Goal: Task Accomplishment & Management: Complete application form

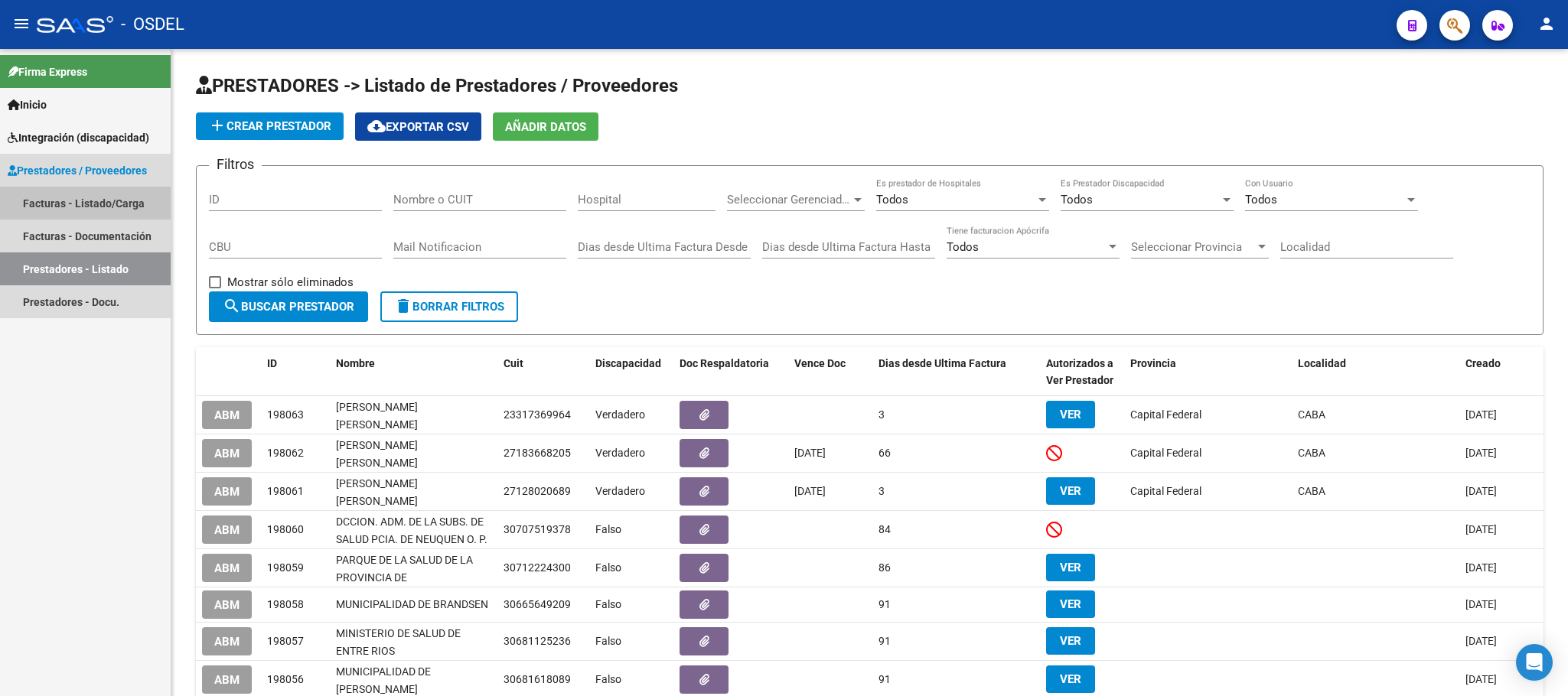
click at [85, 197] on link "Facturas - Listado/Carga" at bounding box center [85, 203] width 171 height 33
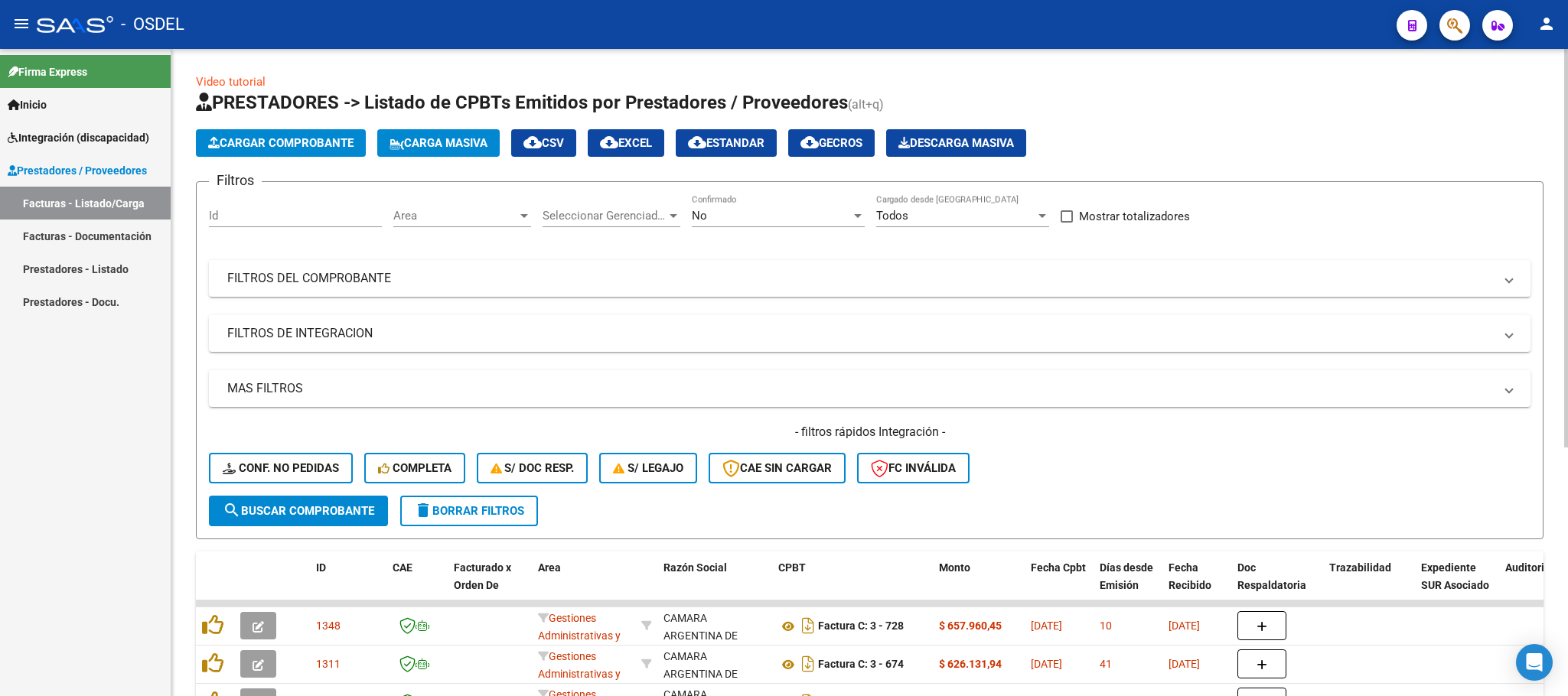
click at [443, 148] on span "Carga Masiva" at bounding box center [438, 143] width 98 height 14
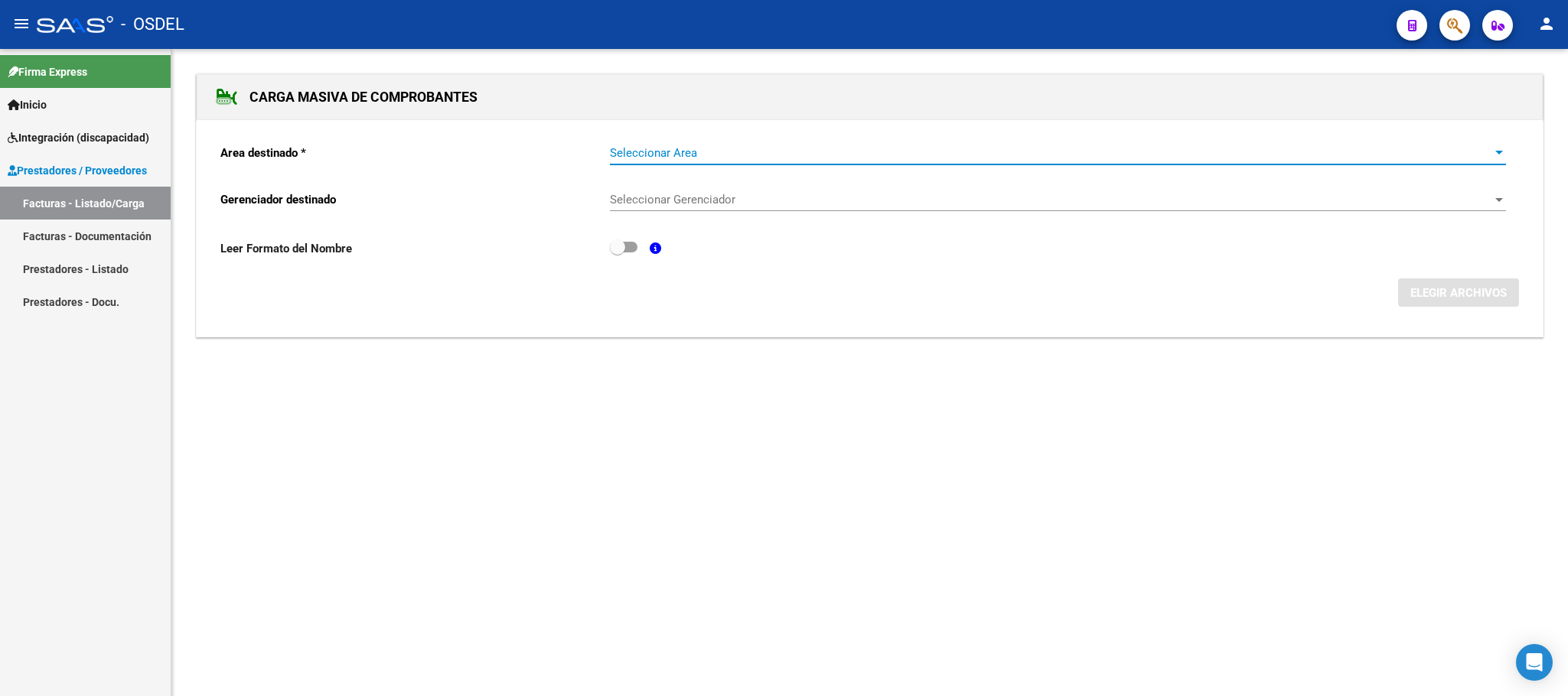
click at [691, 159] on span "Seleccionar Area" at bounding box center [1051, 153] width 883 height 14
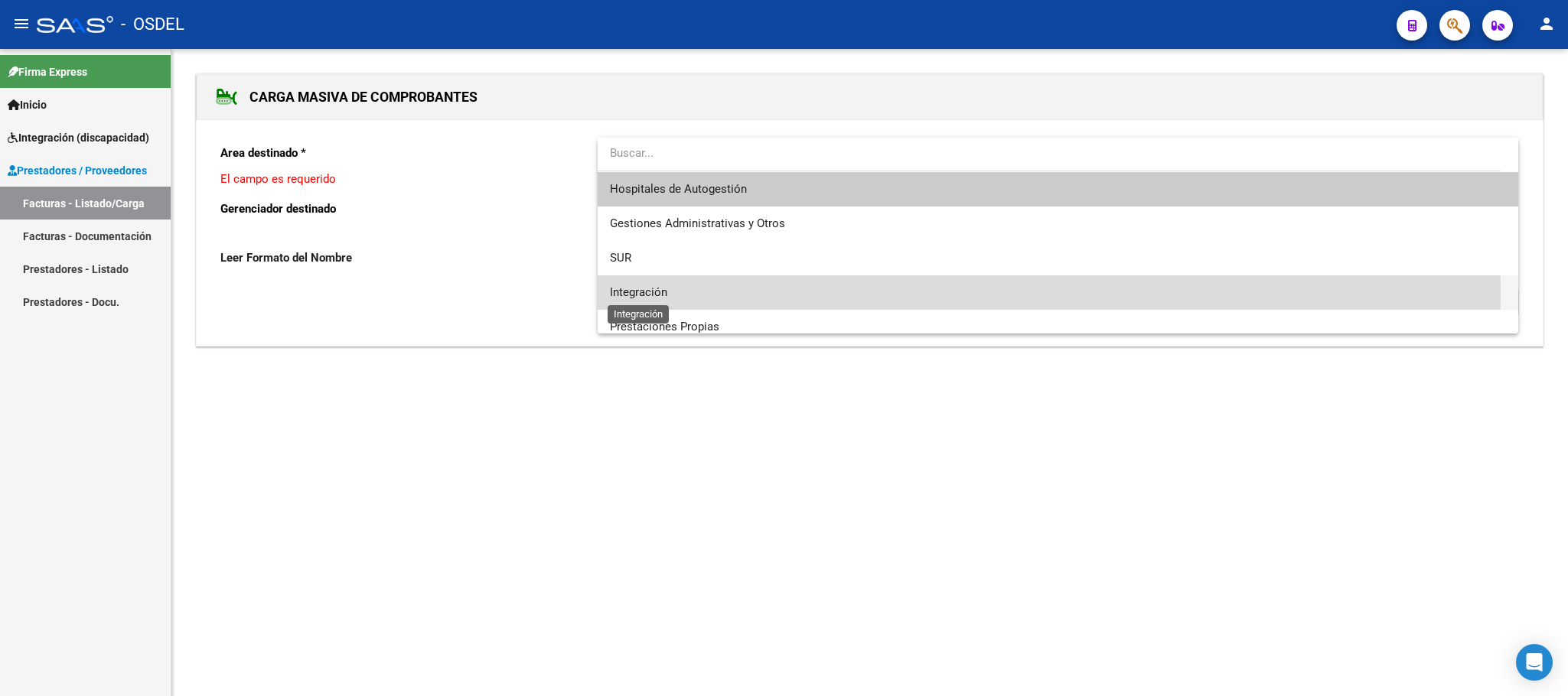
click at [661, 294] on span "Integración" at bounding box center [638, 292] width 57 height 14
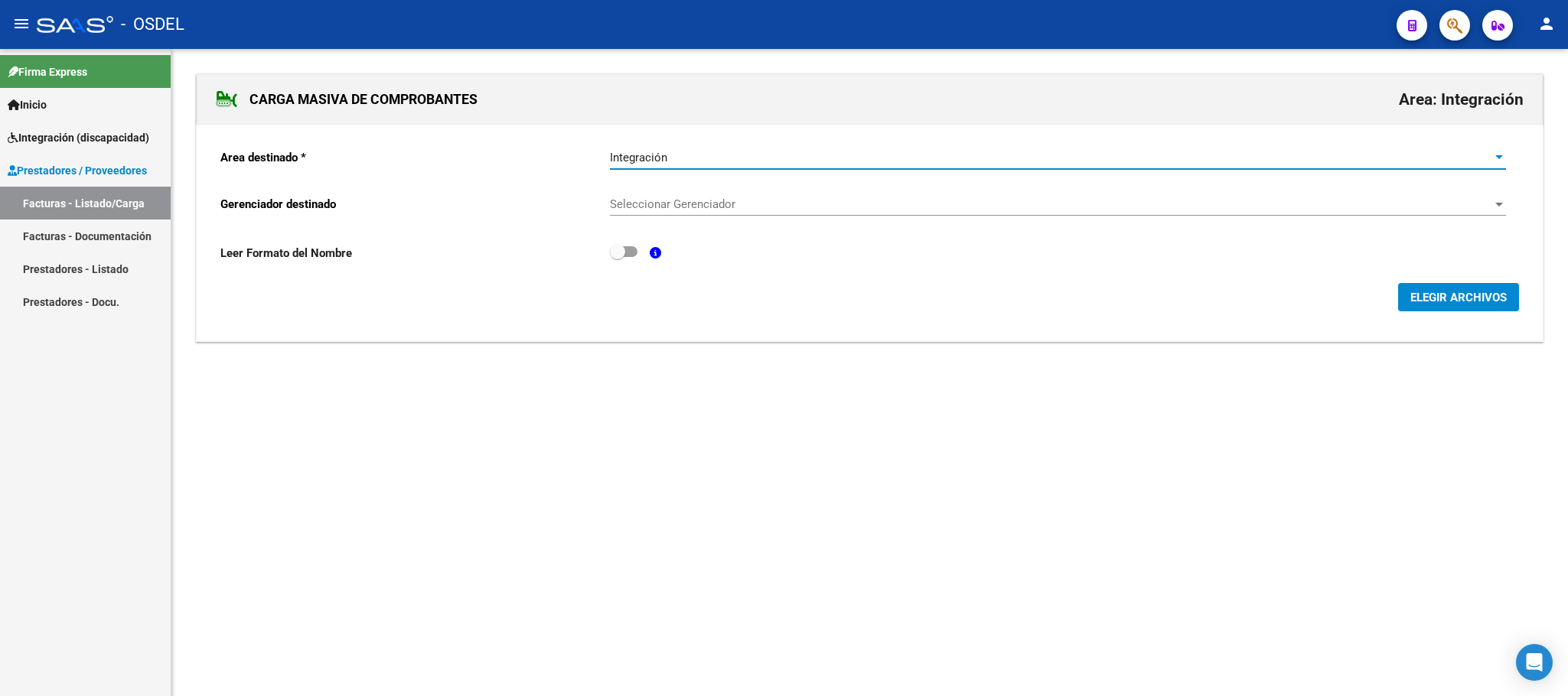
click at [674, 210] on span "Seleccionar Gerenciador" at bounding box center [1051, 204] width 883 height 14
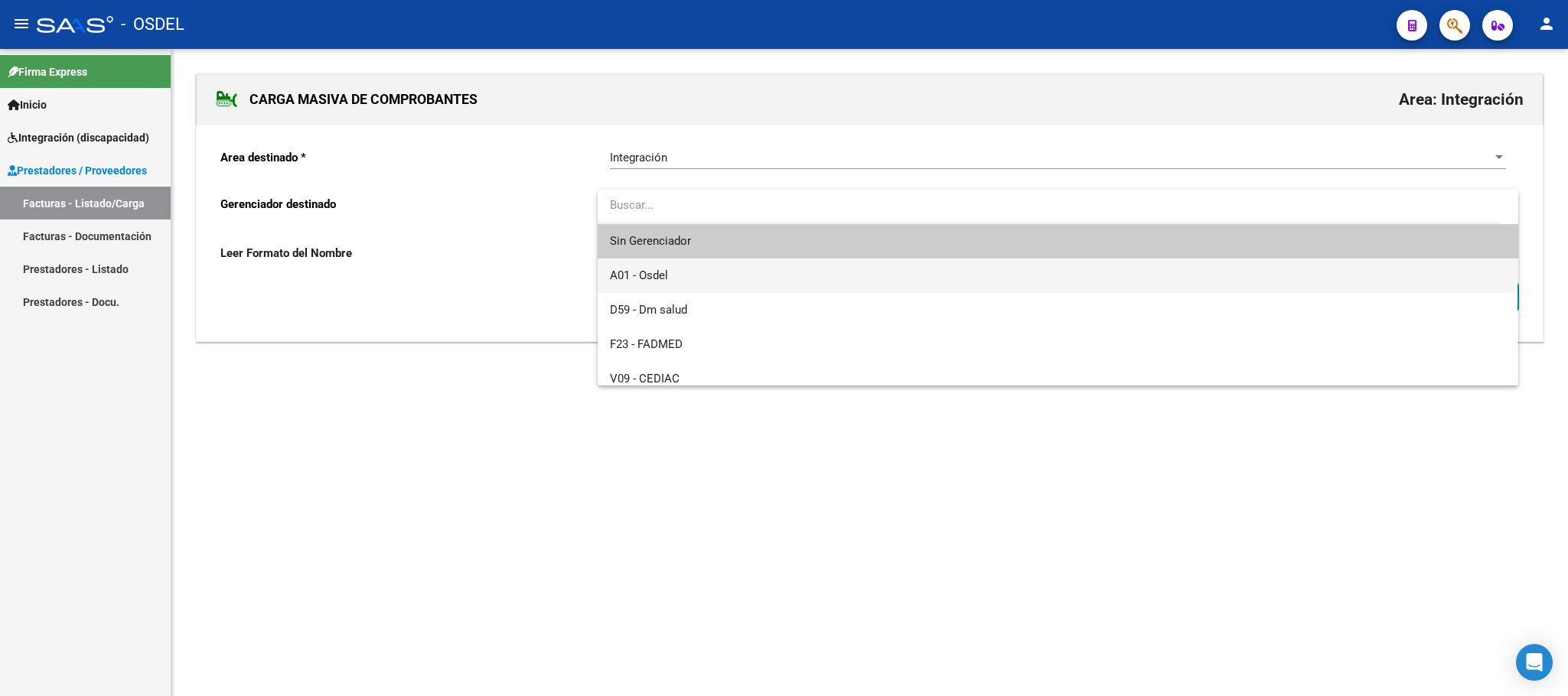
scroll to position [114, 0]
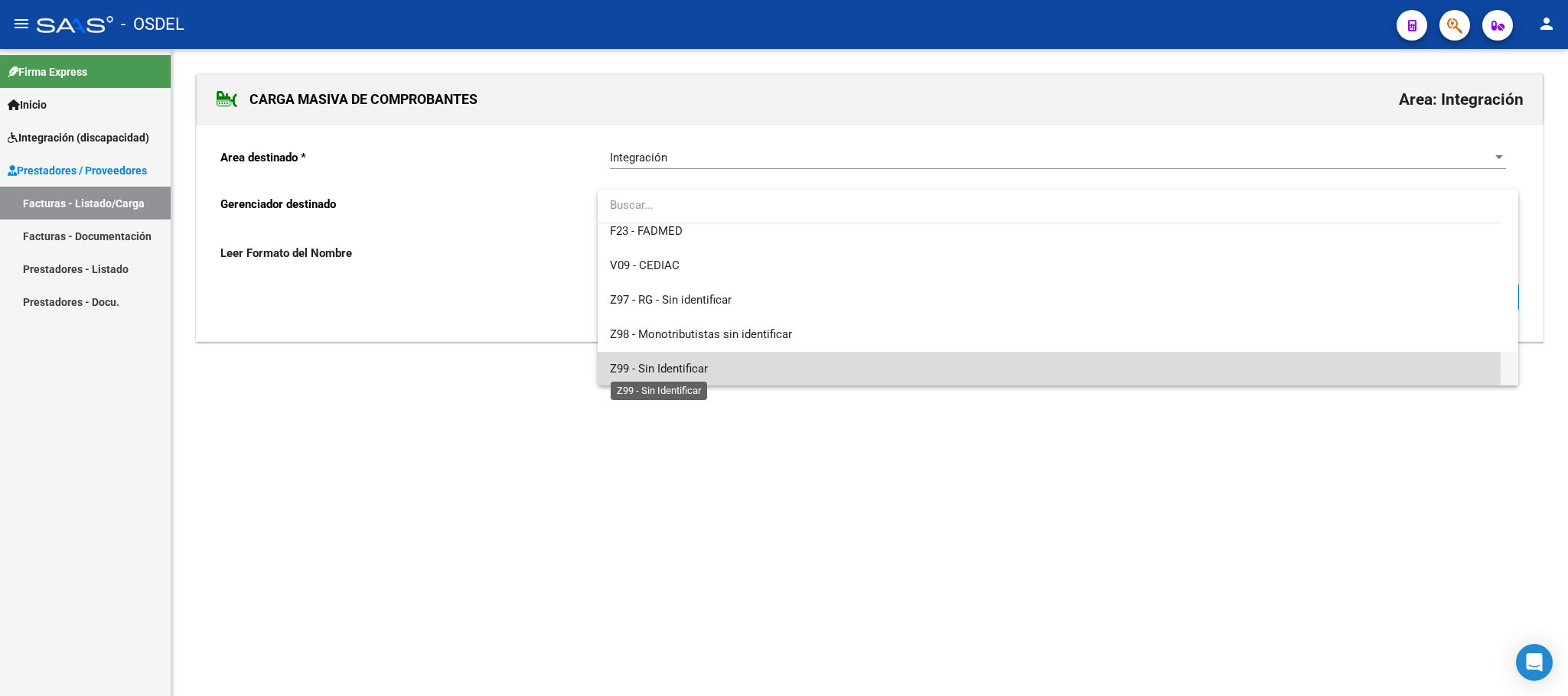
click at [671, 370] on span "Z99 - Sin Identificar" at bounding box center [658, 369] width 98 height 14
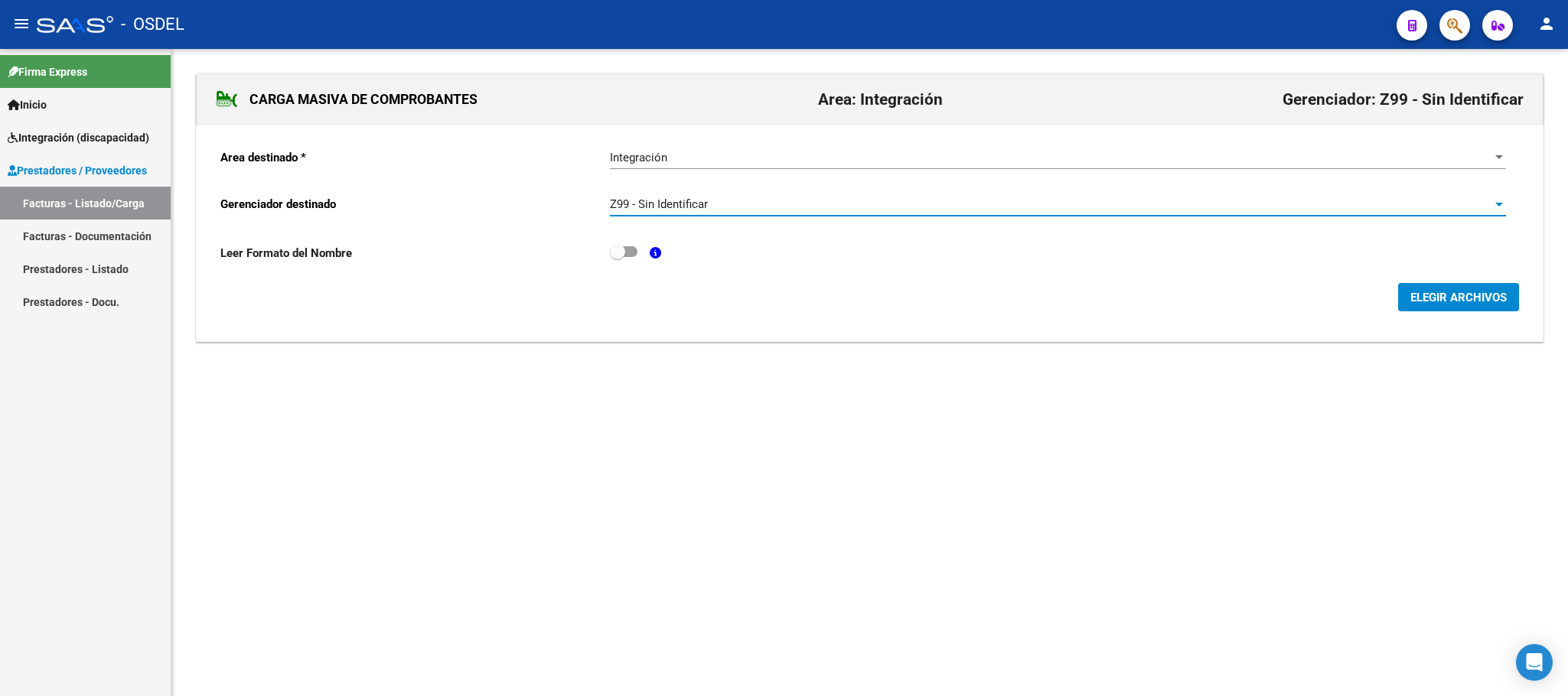
click at [1450, 298] on span "ELEGIR ARCHIVOS" at bounding box center [1457, 297] width 96 height 14
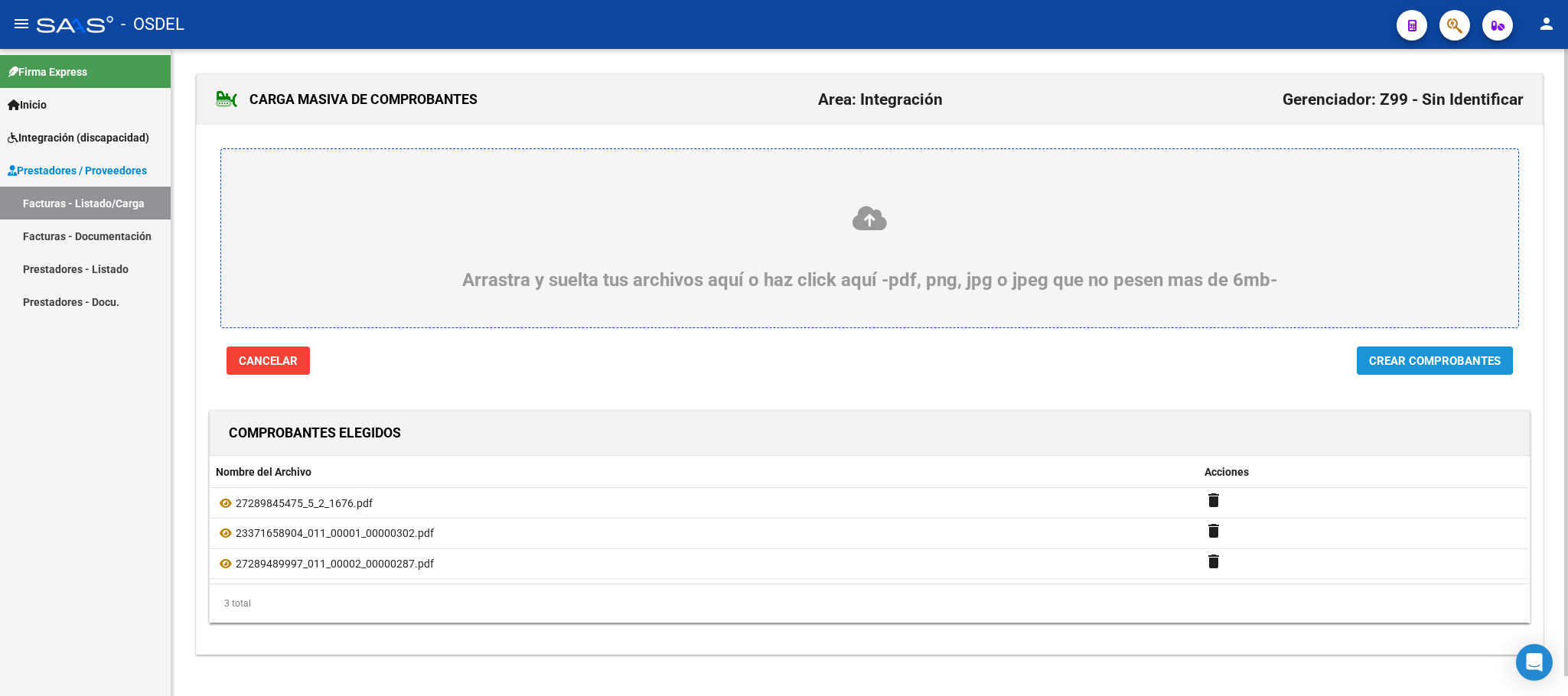
click at [1389, 363] on span "Crear Comprobantes" at bounding box center [1435, 361] width 132 height 14
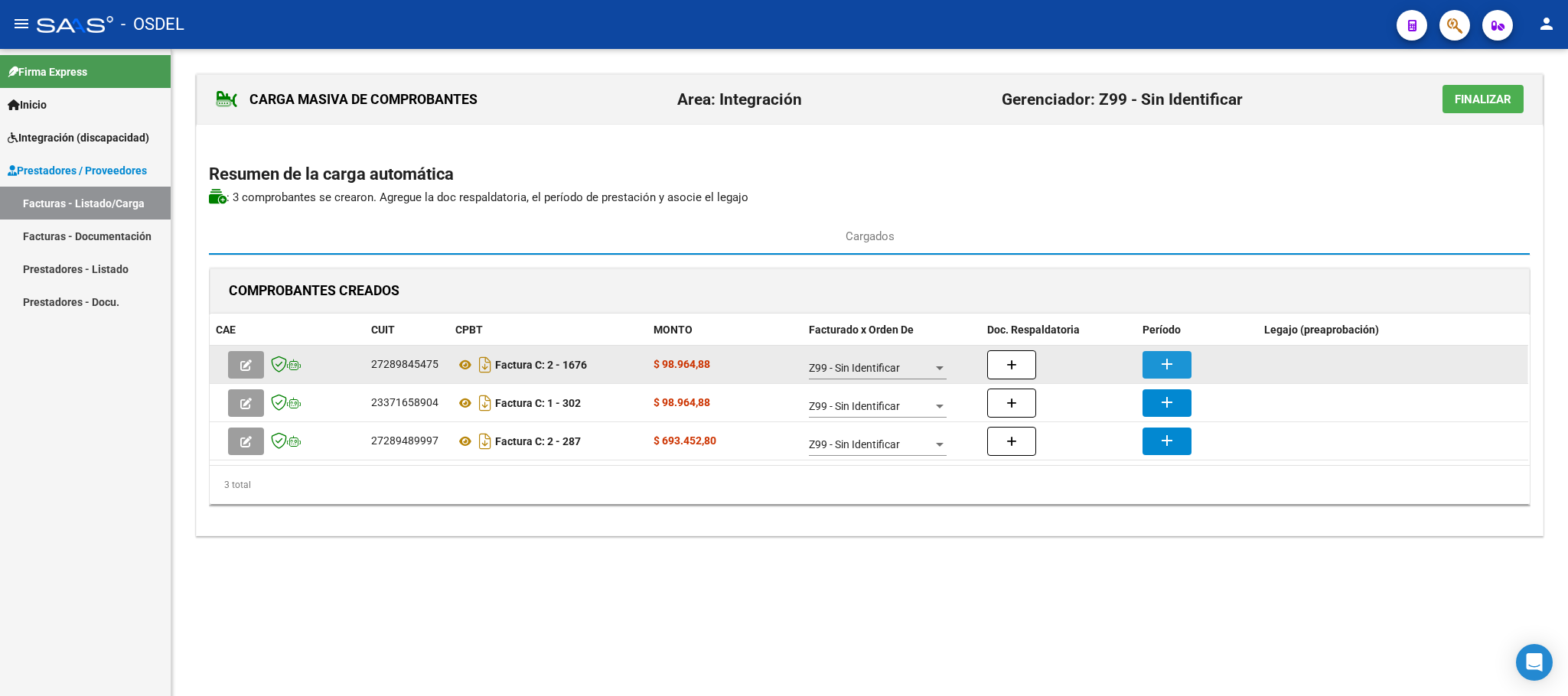
click at [1159, 367] on mat-icon "add" at bounding box center [1166, 364] width 18 height 18
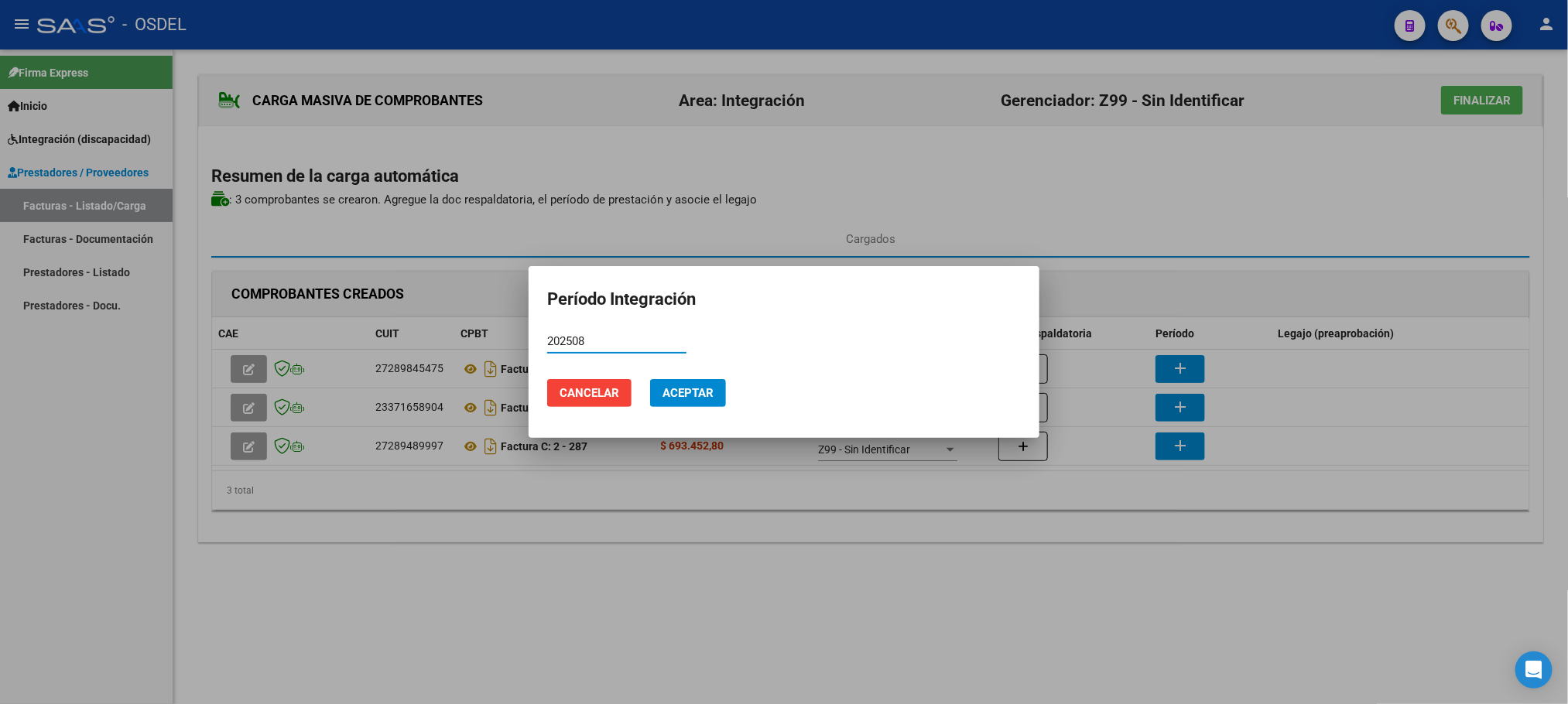
drag, startPoint x: 608, startPoint y: 342, endPoint x: 523, endPoint y: 347, distance: 85.1
click at [523, 347] on div "Período Integración 202508 Período (AAAAMM) Cancelar Aceptar" at bounding box center [784, 352] width 1568 height 704
type input "202508"
click at [709, 390] on span "Aceptar" at bounding box center [688, 393] width 51 height 14
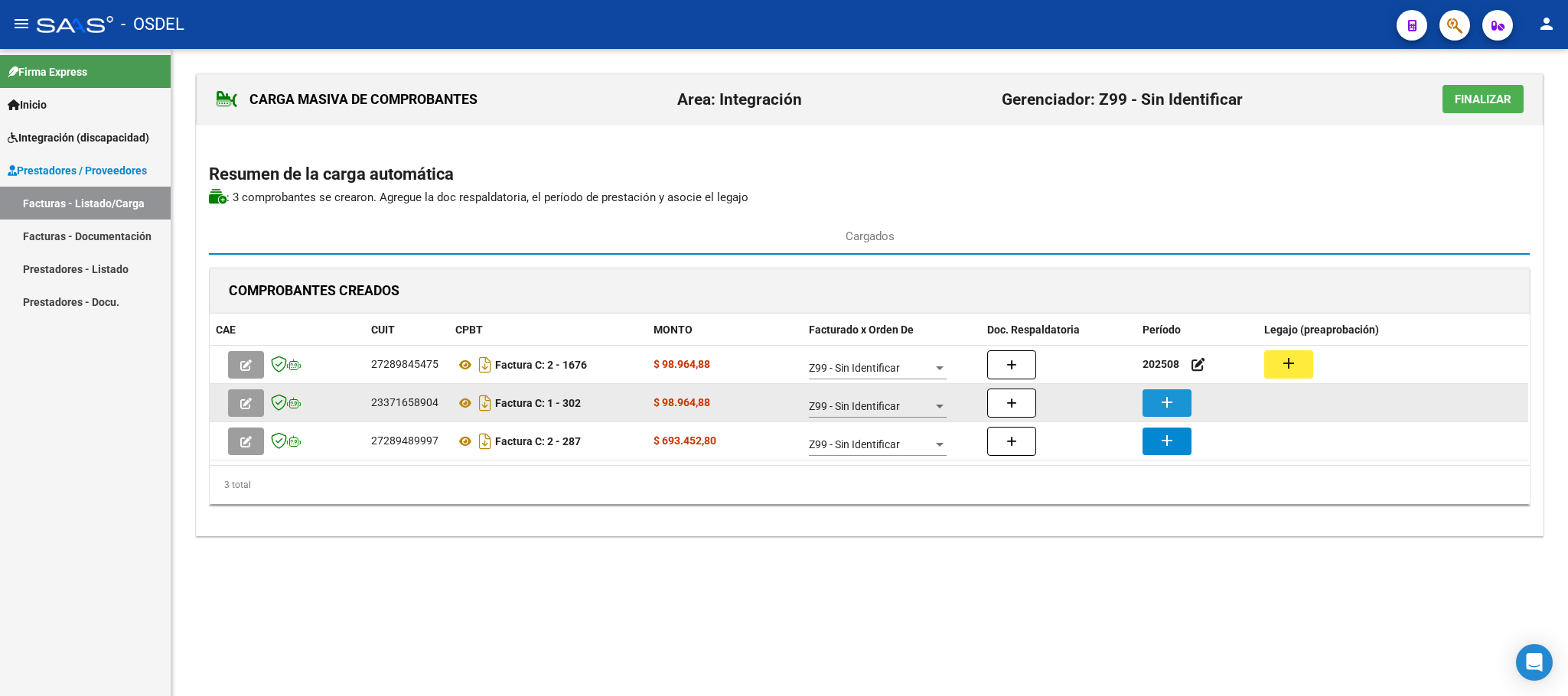
click at [1166, 415] on button "add" at bounding box center [1167, 403] width 49 height 27
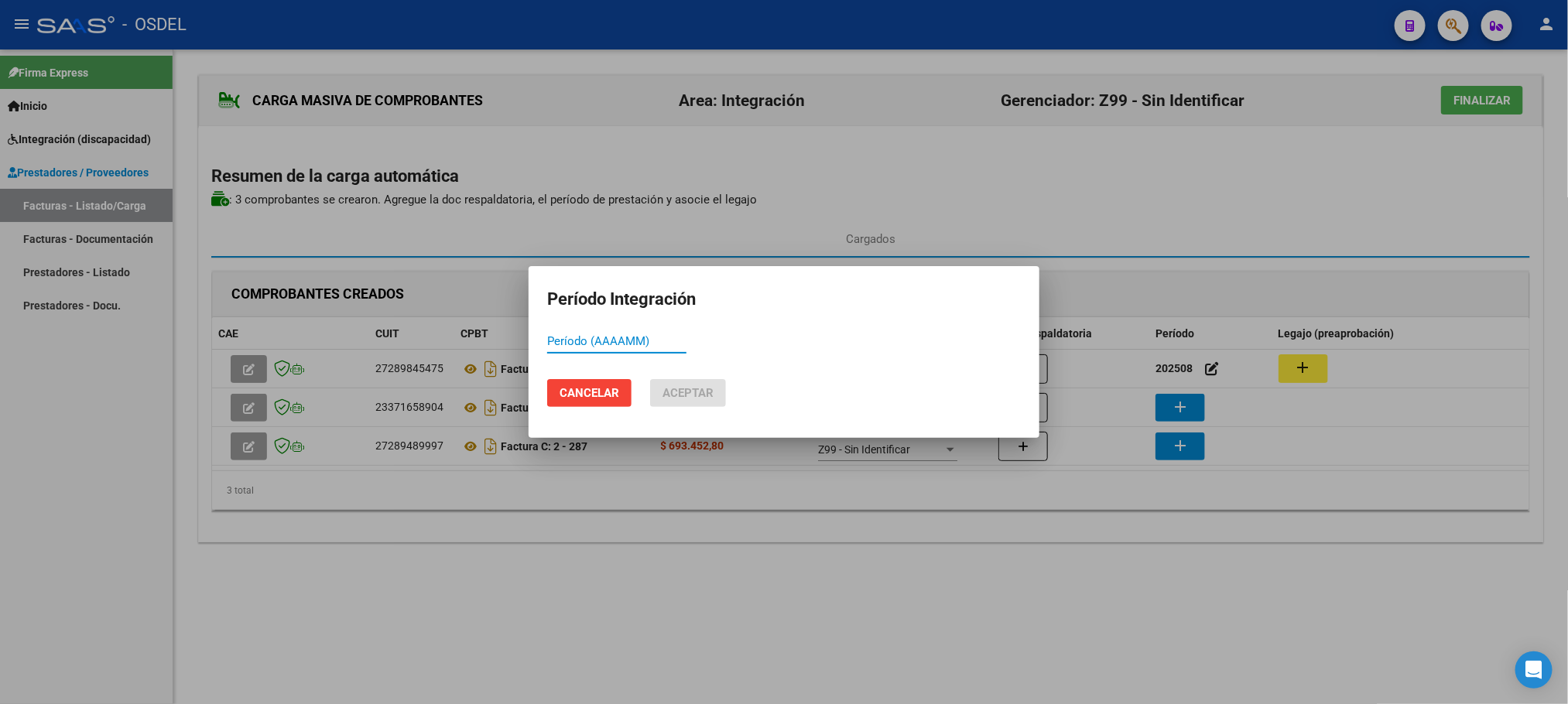
paste input "202508"
type input "202508"
click at [699, 393] on span "Aceptar" at bounding box center [688, 393] width 51 height 14
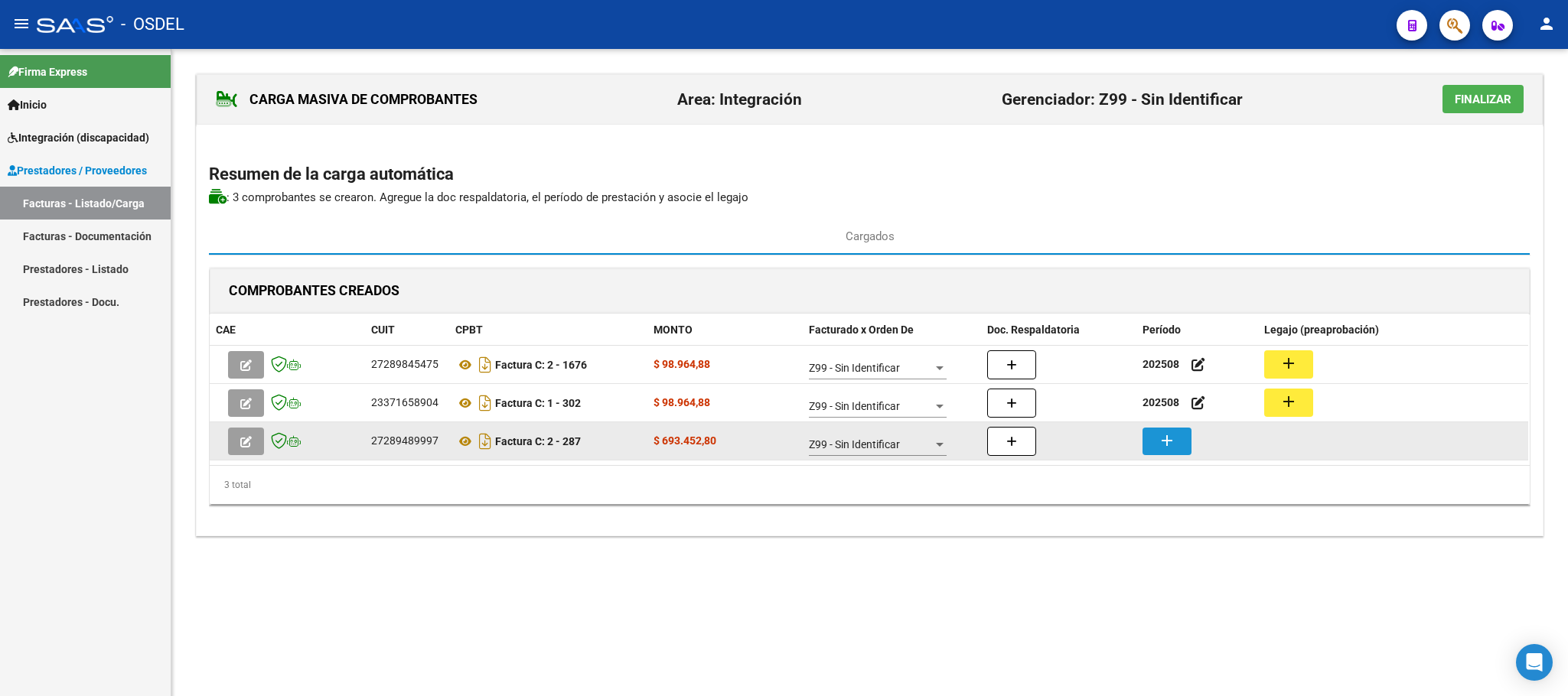
click at [1162, 447] on mat-icon "add" at bounding box center [1166, 440] width 18 height 18
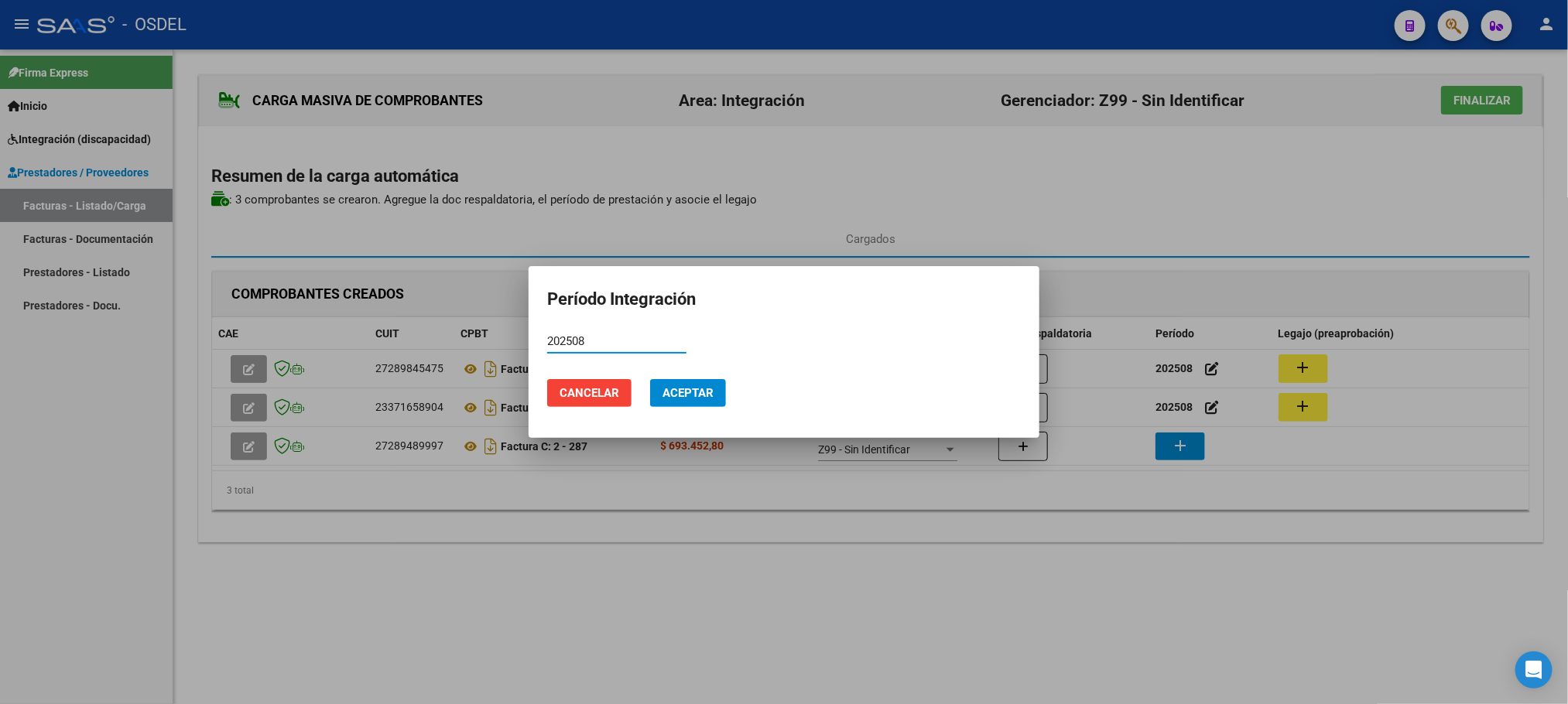
type input "202508"
click at [689, 400] on span "Aceptar" at bounding box center [688, 393] width 51 height 14
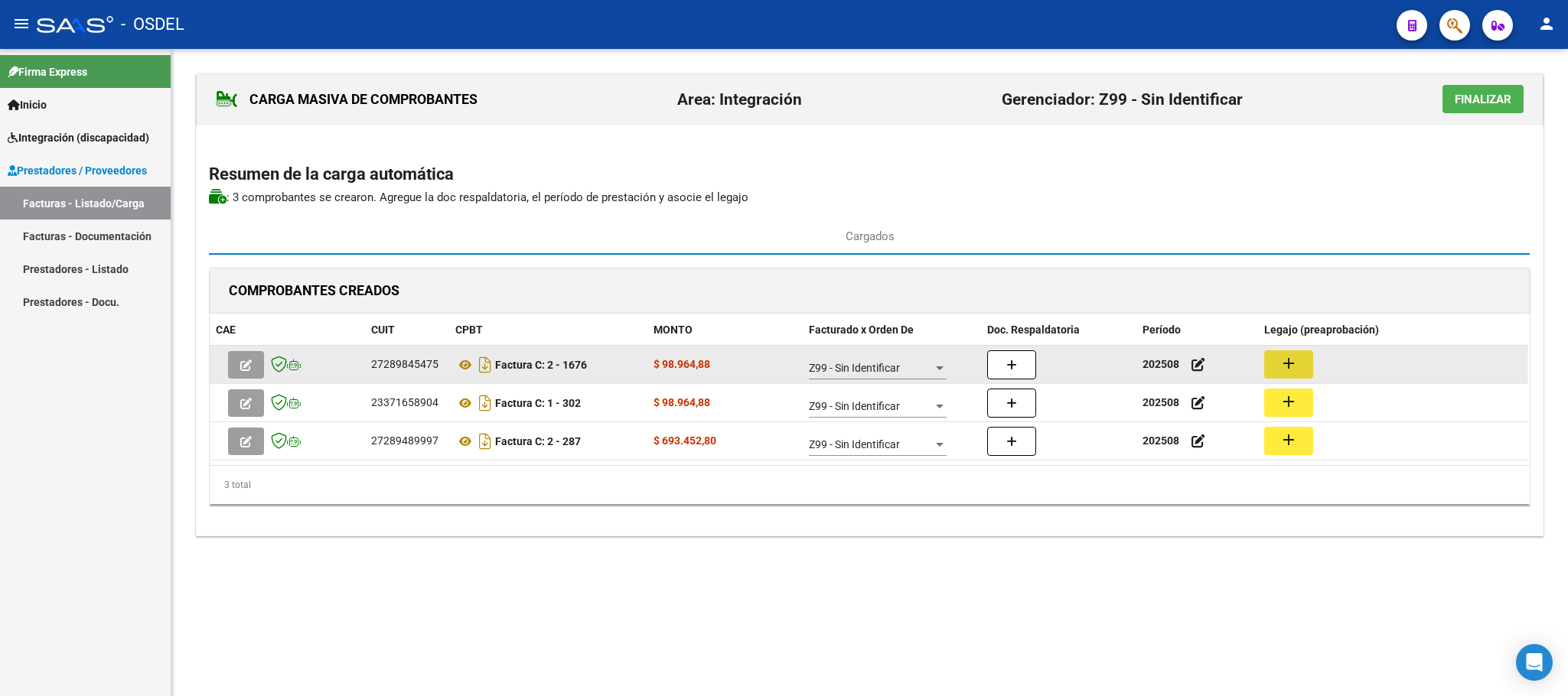
click at [1293, 370] on mat-icon "add" at bounding box center [1288, 363] width 18 height 18
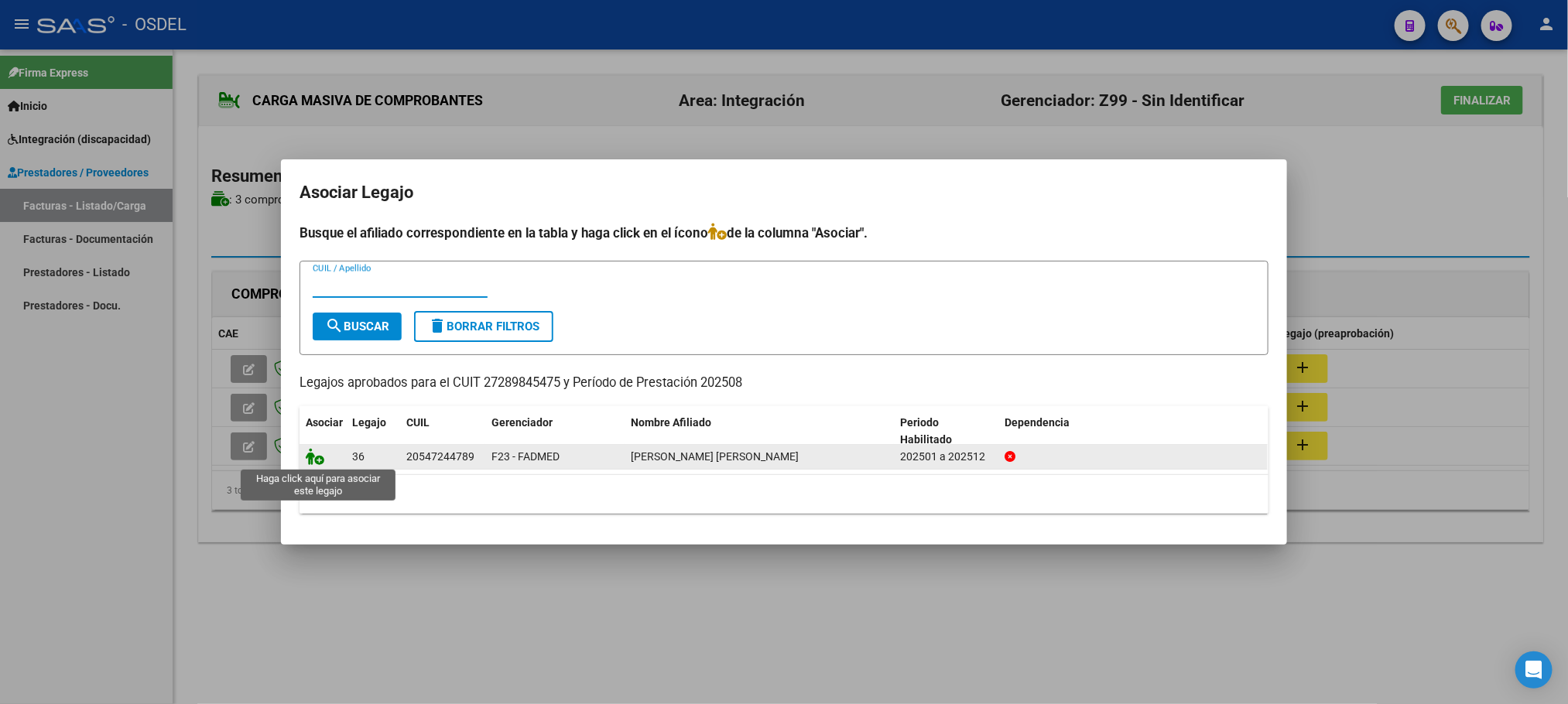
click at [313, 464] on icon at bounding box center [314, 456] width 19 height 17
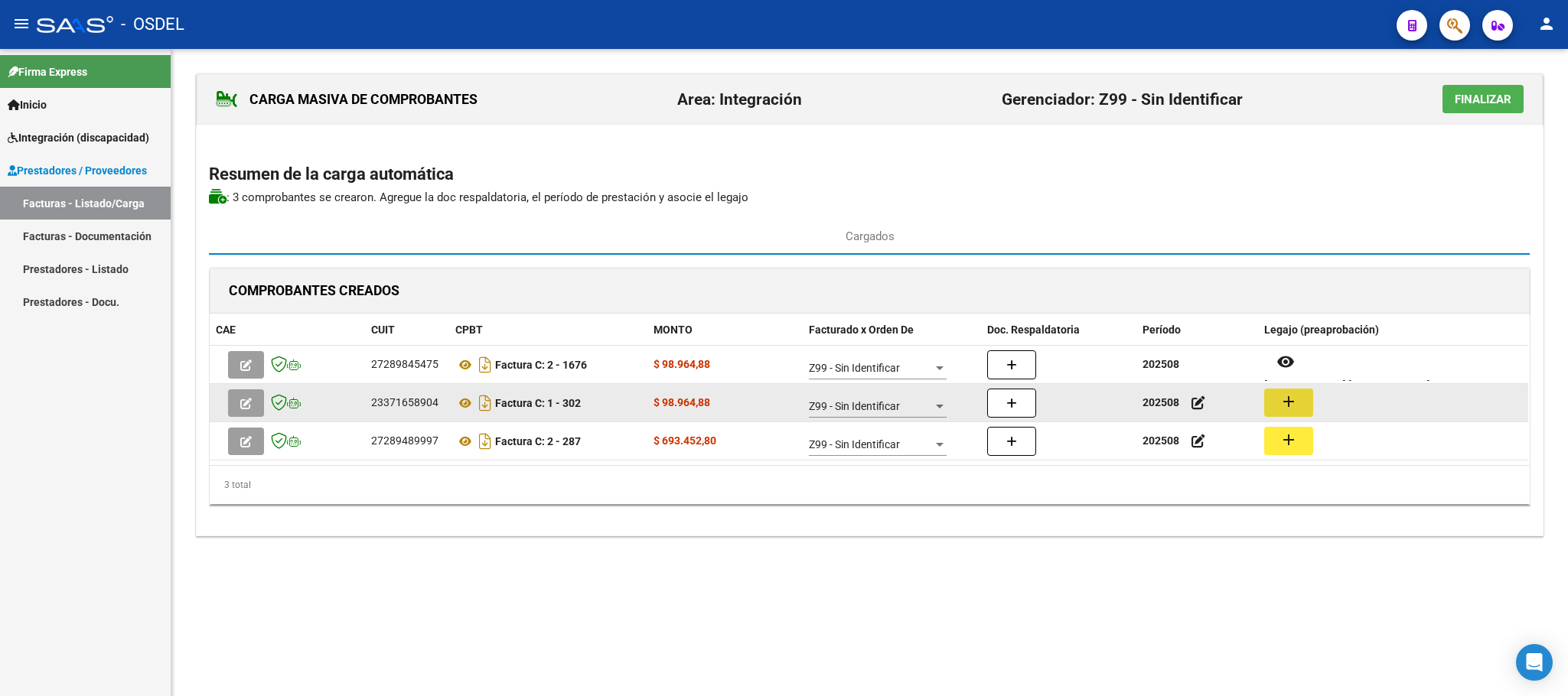
click at [1285, 411] on mat-icon "add" at bounding box center [1288, 401] width 18 height 18
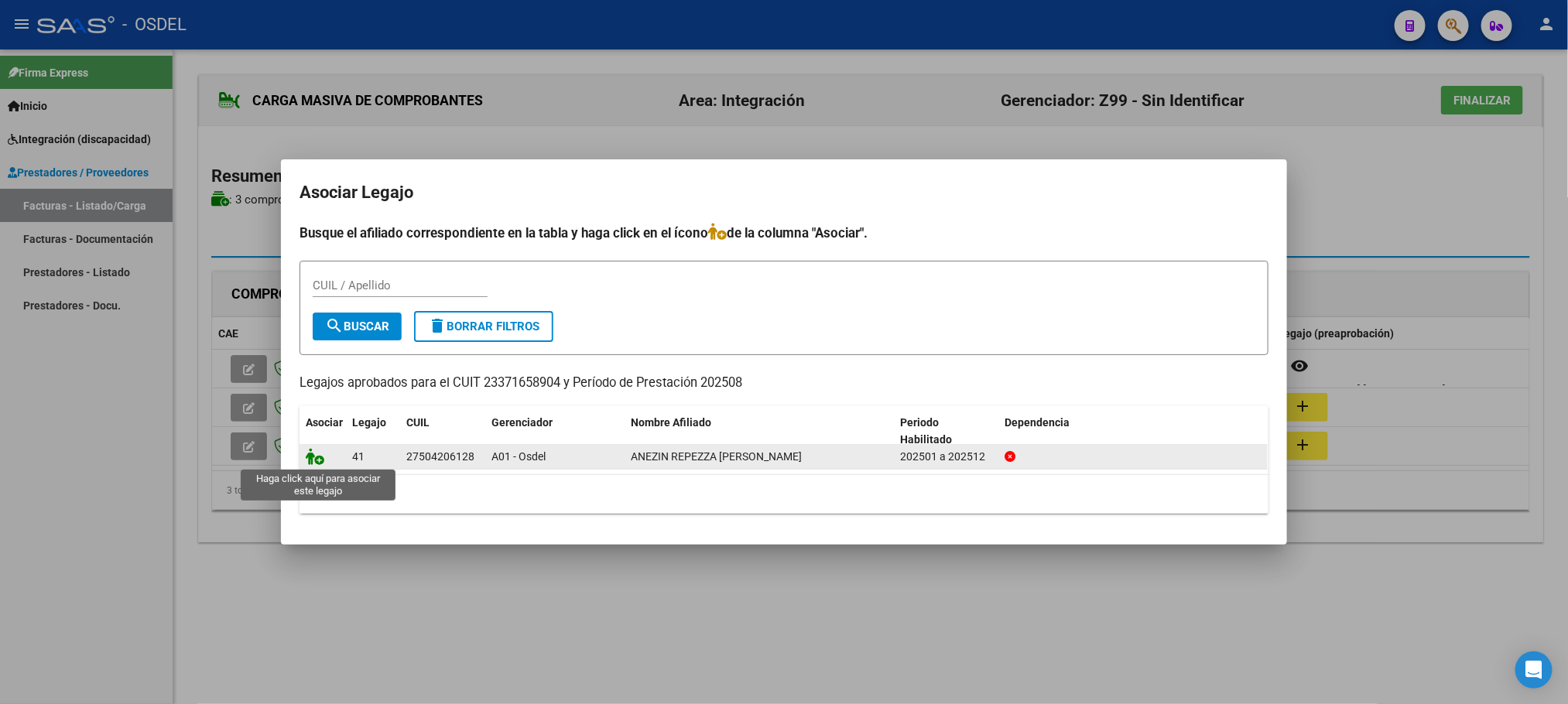
click at [316, 462] on icon at bounding box center [314, 456] width 19 height 17
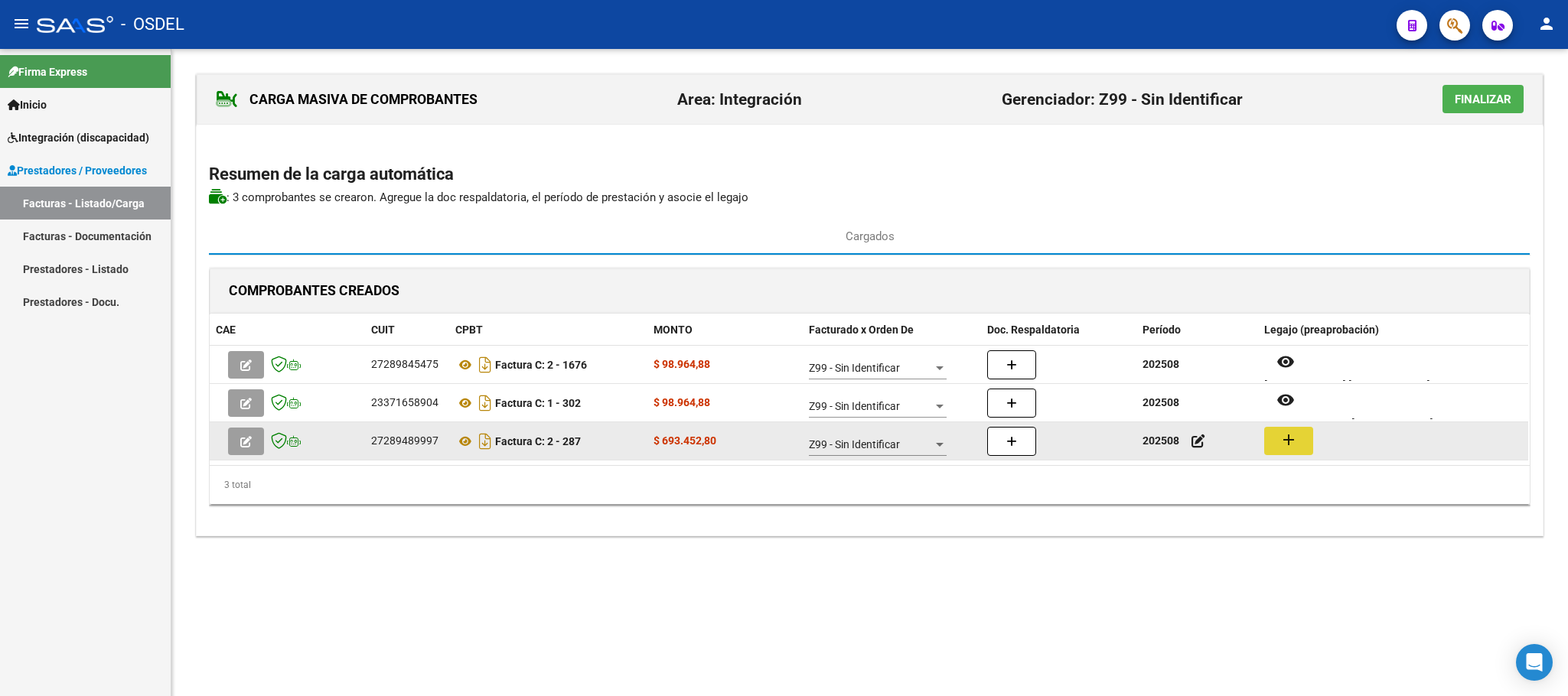
click at [1298, 446] on button "add" at bounding box center [1288, 441] width 49 height 28
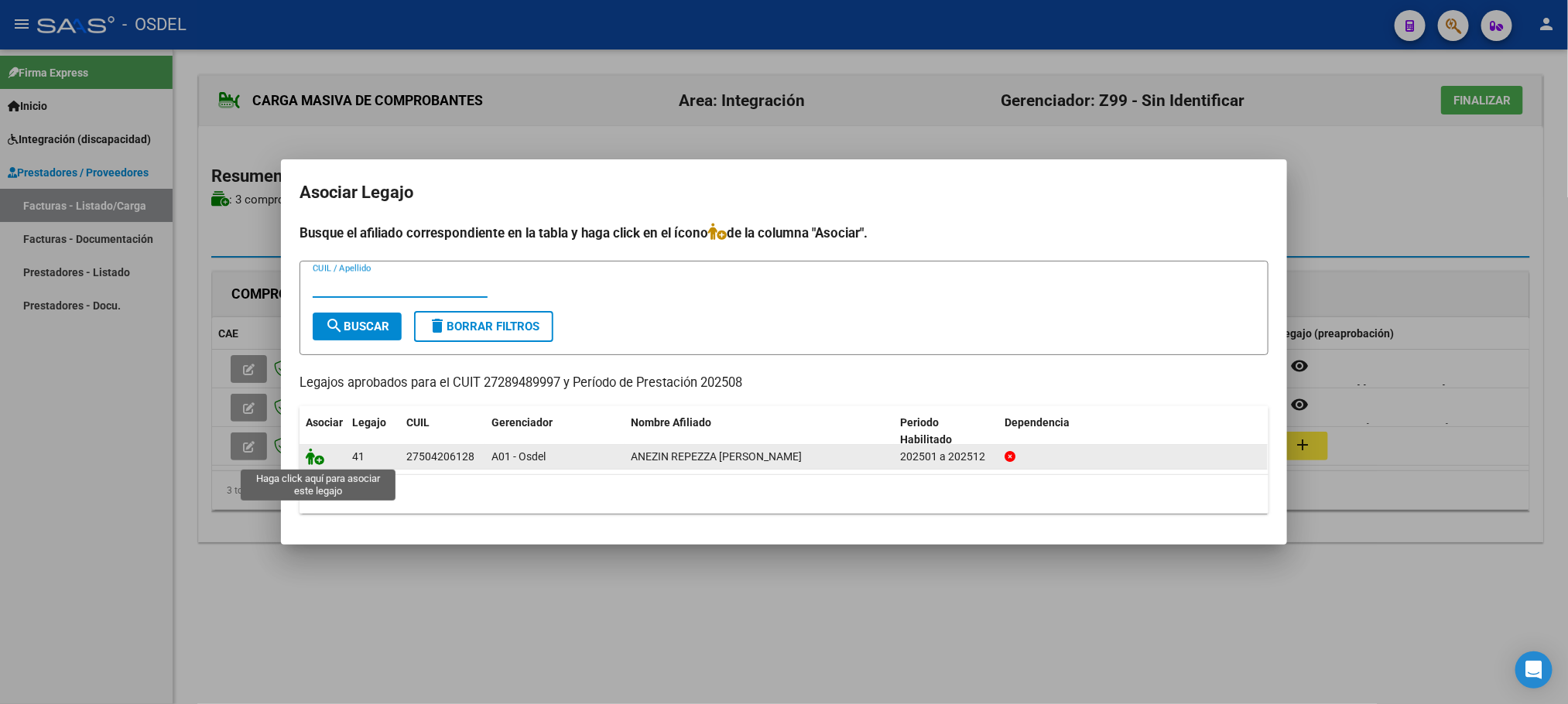
click at [305, 460] on icon at bounding box center [314, 456] width 19 height 17
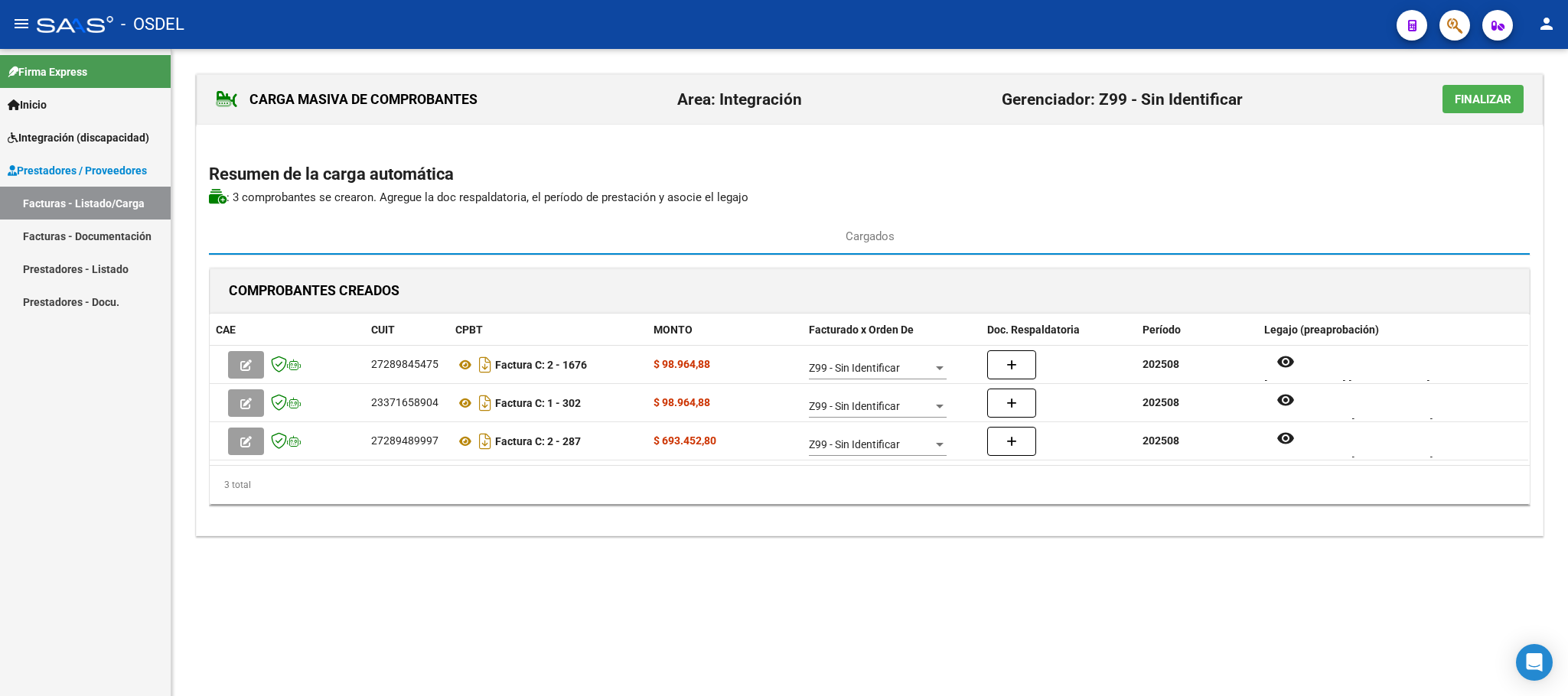
click at [978, 666] on mat-sidenav-content "CARGA MASIVA DE COMPROBANTES Area: Integración Gerenciador: Z99 - Sin Identific…" at bounding box center [870, 372] width 1396 height 647
click at [985, 650] on mat-sidenav-content "CARGA MASIVA DE COMPROBANTES Area: Integración Gerenciador: Z99 - Sin Identific…" at bounding box center [870, 372] width 1396 height 647
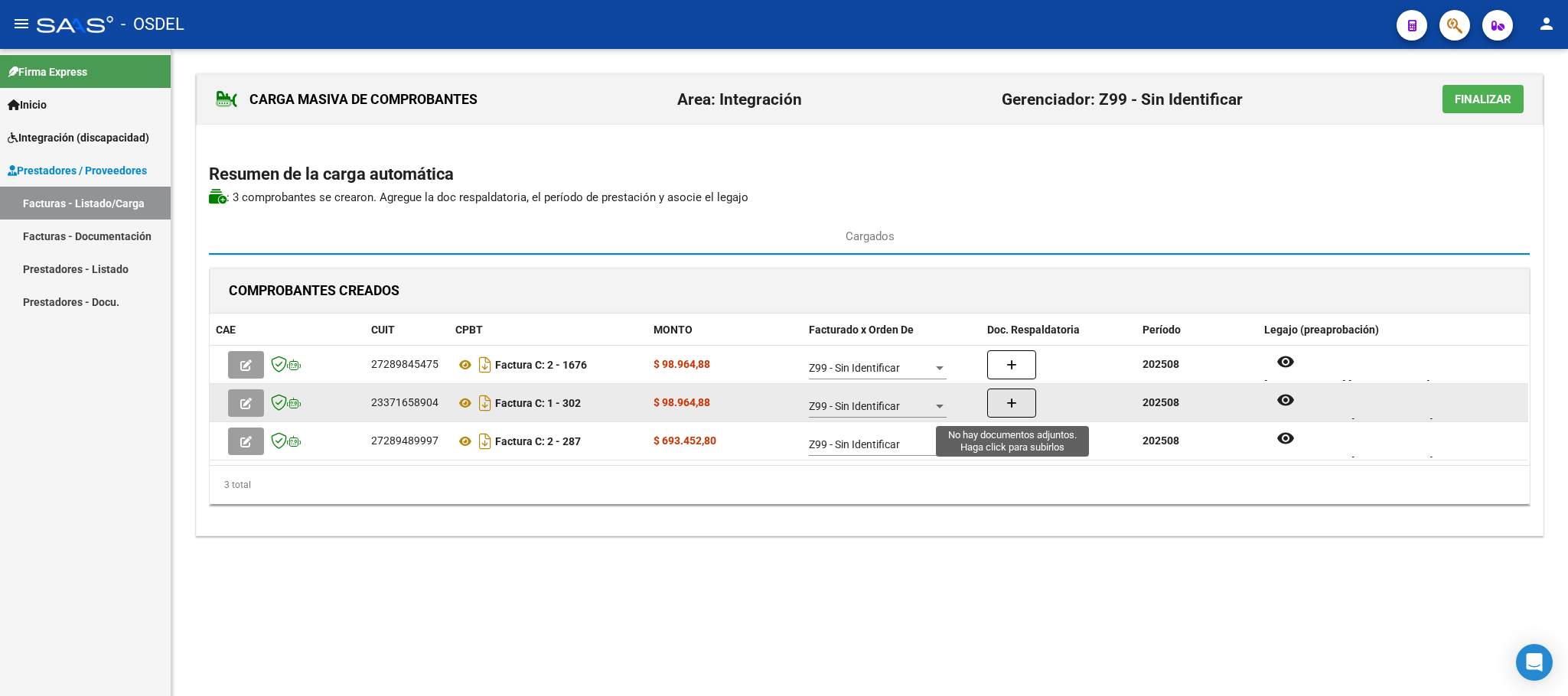
click at [1017, 405] on icon "button" at bounding box center [1011, 404] width 11 height 12
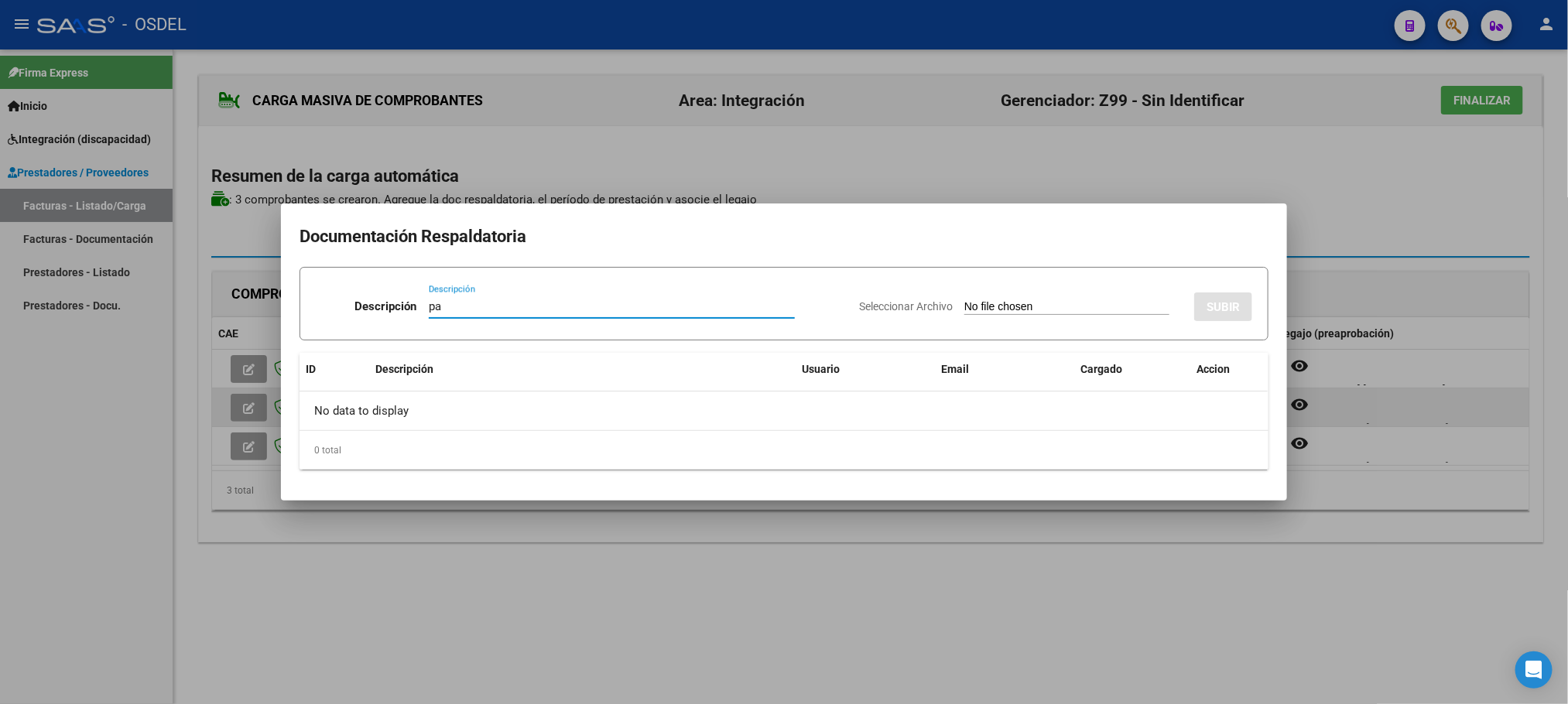
type input "pa"
click at [964, 300] on input "Seleccionar Archivo" at bounding box center [1066, 307] width 205 height 15
type input "C:\fakepath\pa-23371658904_011_00001_00000302.pdf"
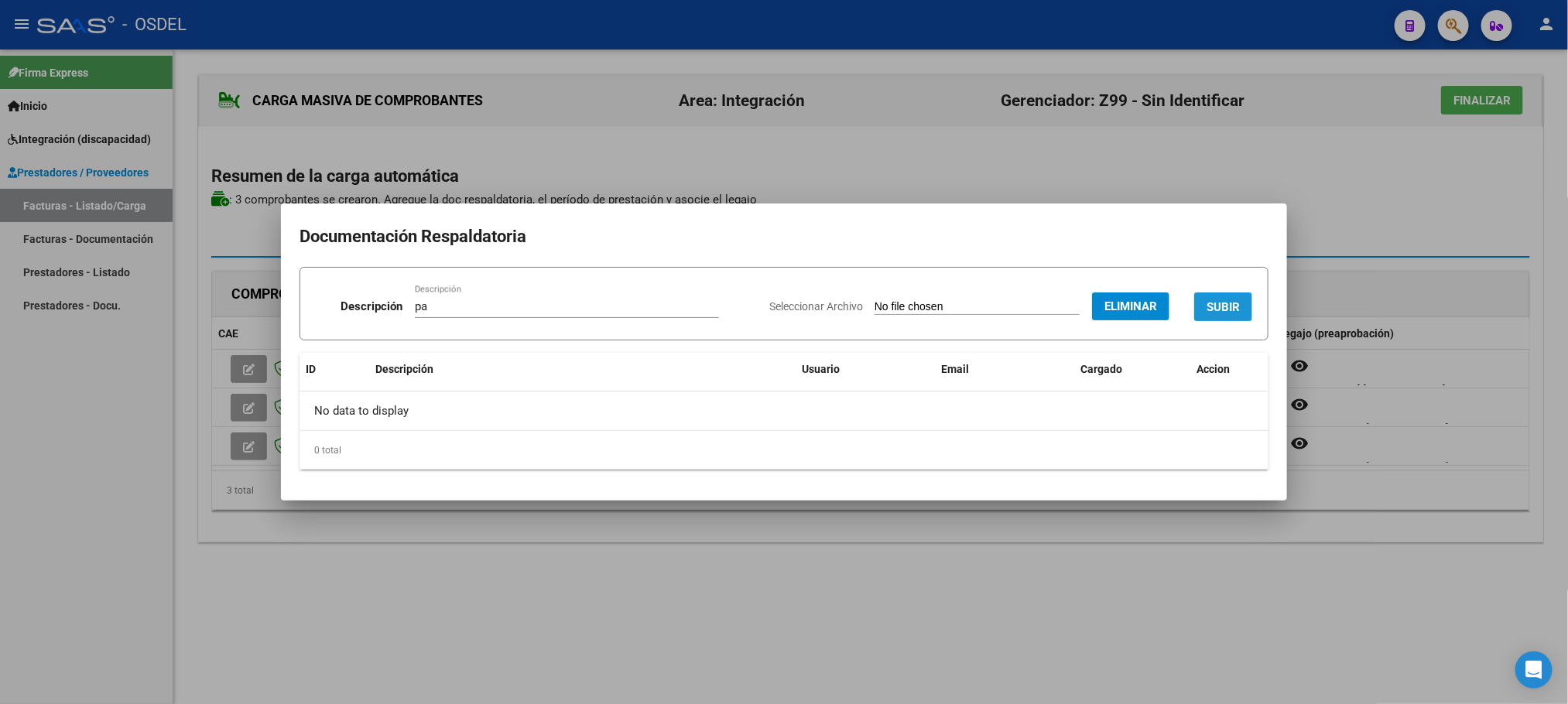
click at [1228, 304] on span "SUBIR" at bounding box center [1223, 307] width 33 height 14
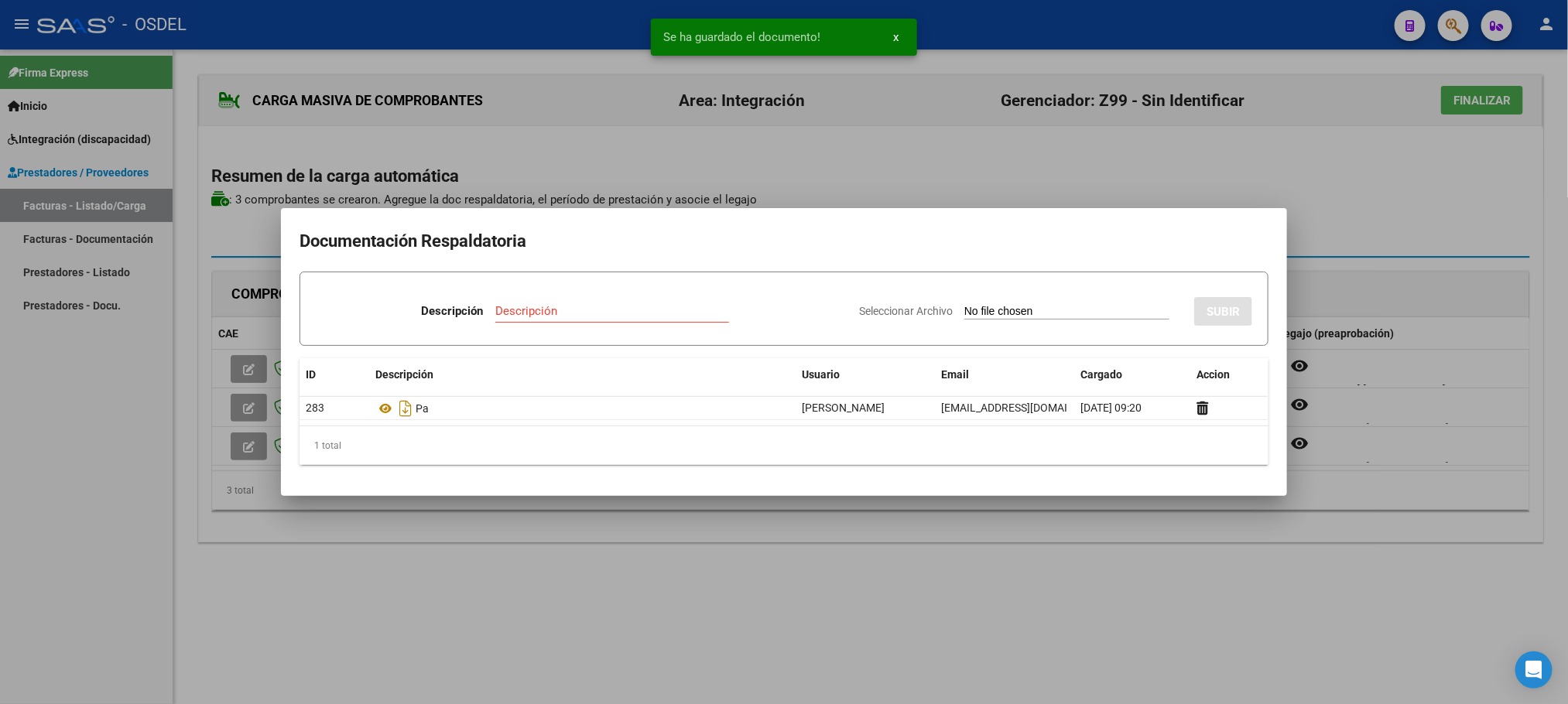
click at [792, 578] on div at bounding box center [784, 352] width 1568 height 704
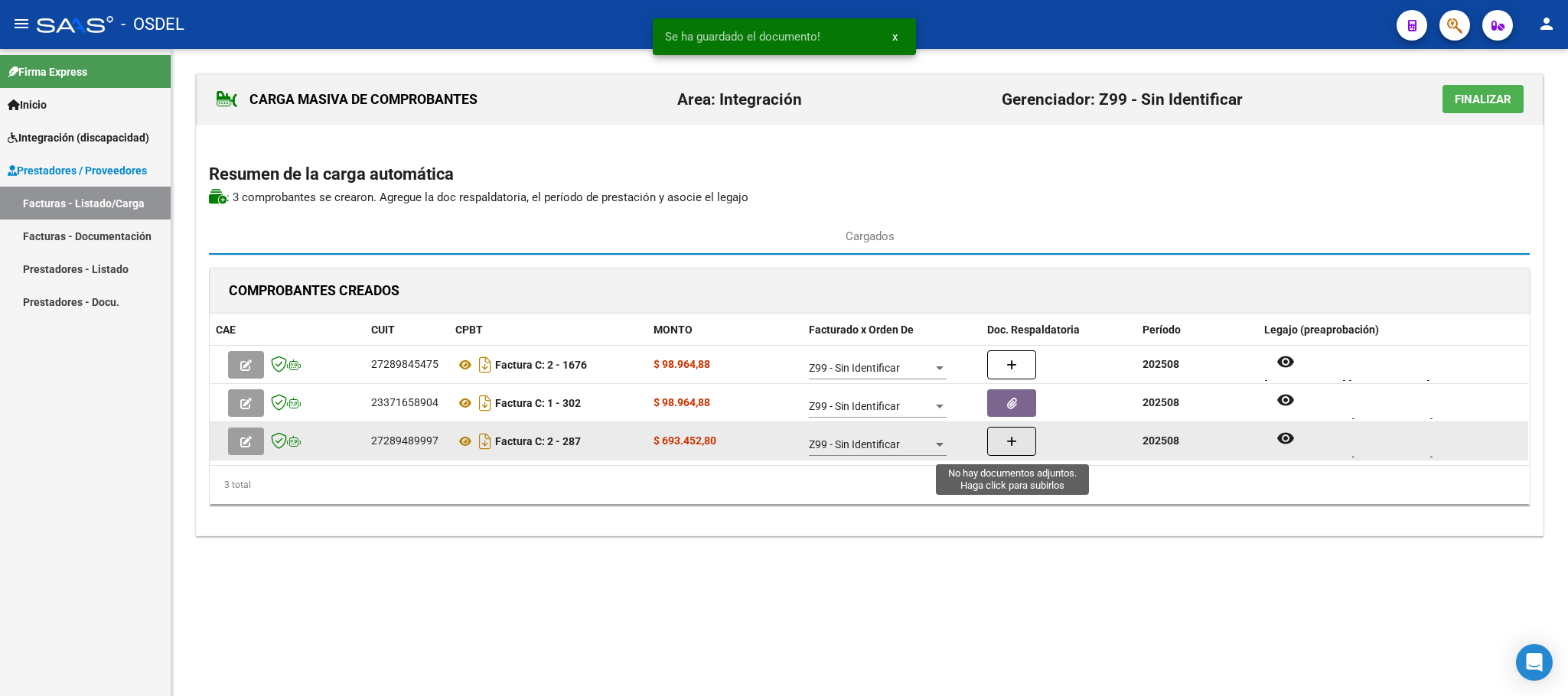
click at [1015, 447] on icon "button" at bounding box center [1011, 442] width 11 height 12
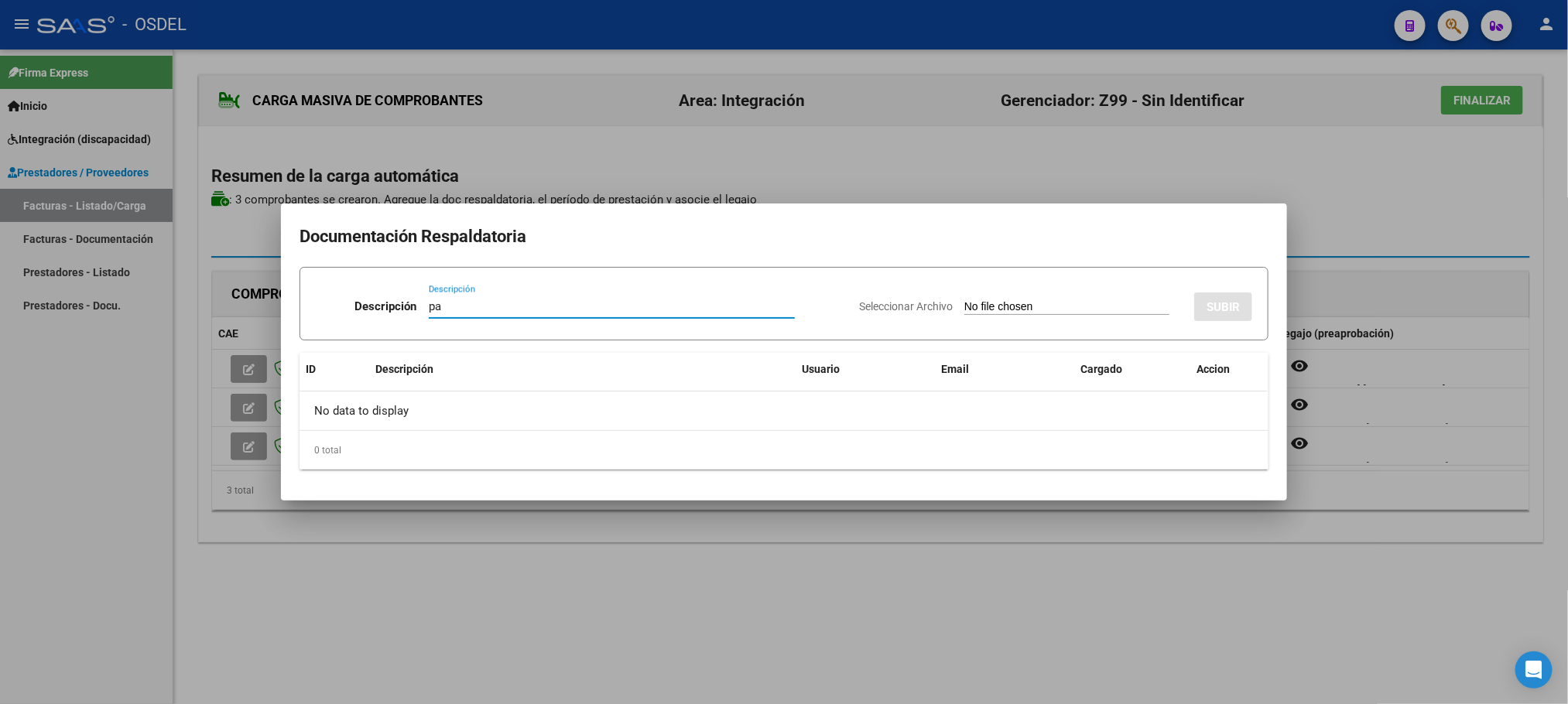
type input "pa"
click at [964, 300] on input "Seleccionar Archivo" at bounding box center [1066, 307] width 205 height 15
type input "C:\fakepath\pa-27289489997_011_00002_00000287.pdf"
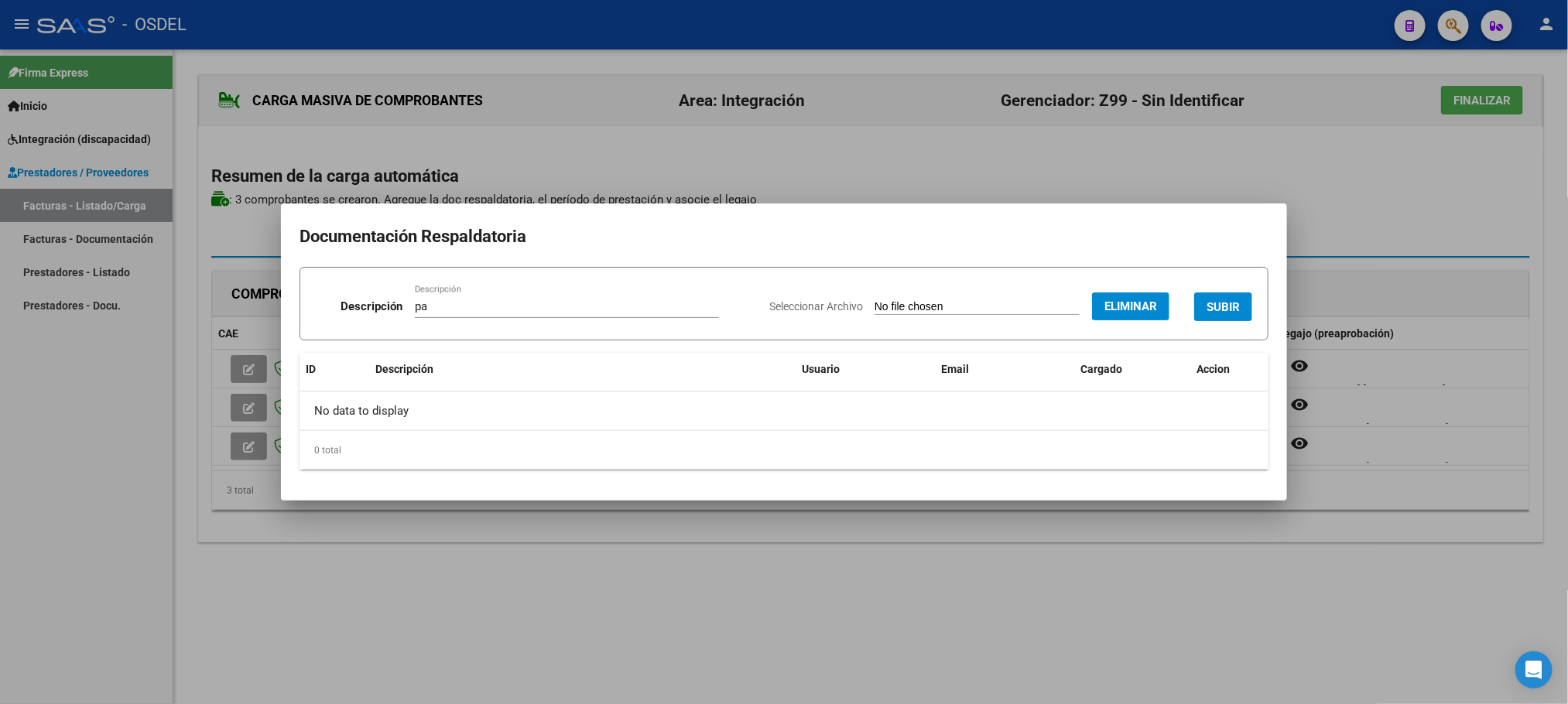
click at [1228, 312] on span "SUBIR" at bounding box center [1223, 307] width 33 height 14
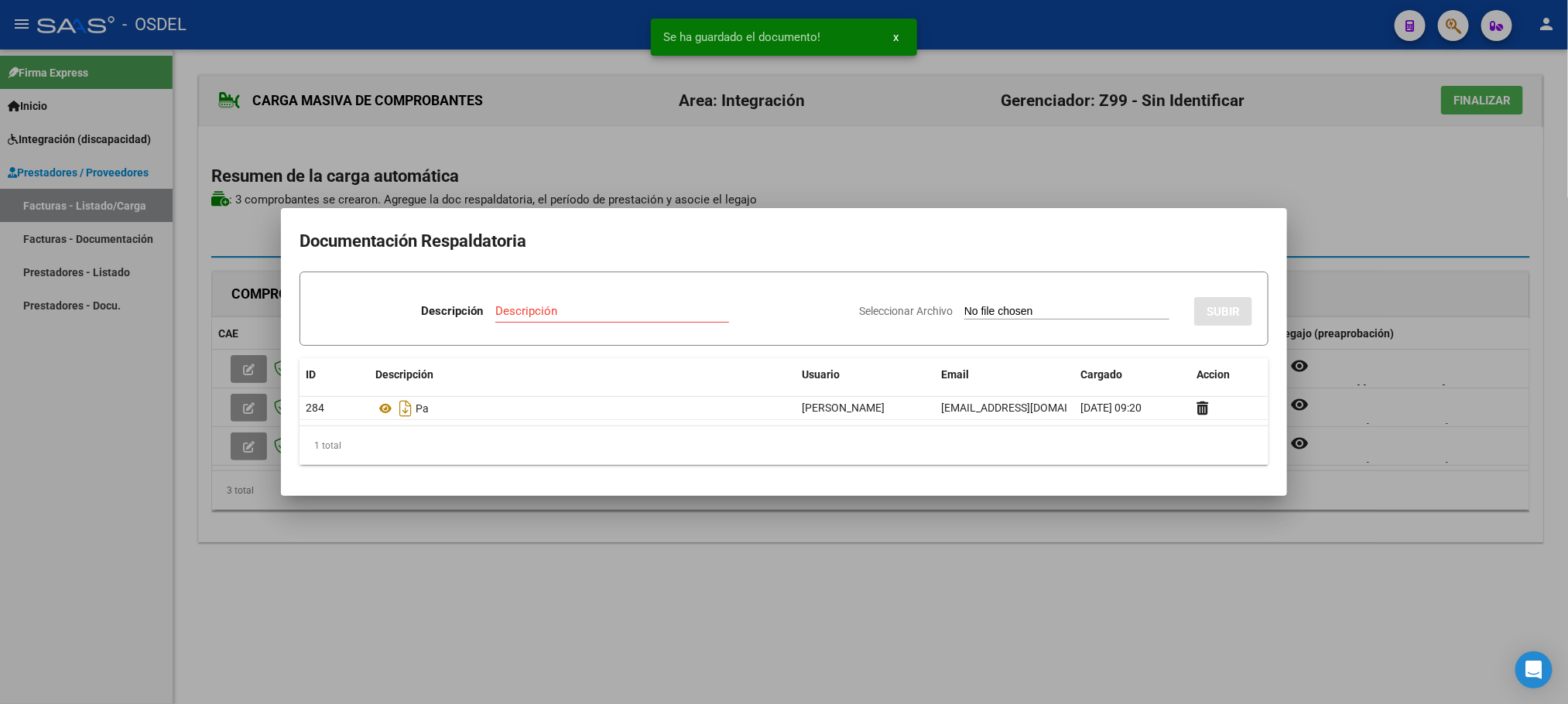
click at [1363, 179] on div at bounding box center [784, 352] width 1568 height 704
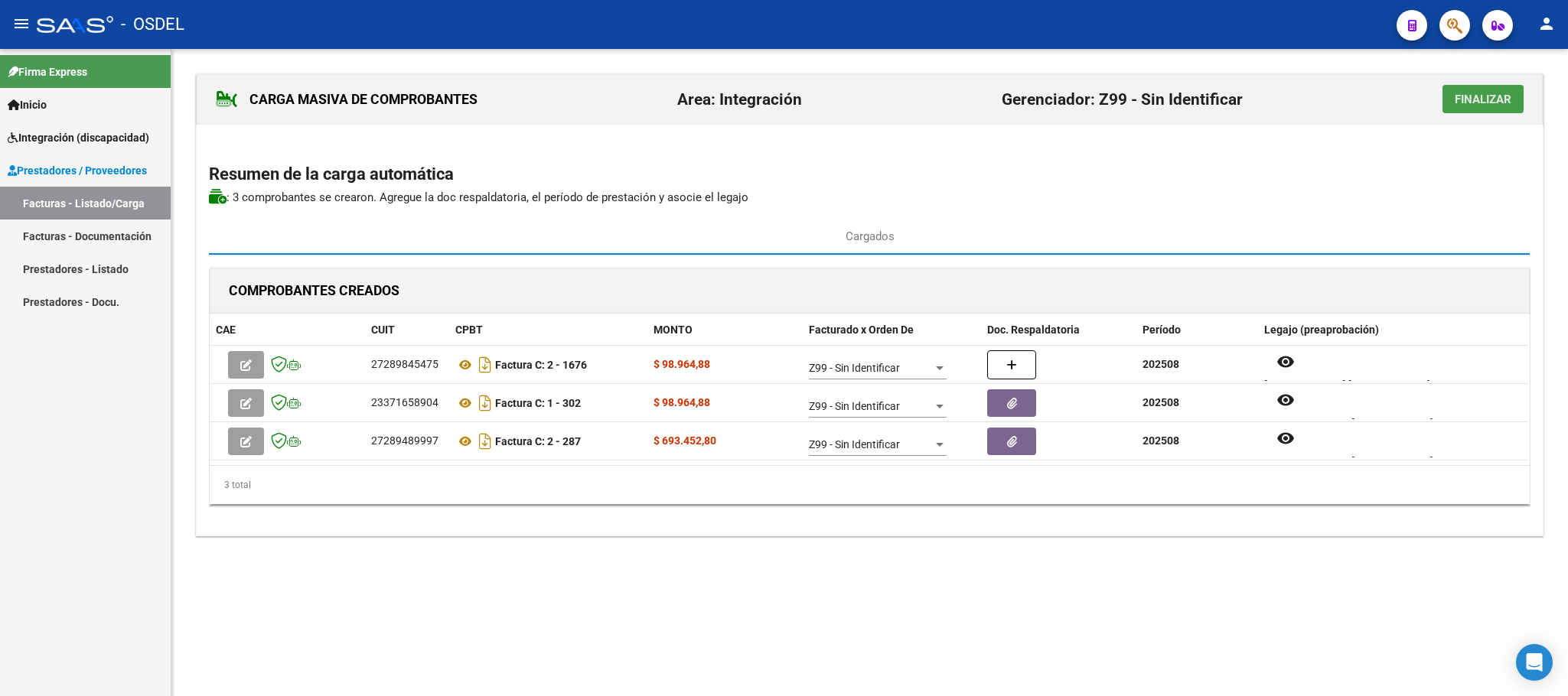
click at [1481, 106] on span "Finalizar" at bounding box center [1483, 99] width 56 height 14
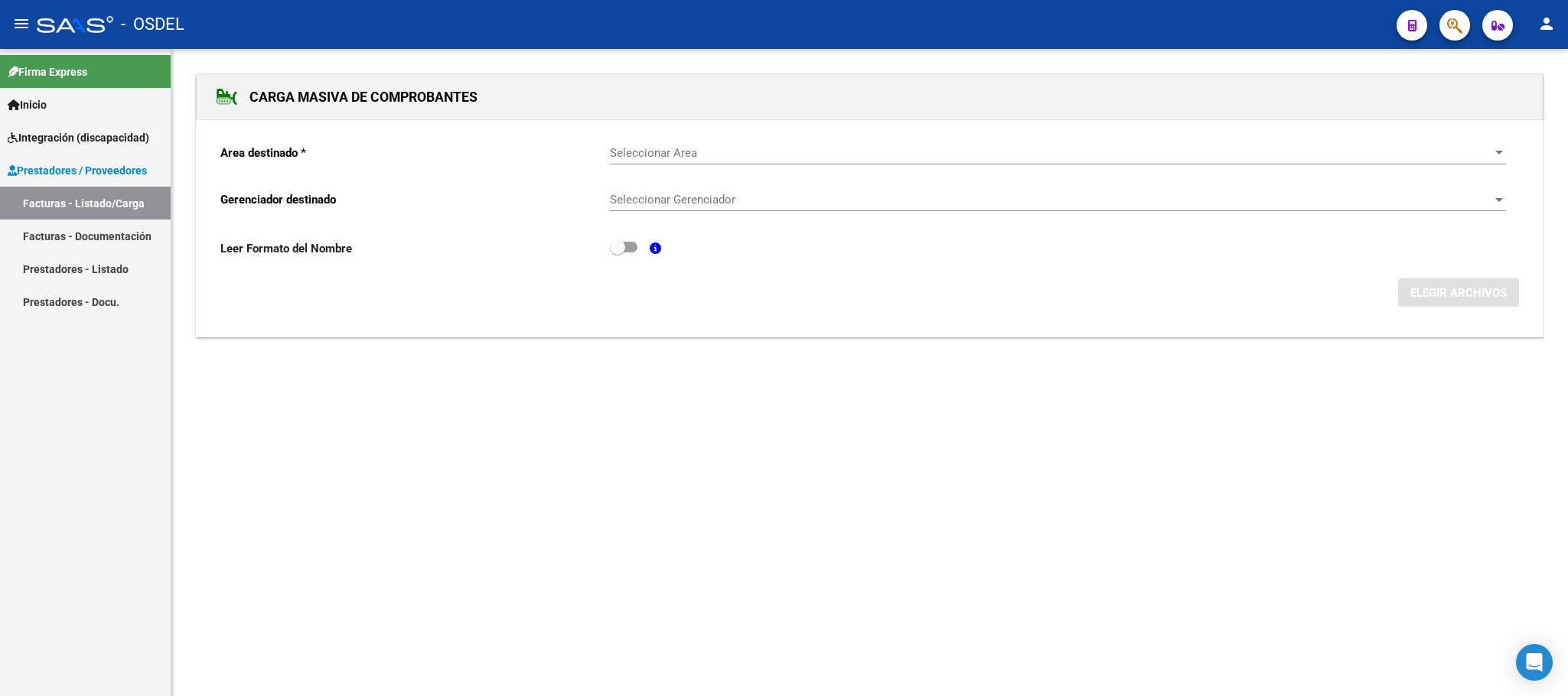
click at [47, 205] on link "Facturas - Listado/Carga" at bounding box center [85, 203] width 171 height 33
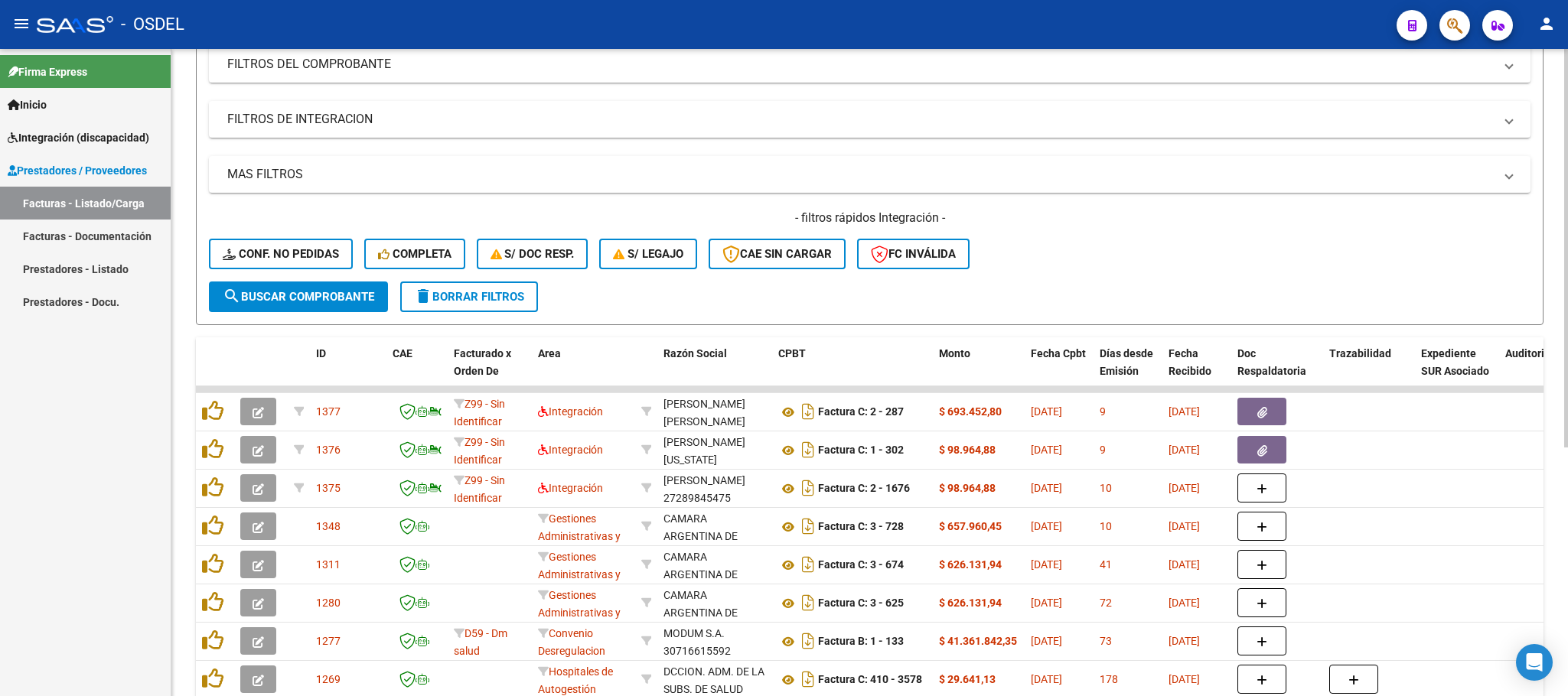
scroll to position [229, 0]
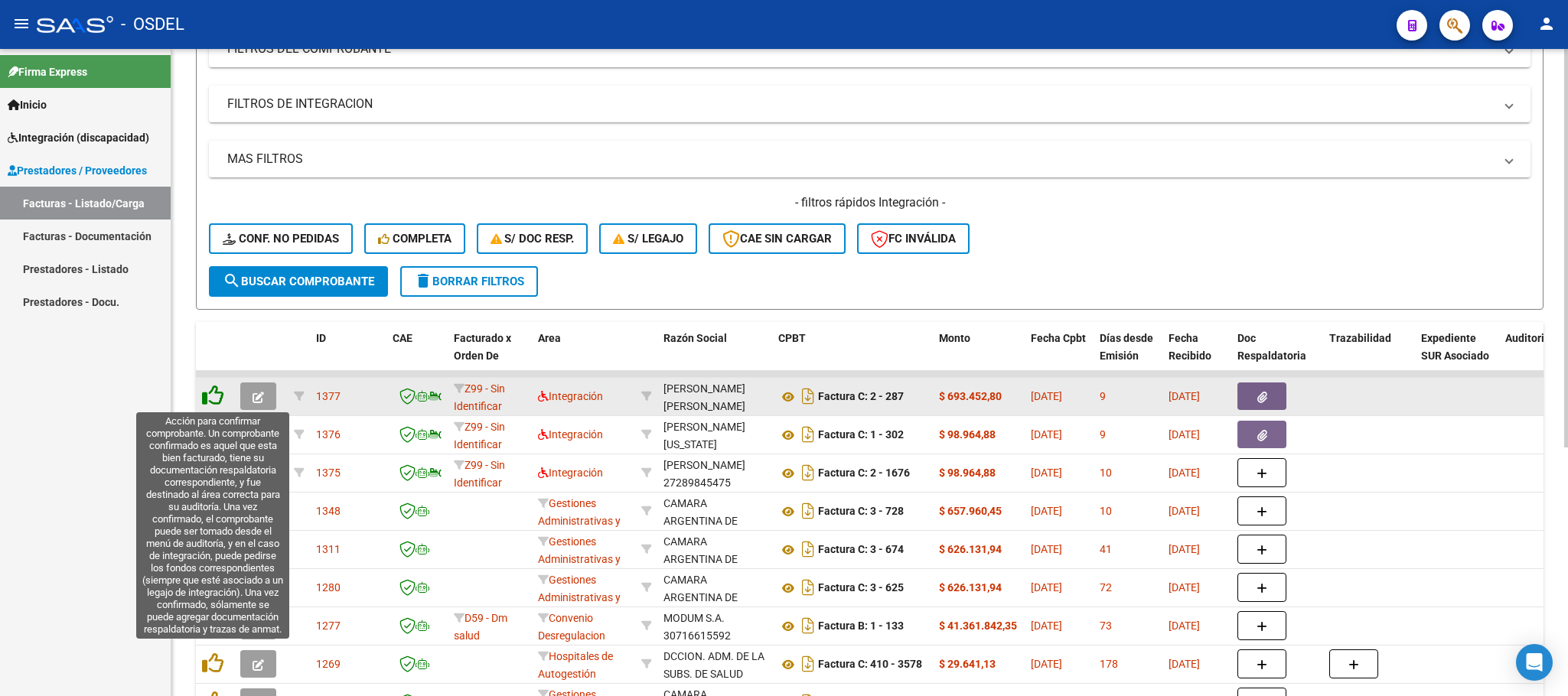
click at [208, 397] on icon at bounding box center [213, 395] width 21 height 21
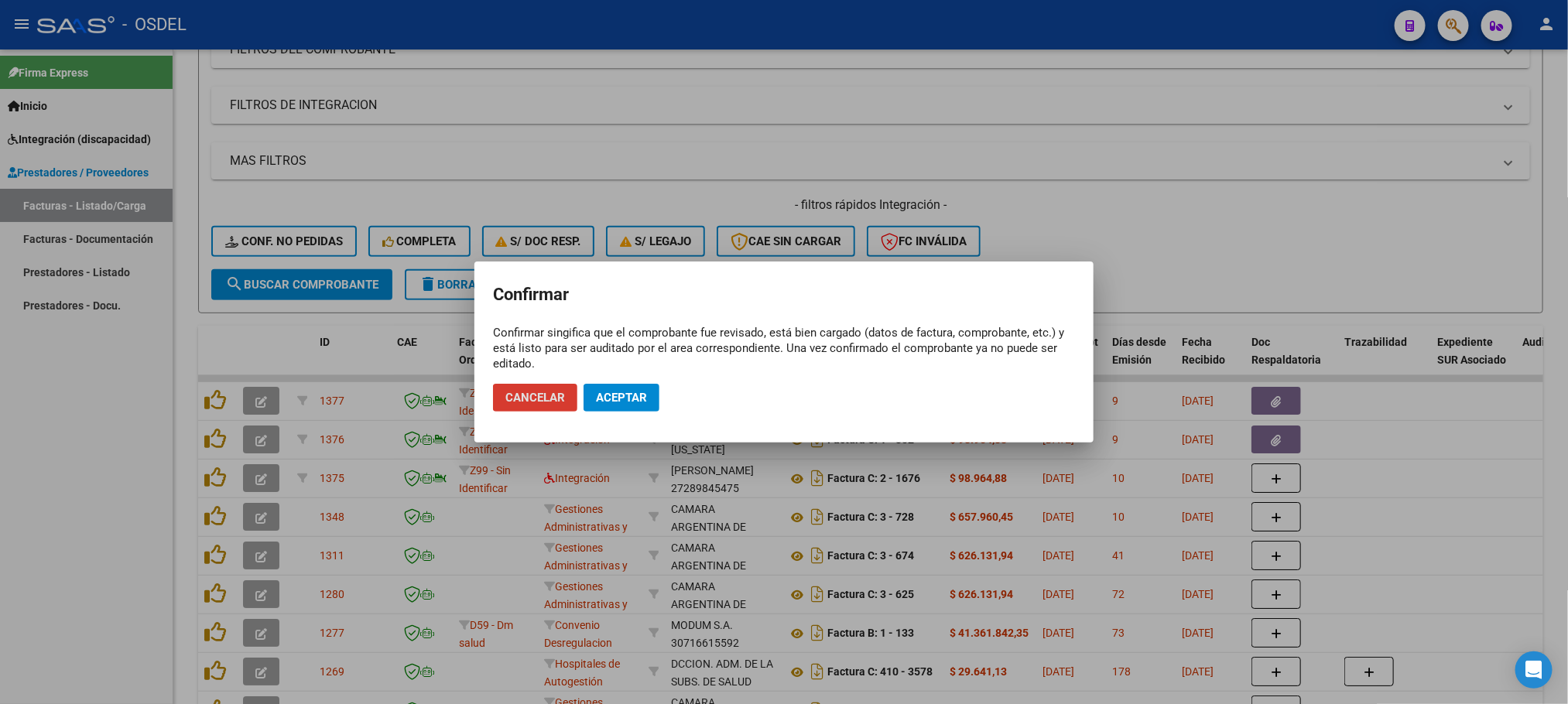
click at [650, 402] on button "Aceptar" at bounding box center [621, 398] width 76 height 27
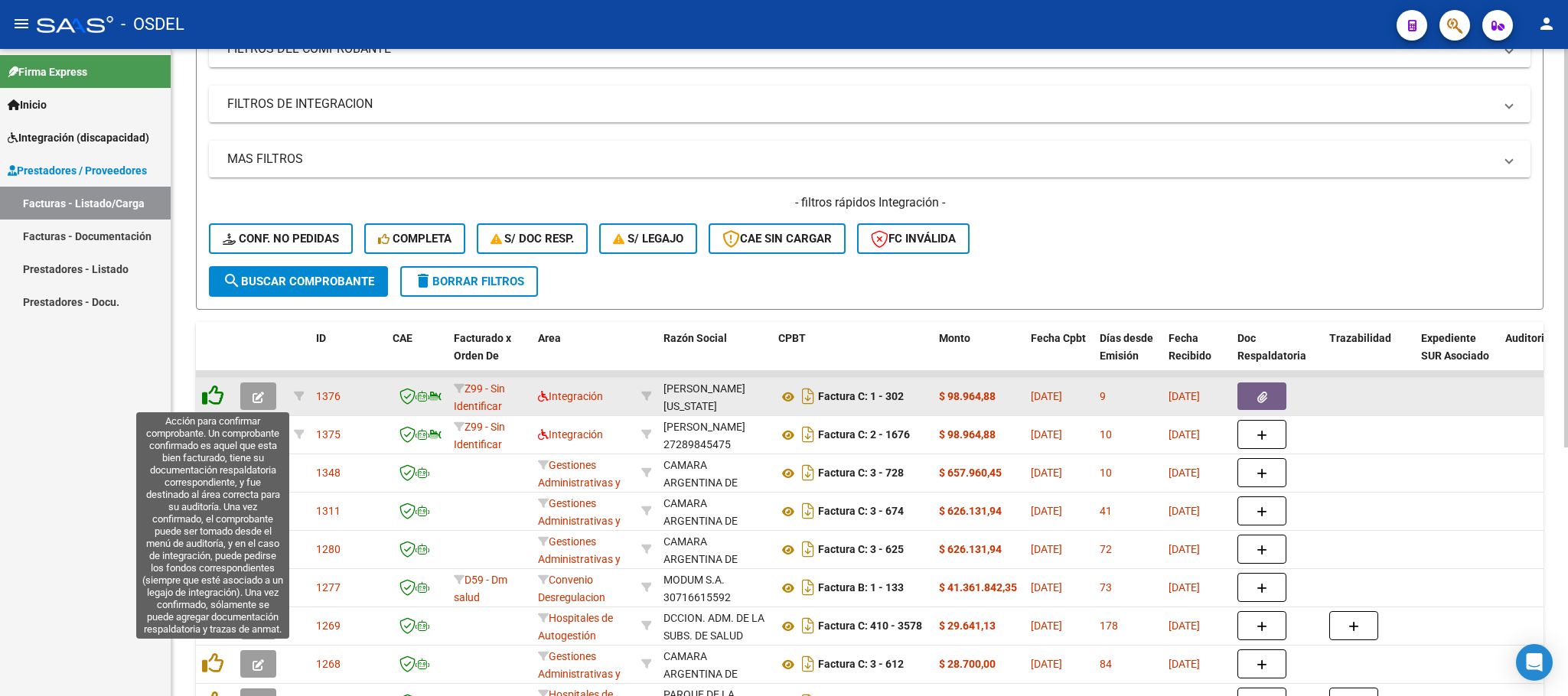
click at [218, 402] on icon at bounding box center [213, 395] width 21 height 21
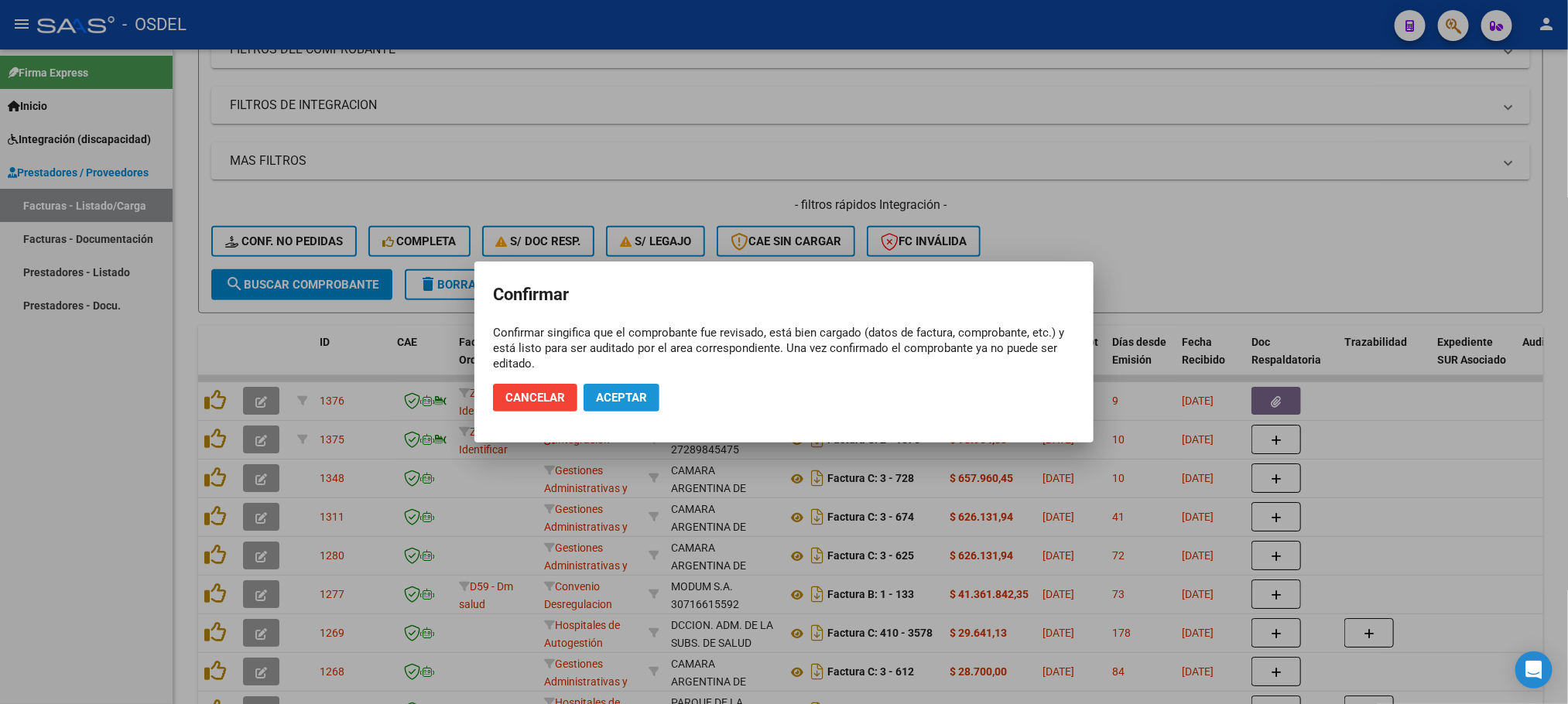
click at [624, 391] on span "Aceptar" at bounding box center [622, 398] width 51 height 14
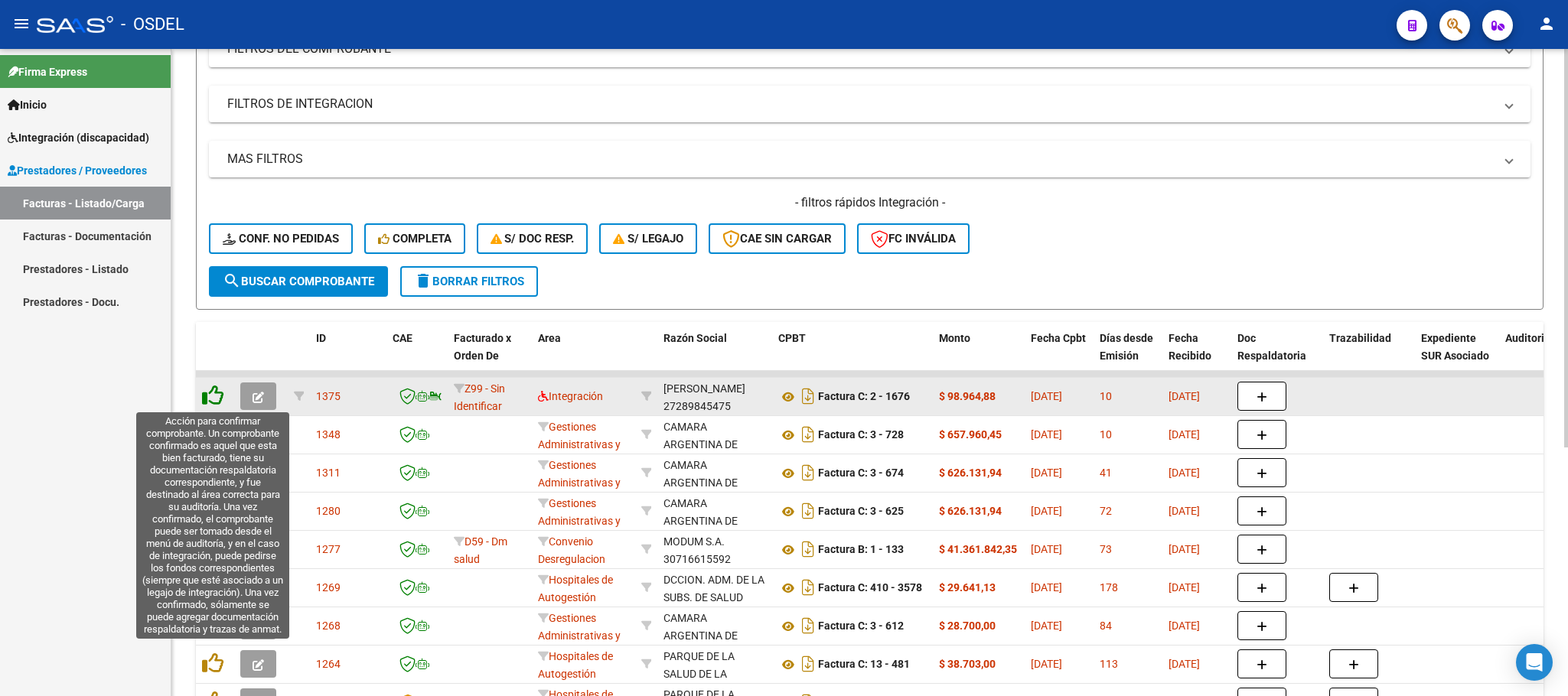
click at [218, 393] on icon at bounding box center [213, 395] width 21 height 21
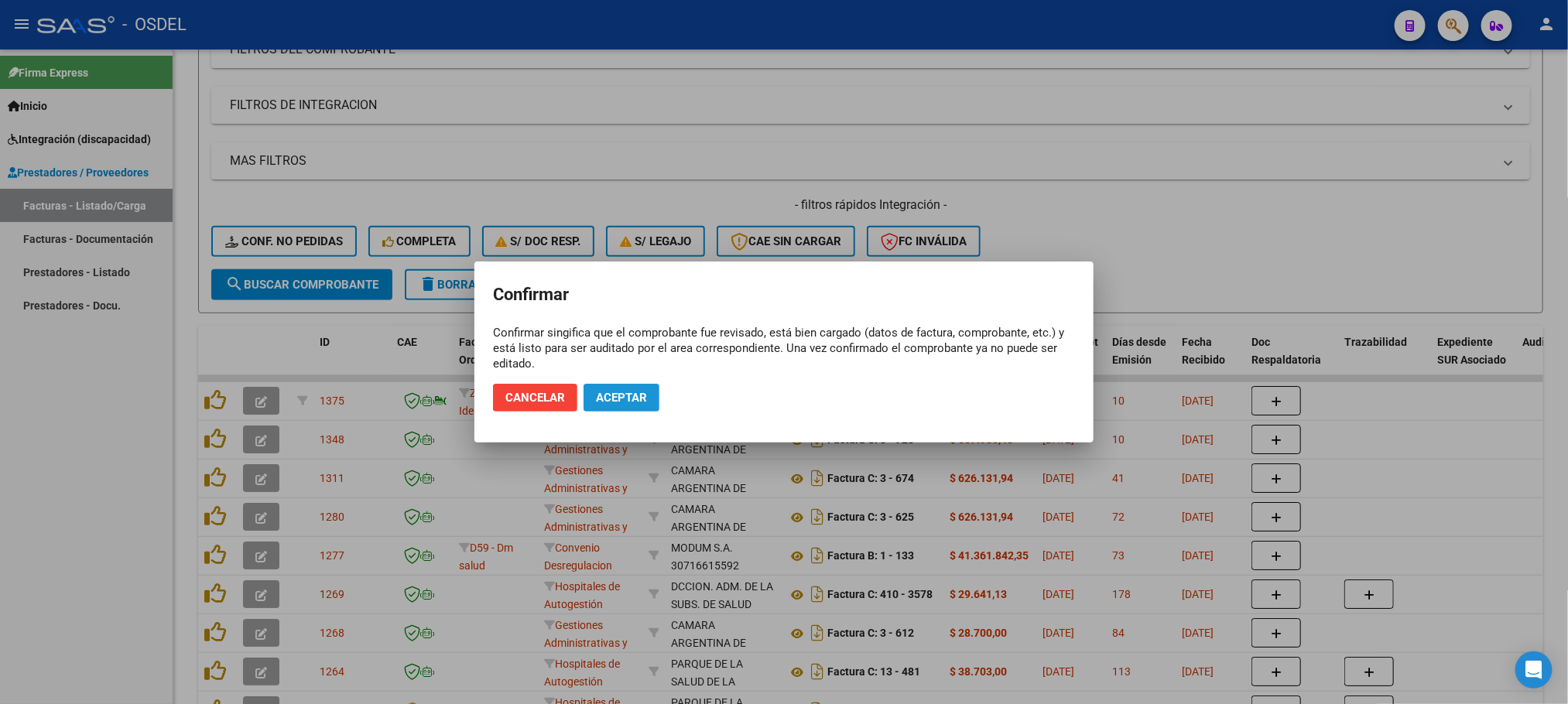
click at [621, 397] on span "Aceptar" at bounding box center [622, 398] width 51 height 14
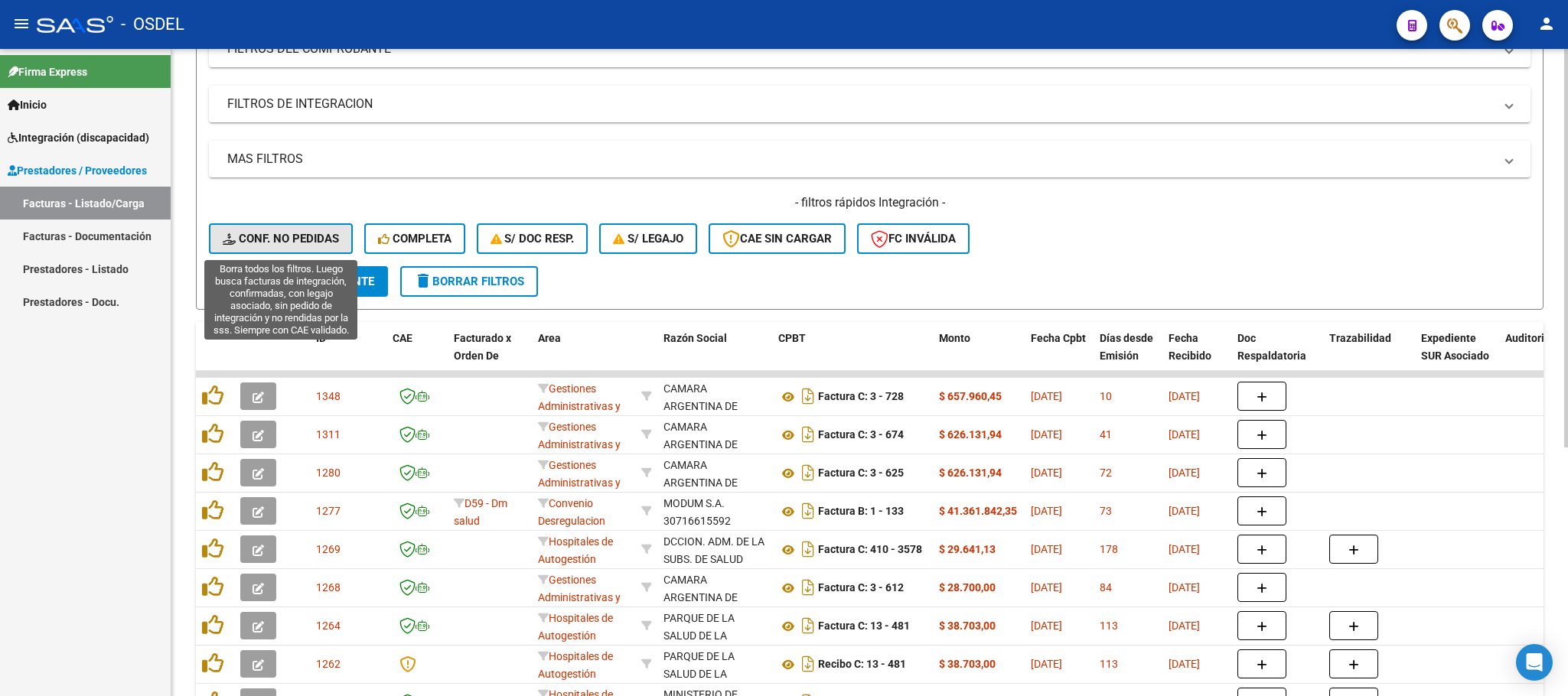
click at [296, 233] on span "Conf. no pedidas" at bounding box center [281, 239] width 117 height 14
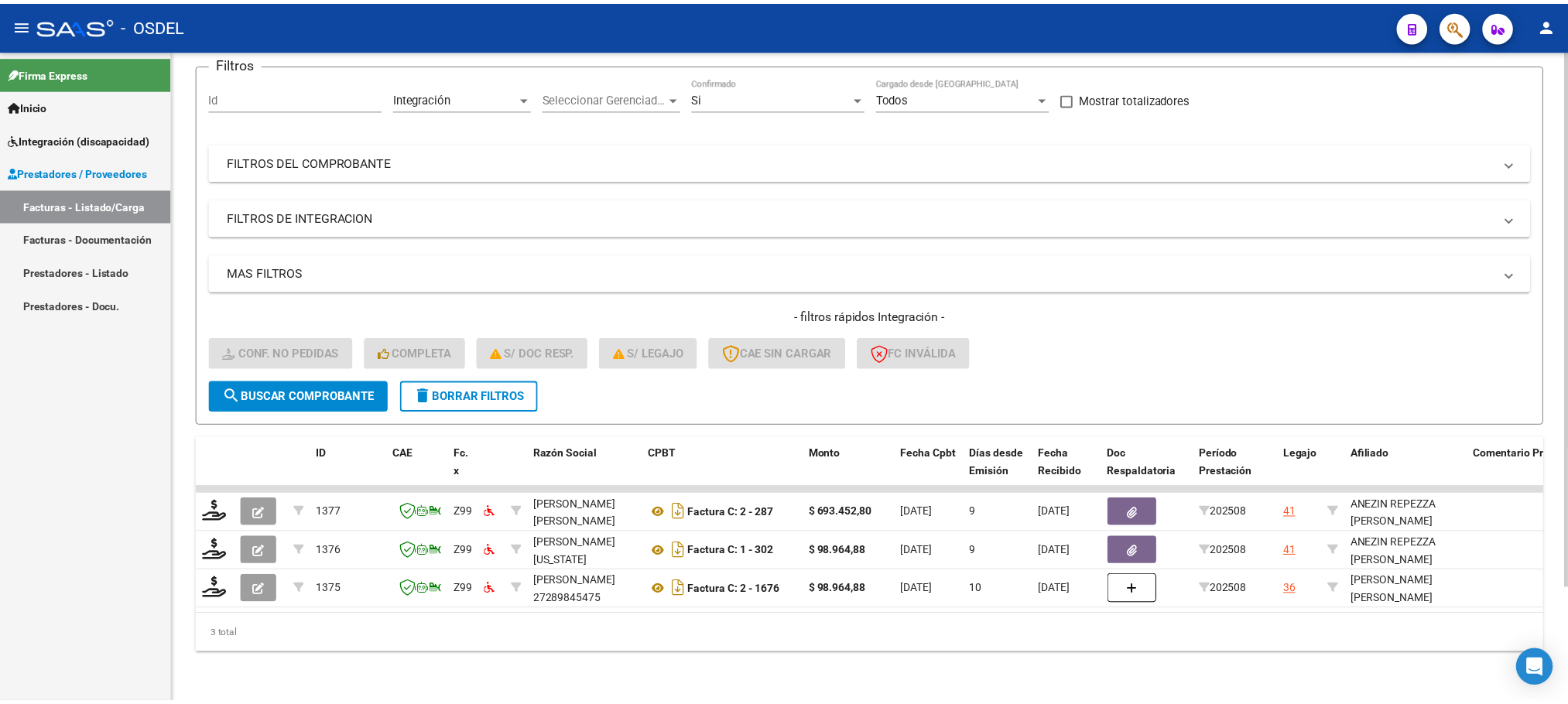
scroll to position [137, 0]
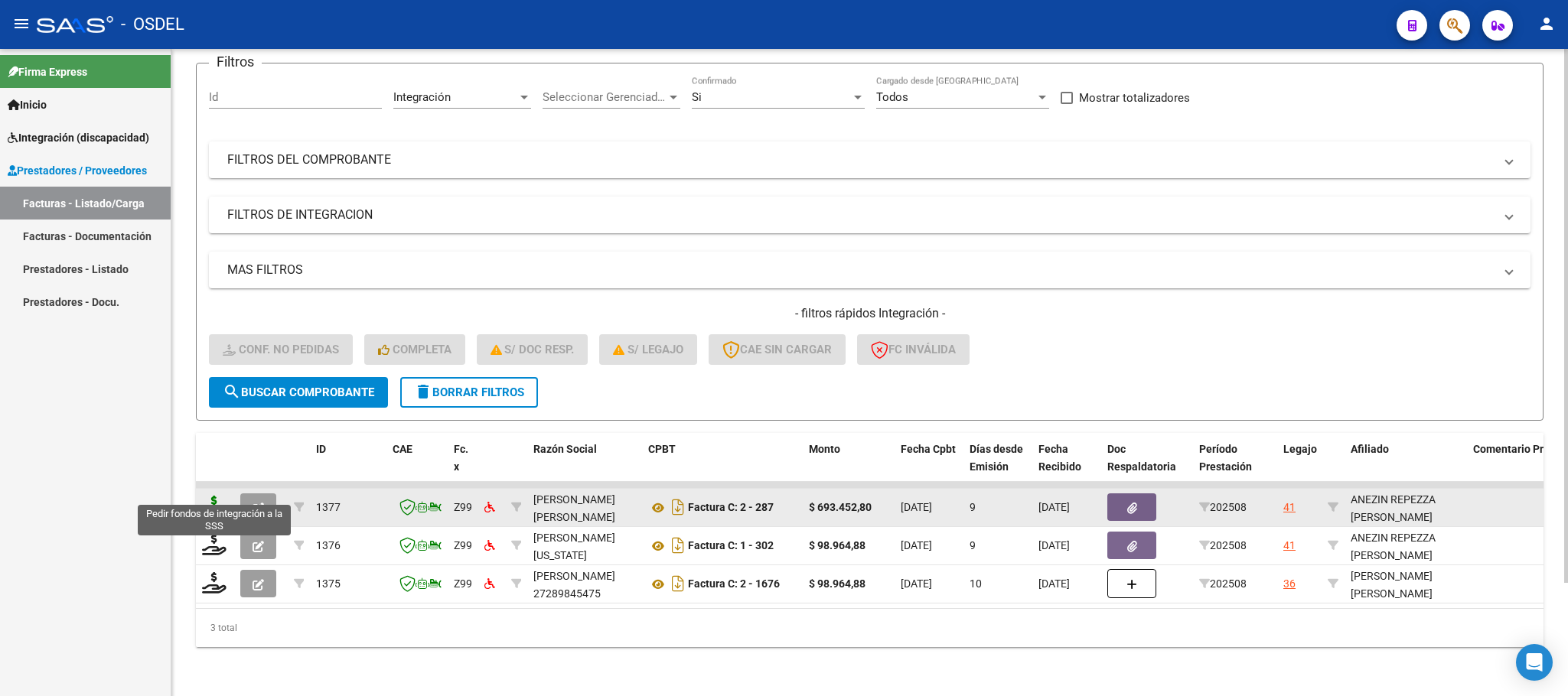
click at [214, 496] on icon at bounding box center [214, 507] width 24 height 21
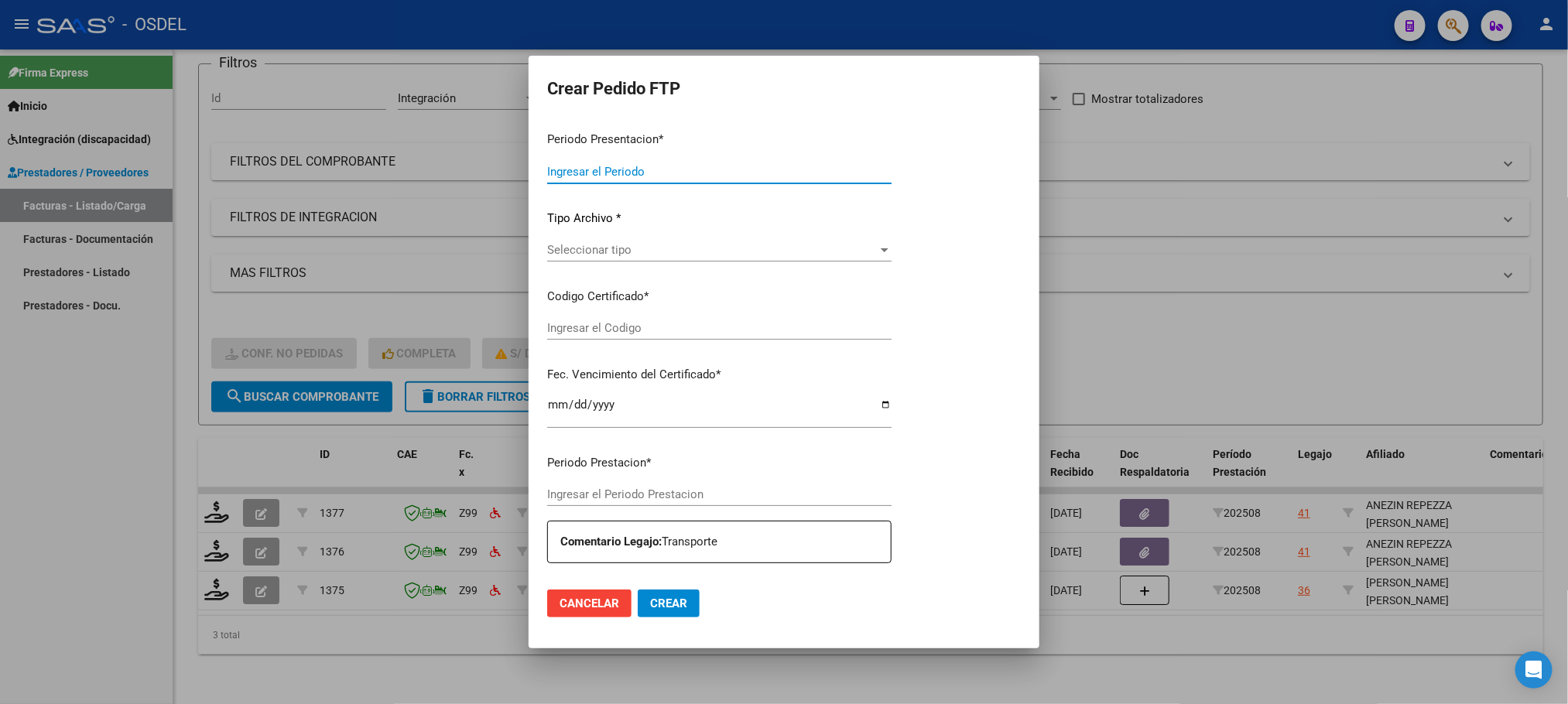
type input "202508"
type input "$ 693.452,80"
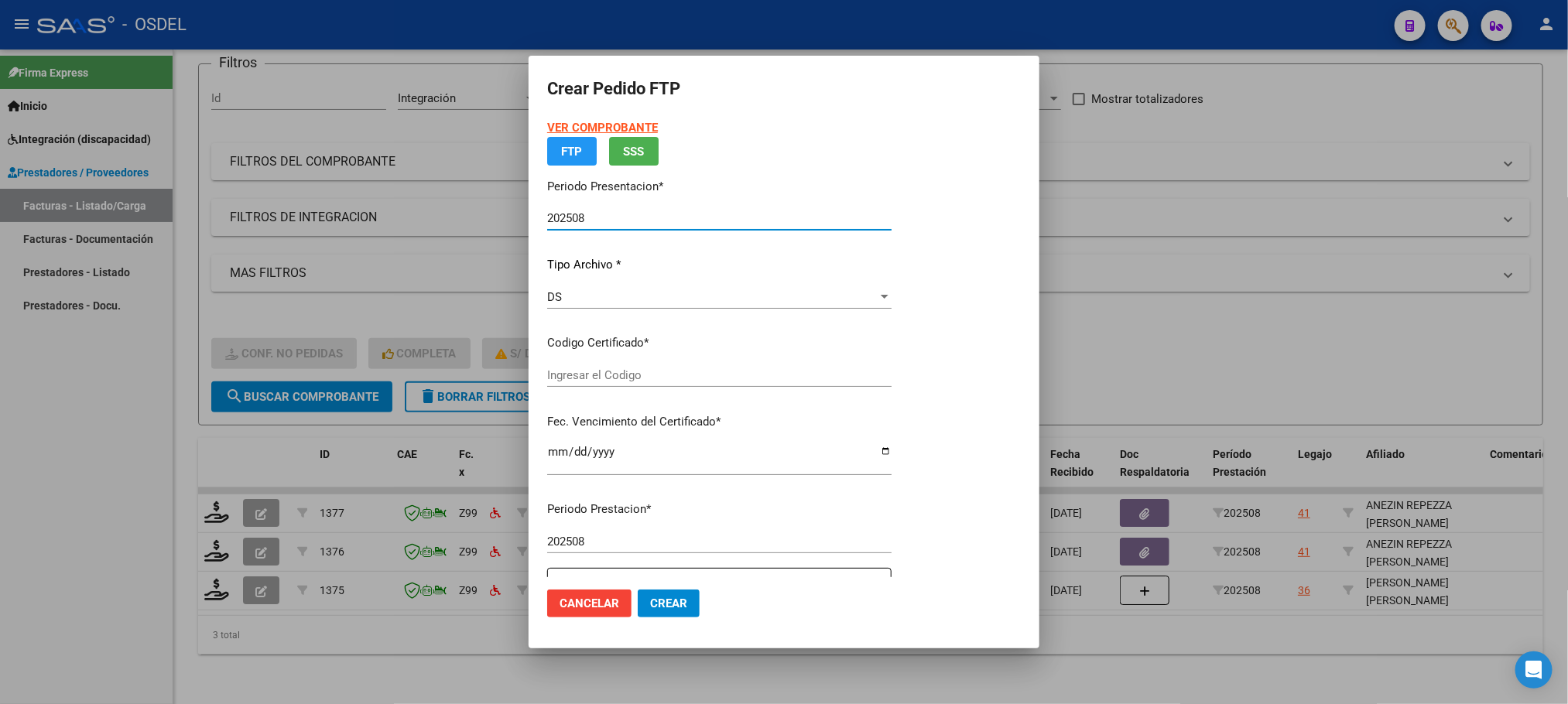
type input "8179475832"
type input "[DATE]"
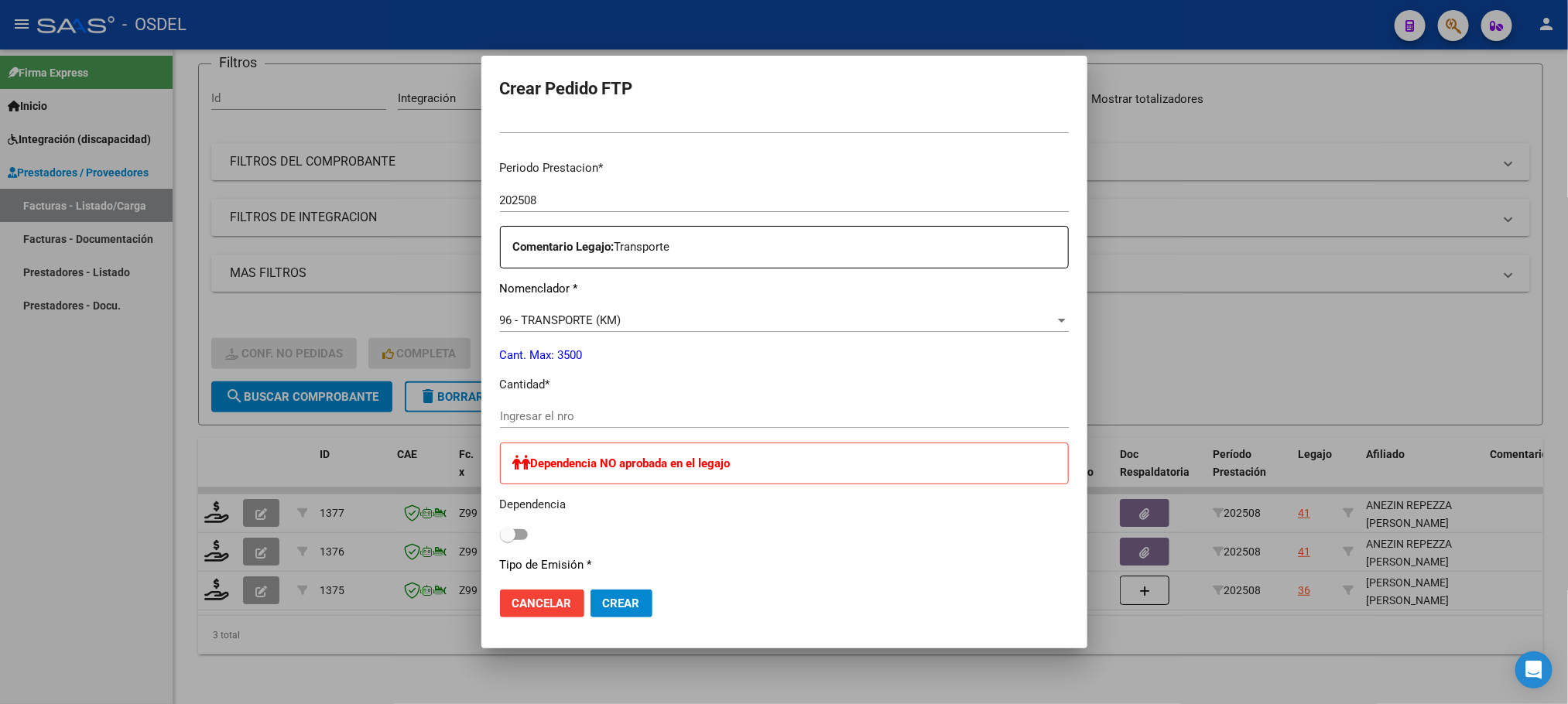
scroll to position [464, 0]
click at [555, 418] on input "Ingresar el nro" at bounding box center [784, 412] width 568 height 14
click at [622, 606] on span "Crear" at bounding box center [622, 604] width 37 height 14
click at [625, 604] on span "Crear" at bounding box center [622, 604] width 37 height 14
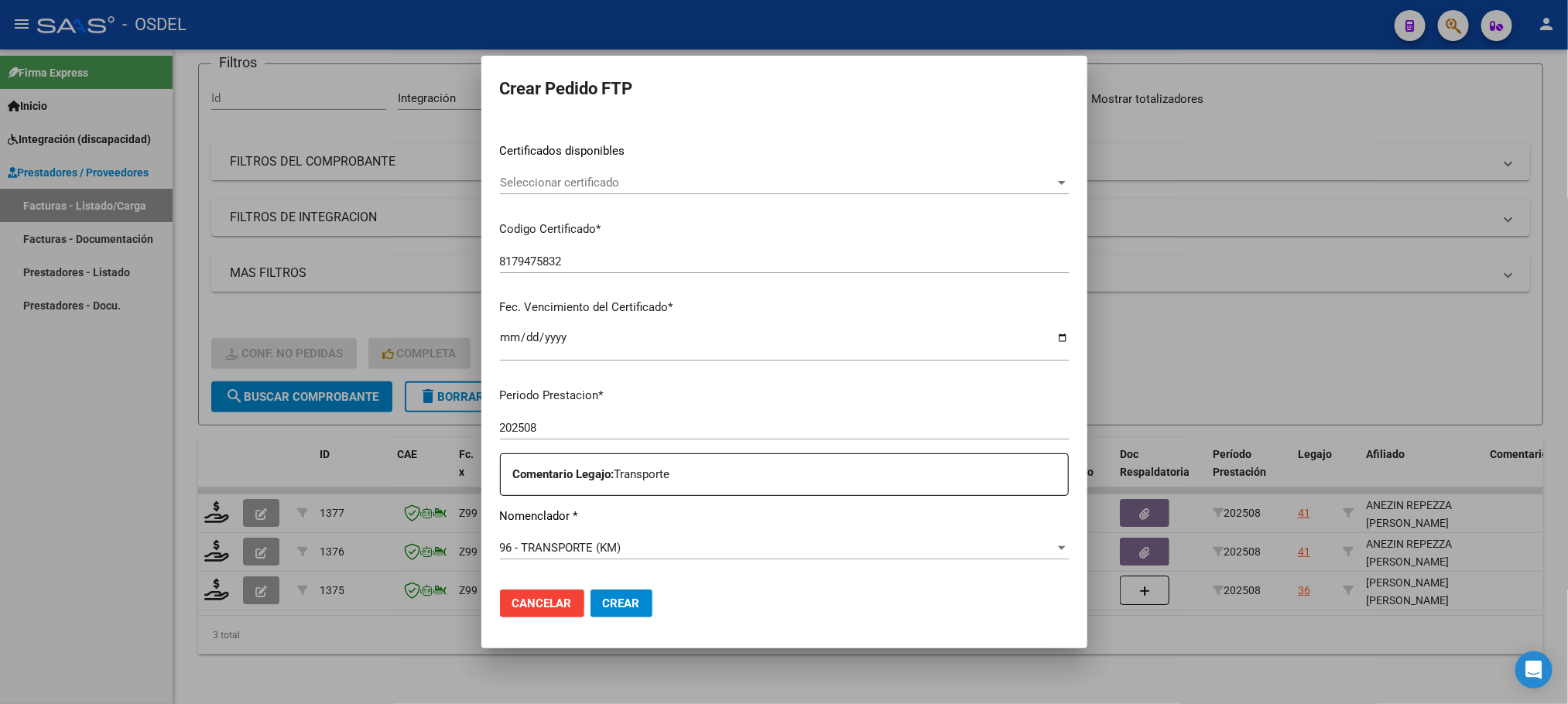
scroll to position [349, 0]
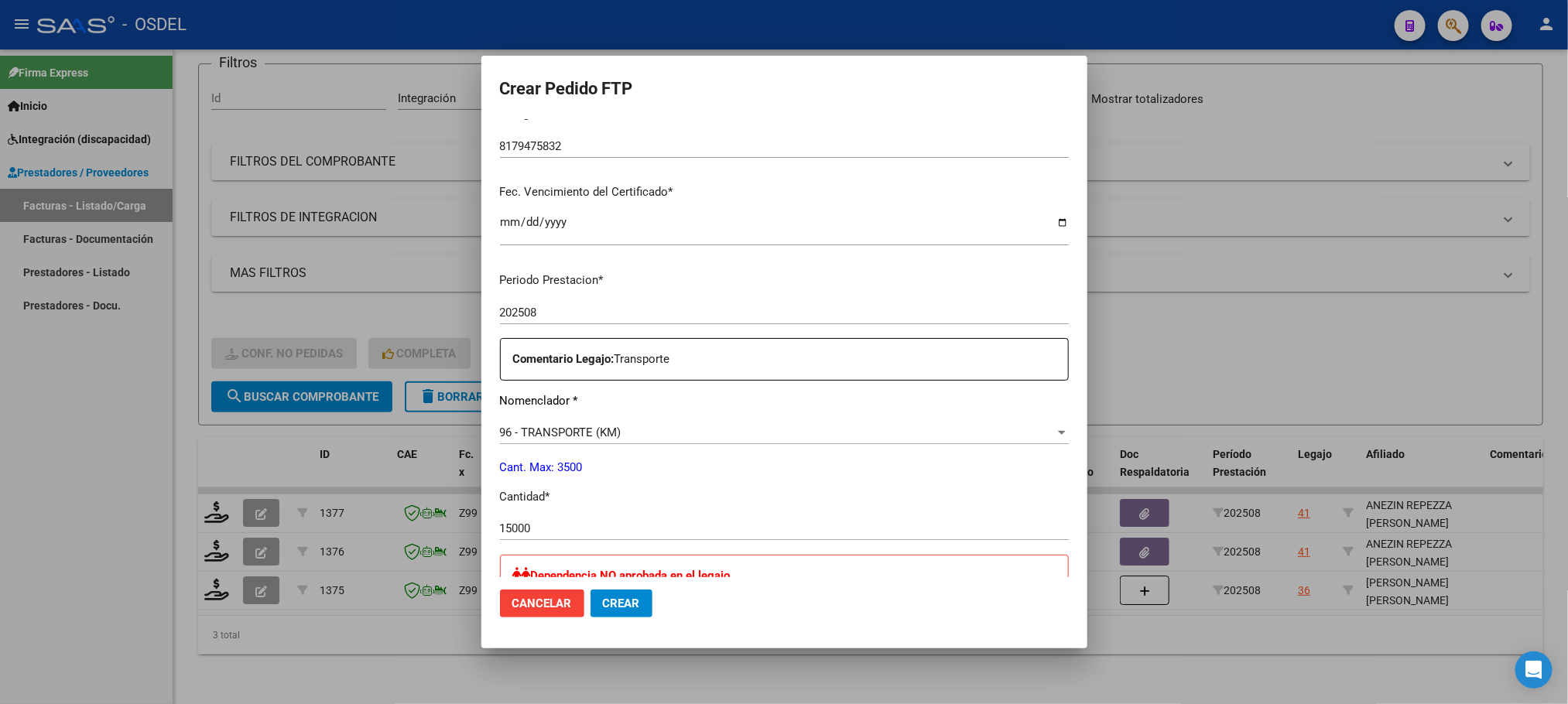
click at [555, 517] on div "15000 Ingresar el nro" at bounding box center [784, 528] width 568 height 24
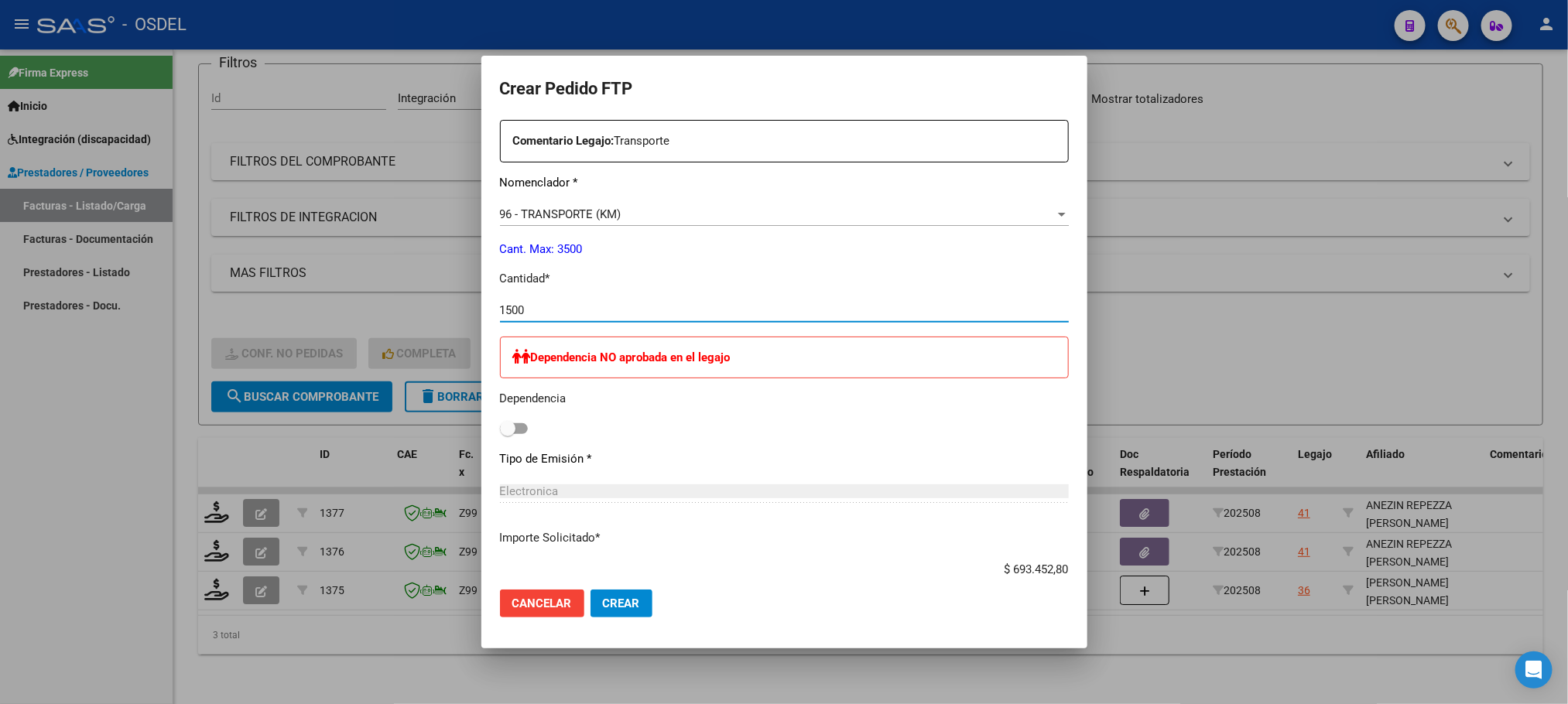
scroll to position [580, 0]
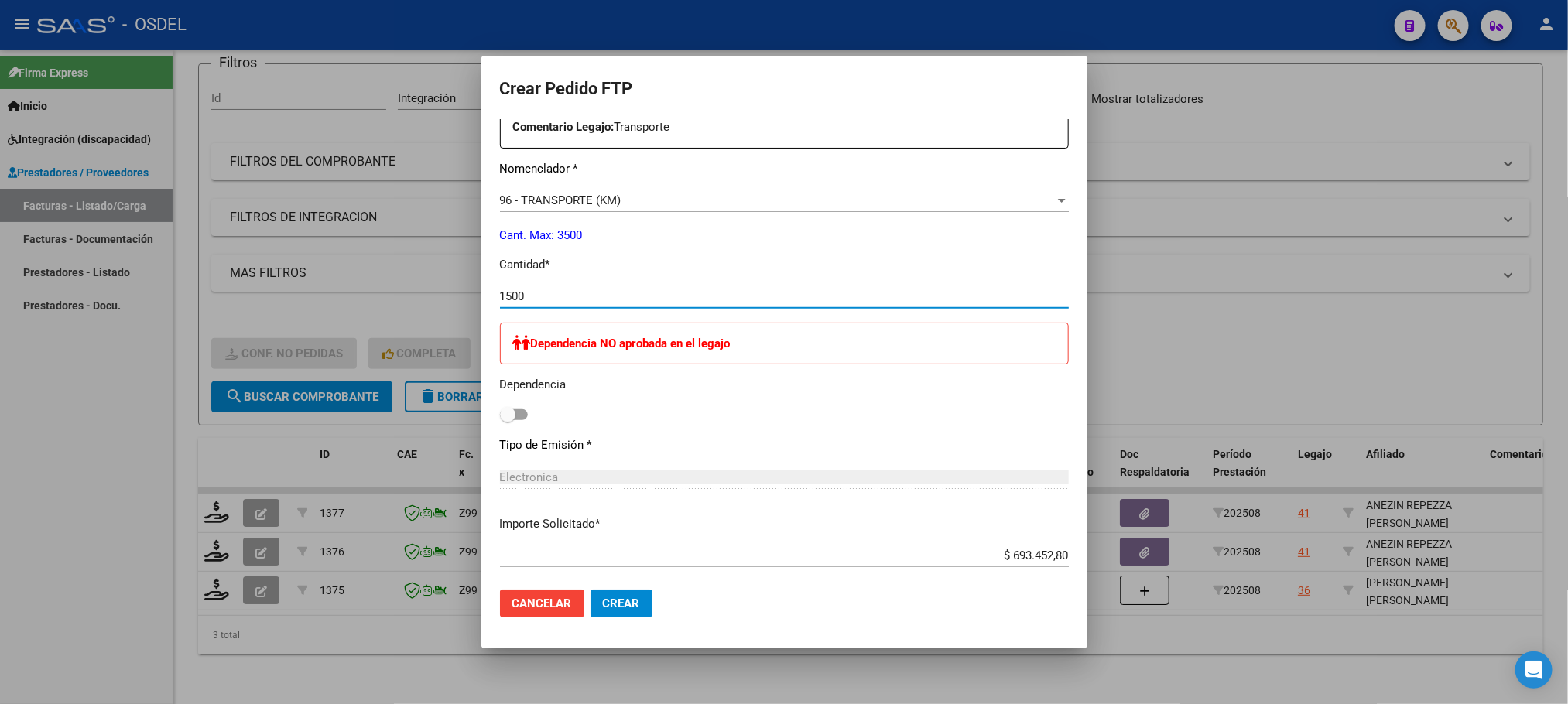
type input "1500"
click at [613, 612] on button "Crear" at bounding box center [621, 604] width 62 height 27
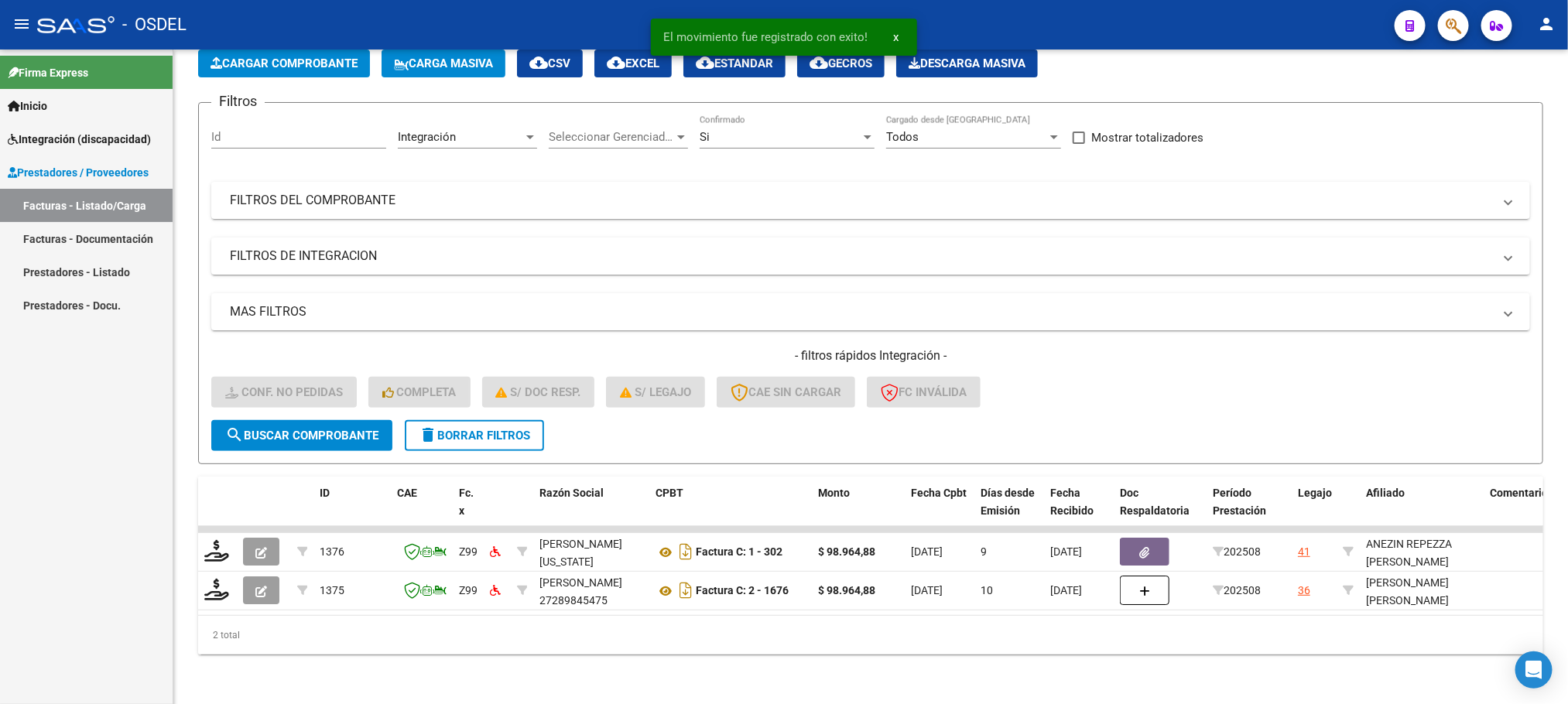
scroll to position [100, 0]
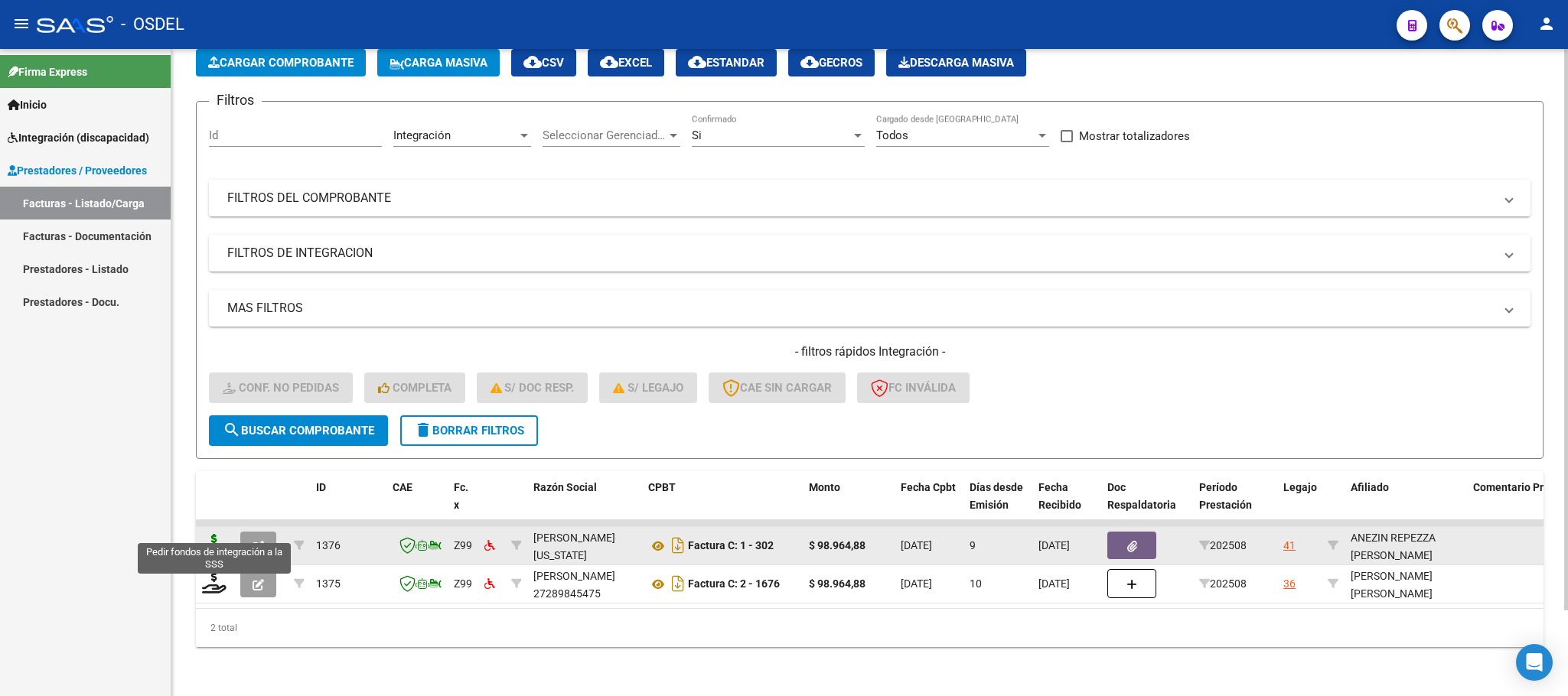
click at [203, 534] on icon at bounding box center [214, 545] width 24 height 21
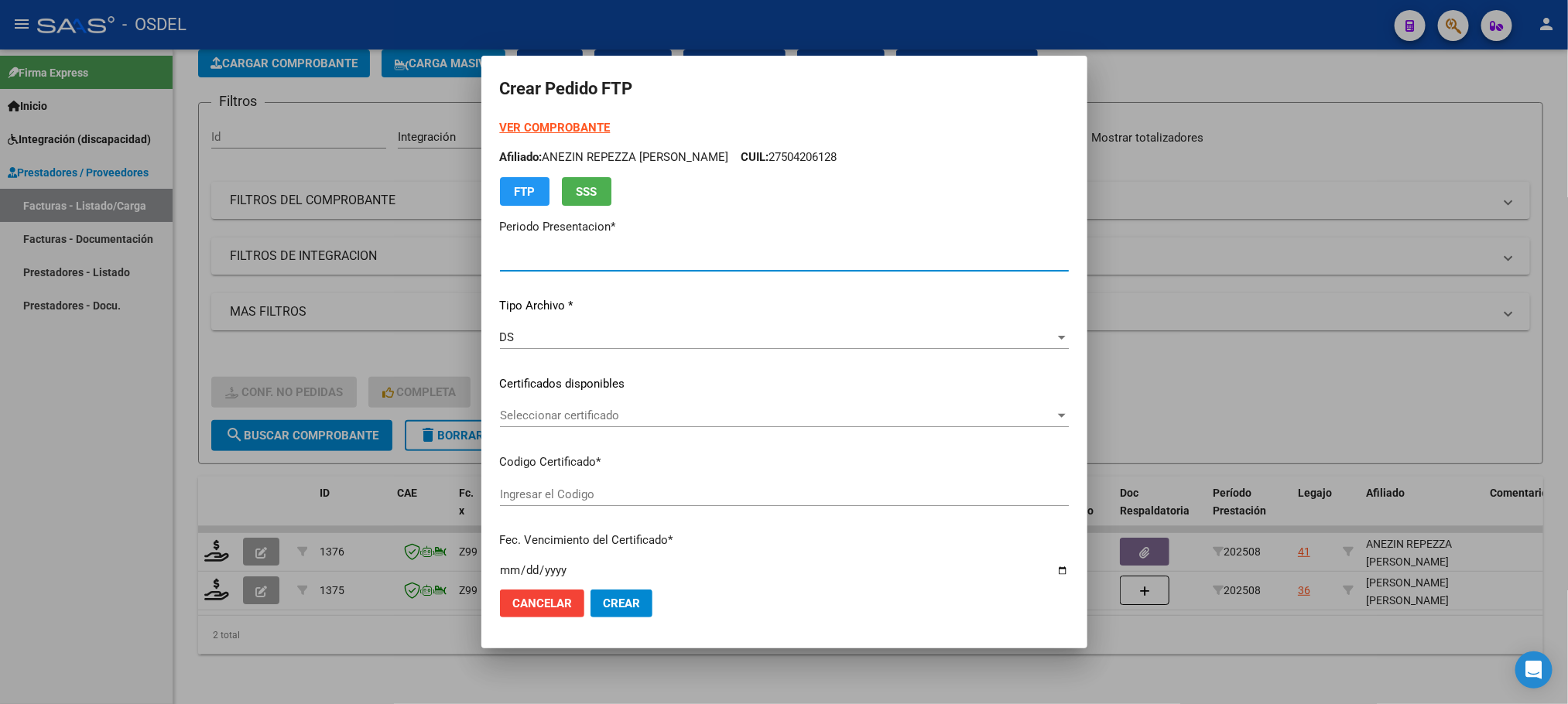
type input "202508"
type input "$ 98.964,88"
type input "8179475832"
type input "[DATE]"
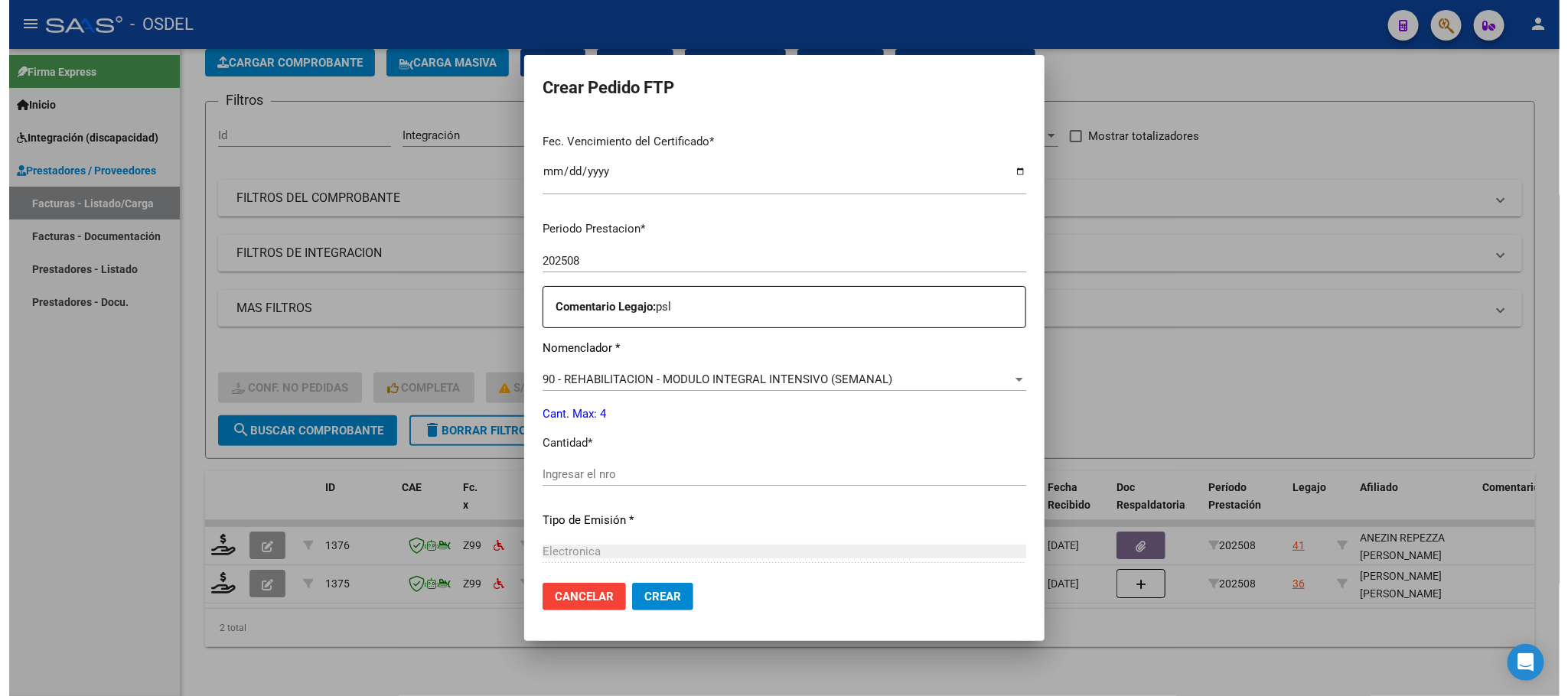
scroll to position [459, 0]
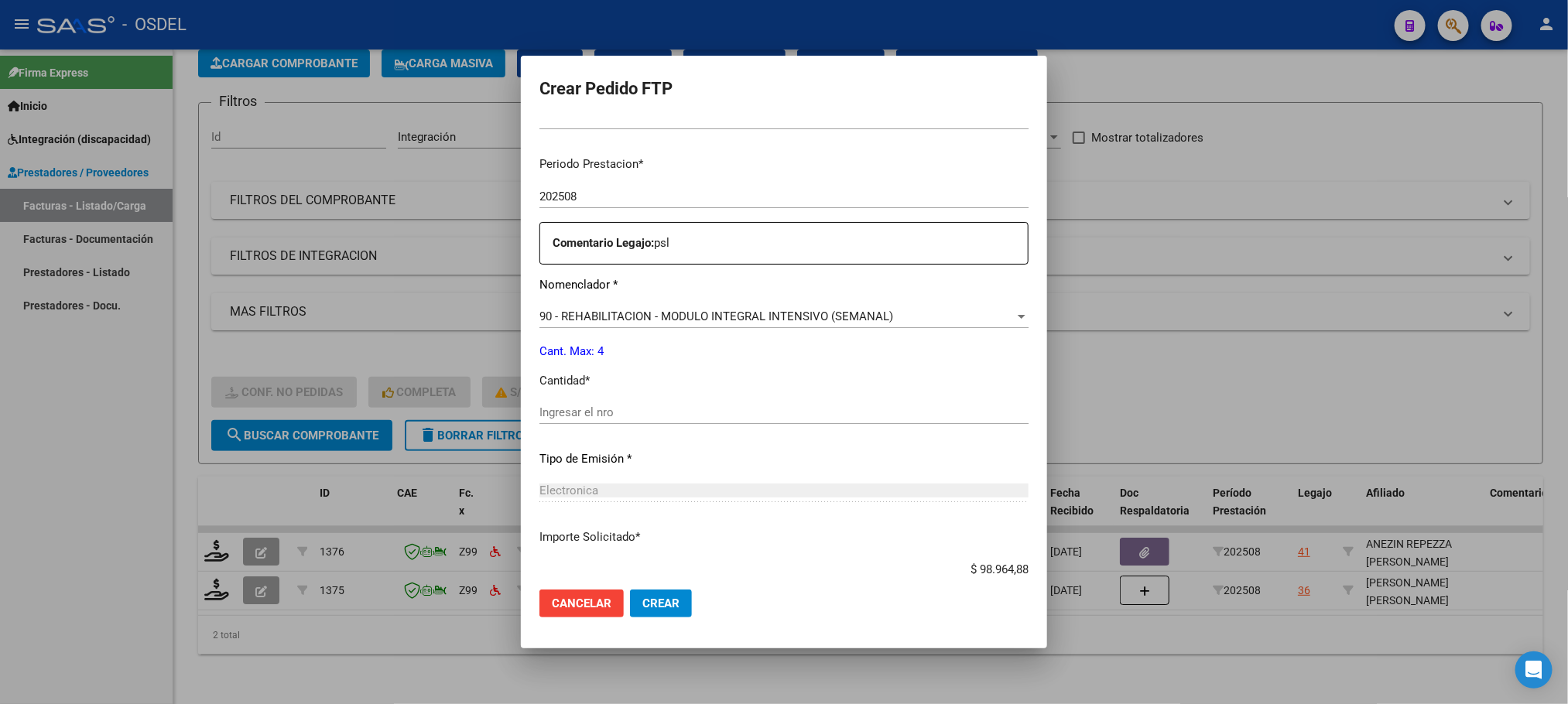
click at [599, 414] on input "Ingresar el nro" at bounding box center [784, 412] width 489 height 14
type input "4"
click at [646, 611] on span "Crear" at bounding box center [661, 604] width 37 height 14
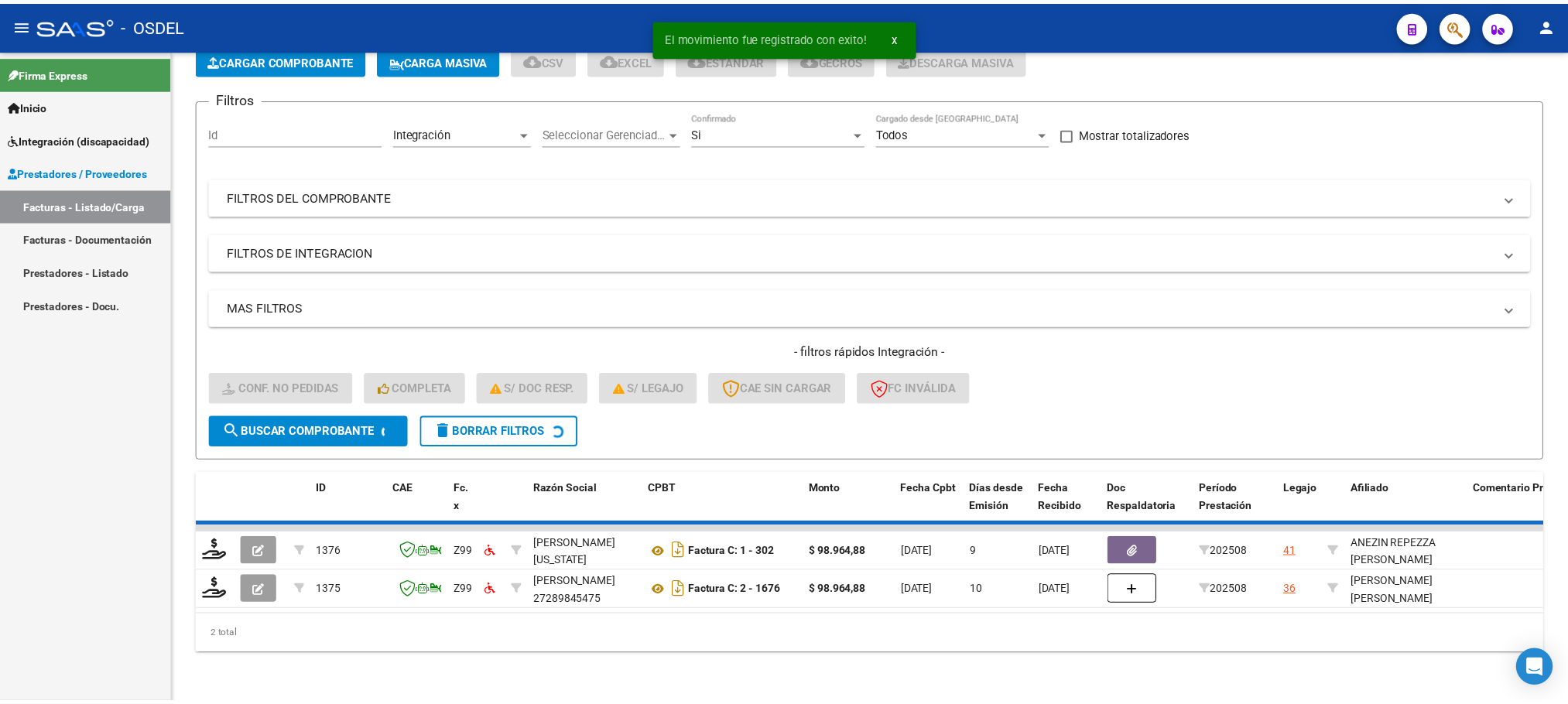
scroll to position [60, 0]
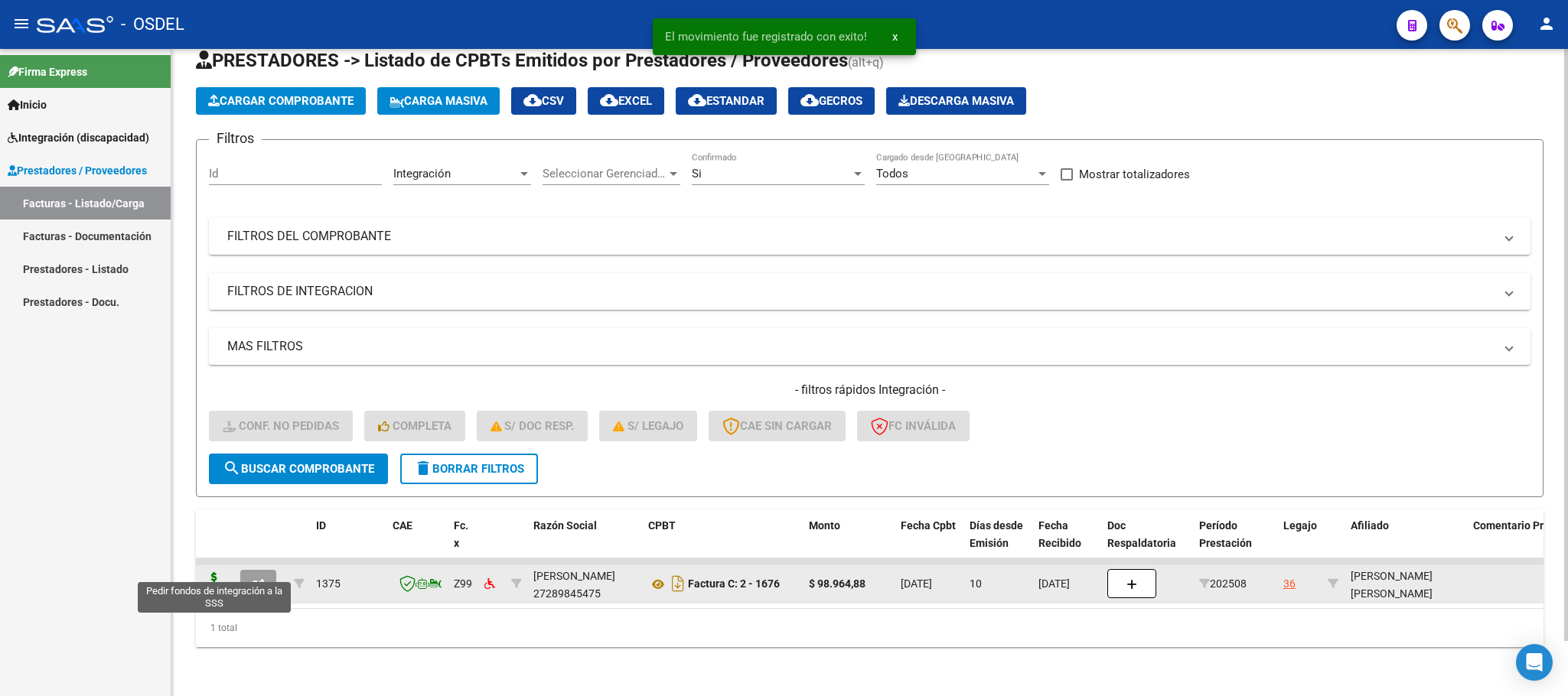
click at [220, 572] on icon at bounding box center [214, 582] width 24 height 21
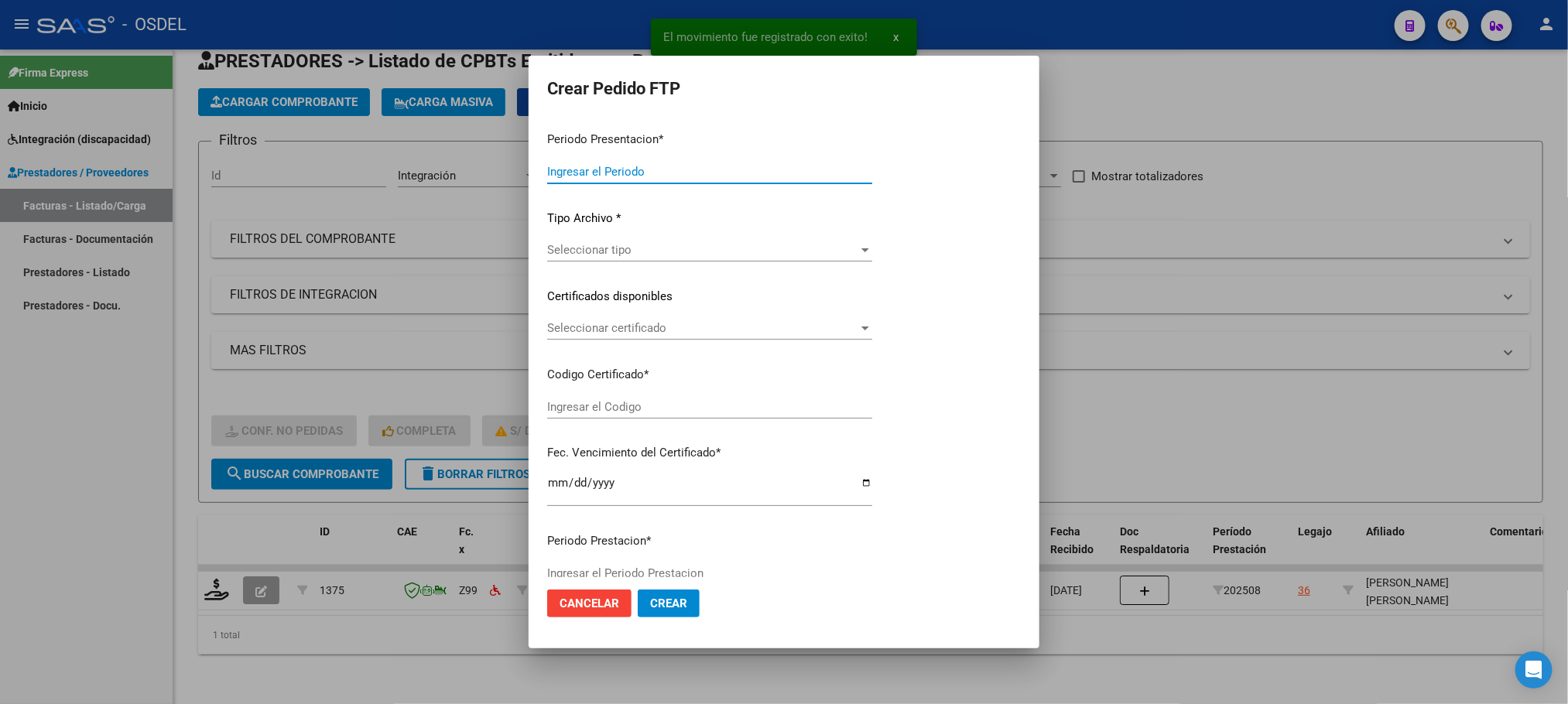
type input "202508"
type input "$ 98.964,88"
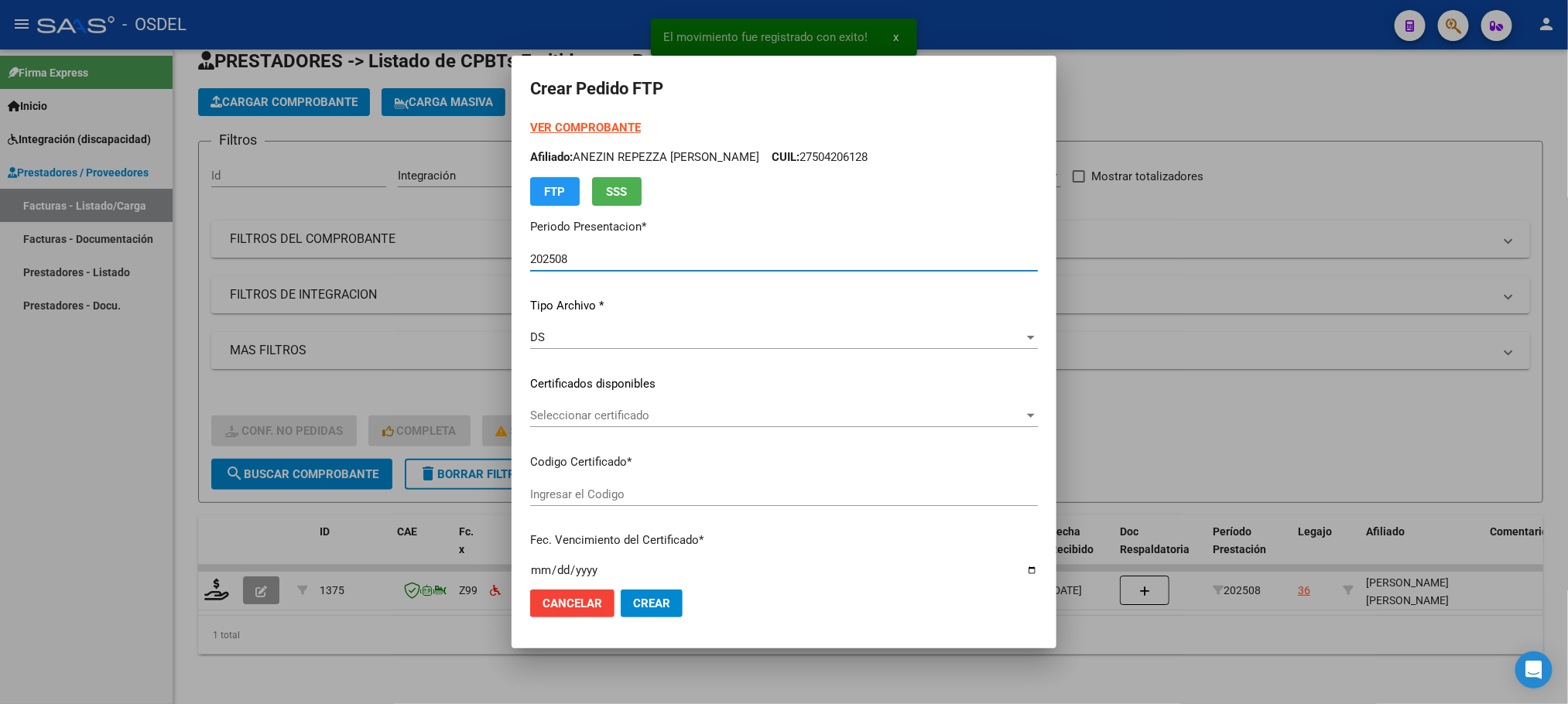
type input "3436233463"
type input "[DATE]"
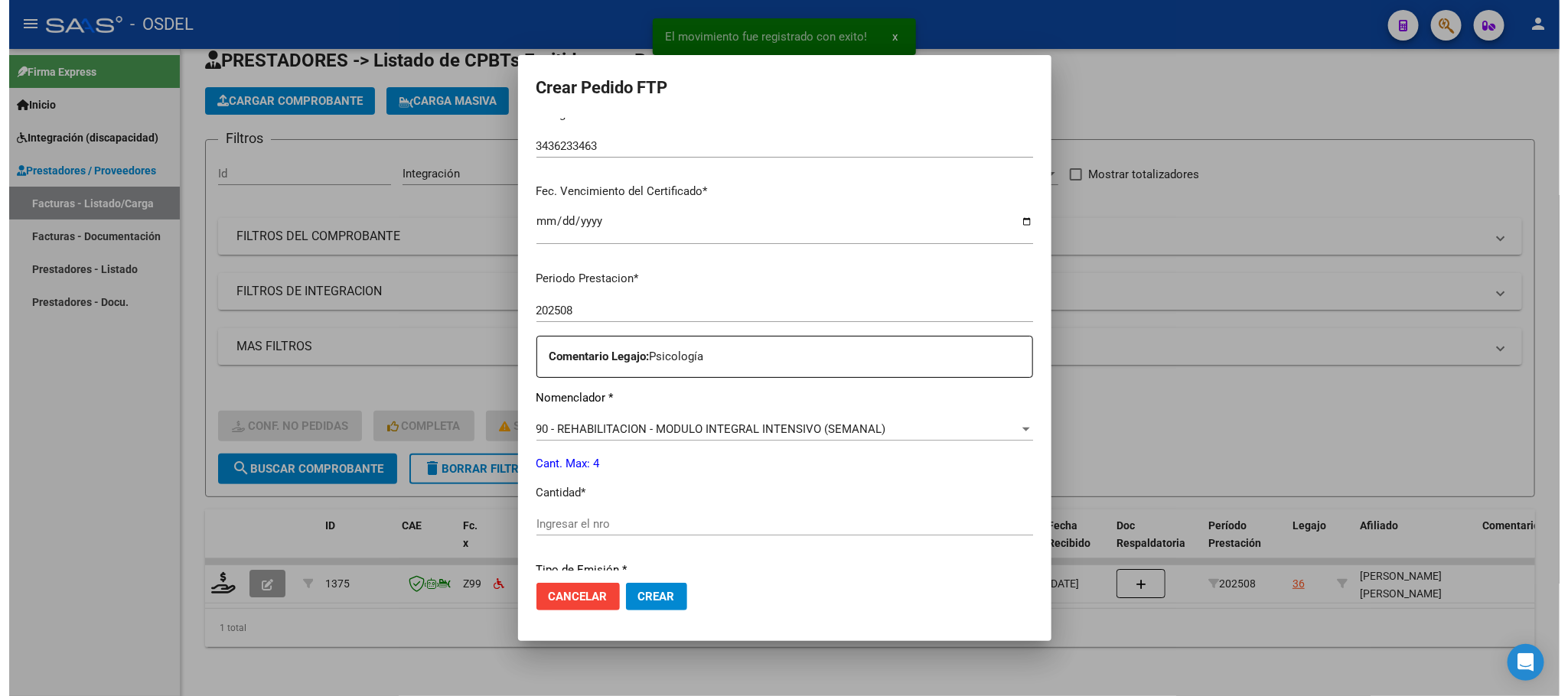
scroll to position [345, 0]
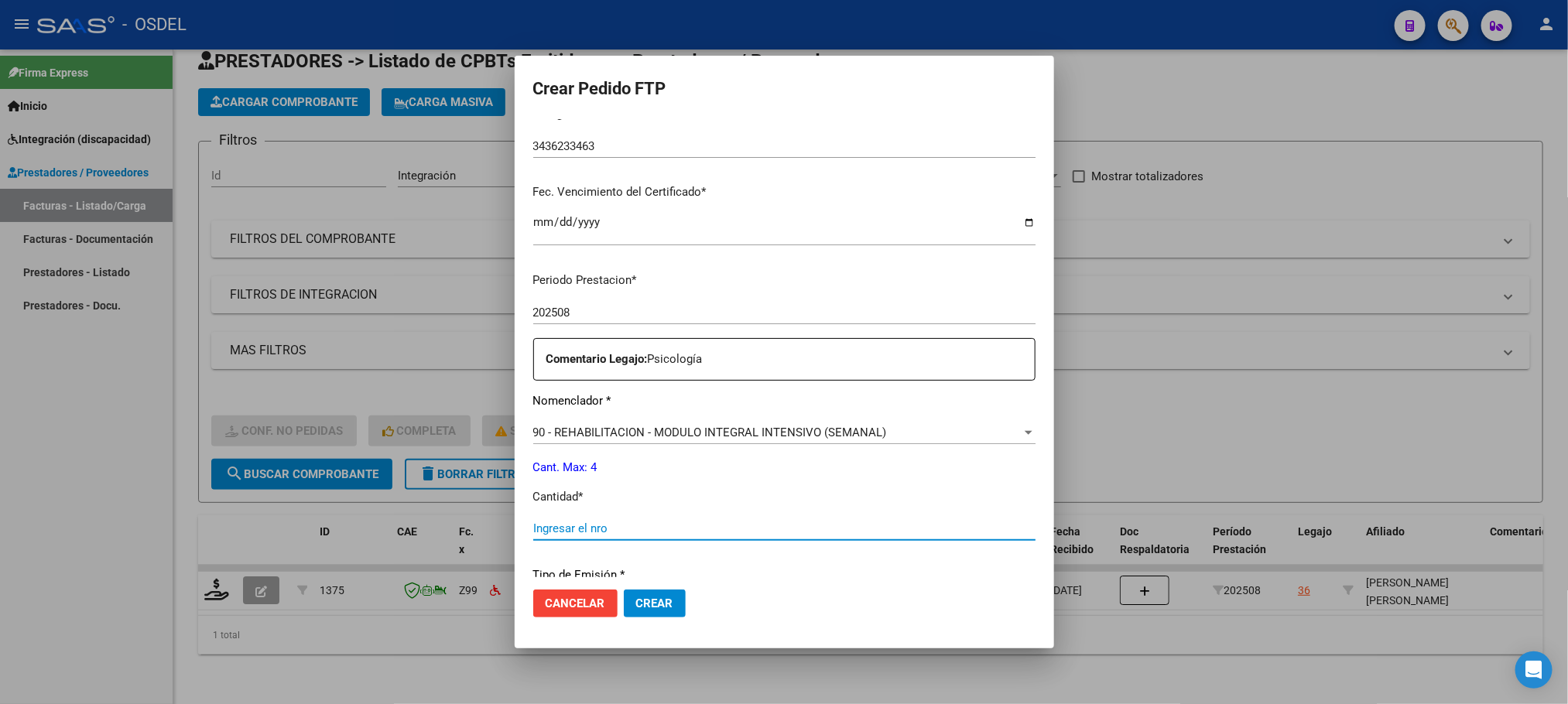
click at [571, 524] on input "Ingresar el nro" at bounding box center [784, 528] width 502 height 14
type input "4"
click at [623, 590] on button "Crear" at bounding box center [654, 604] width 62 height 27
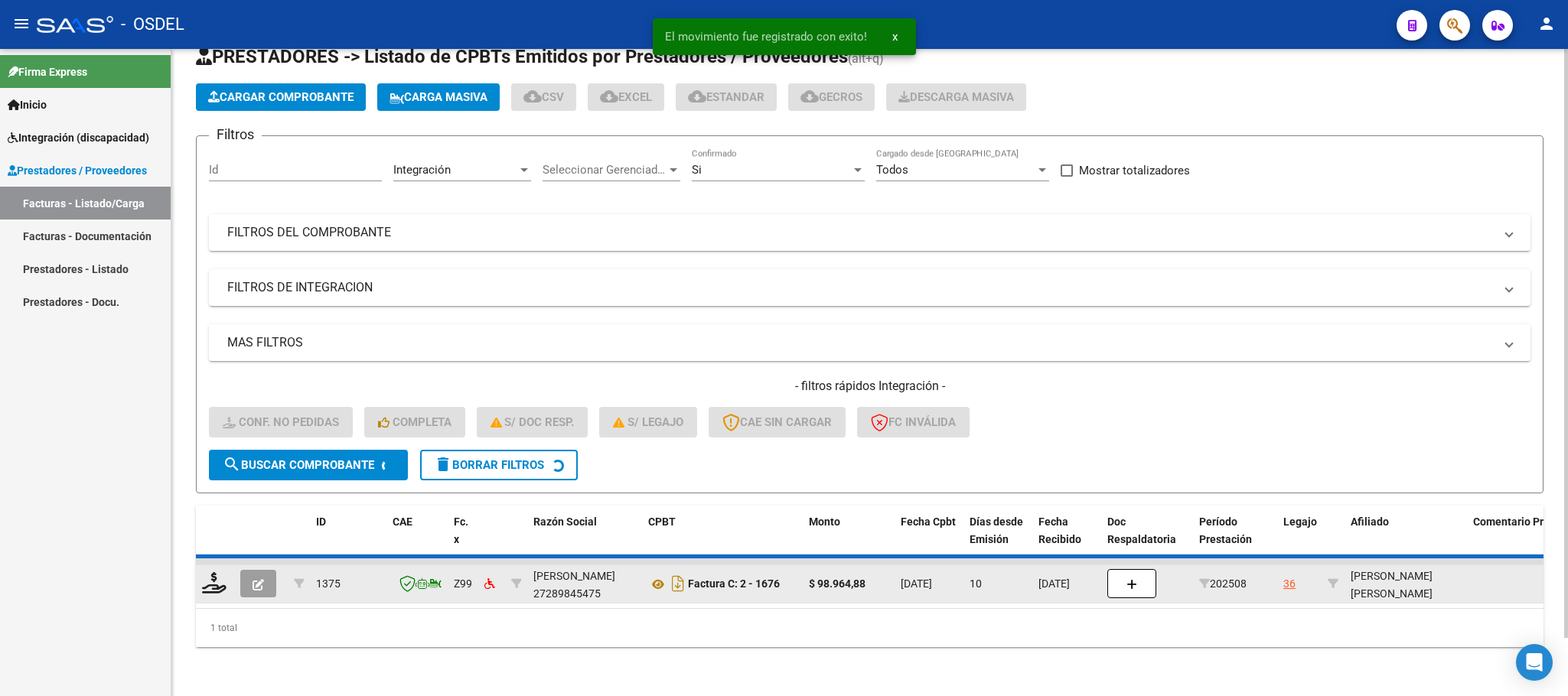
scroll to position [30, 0]
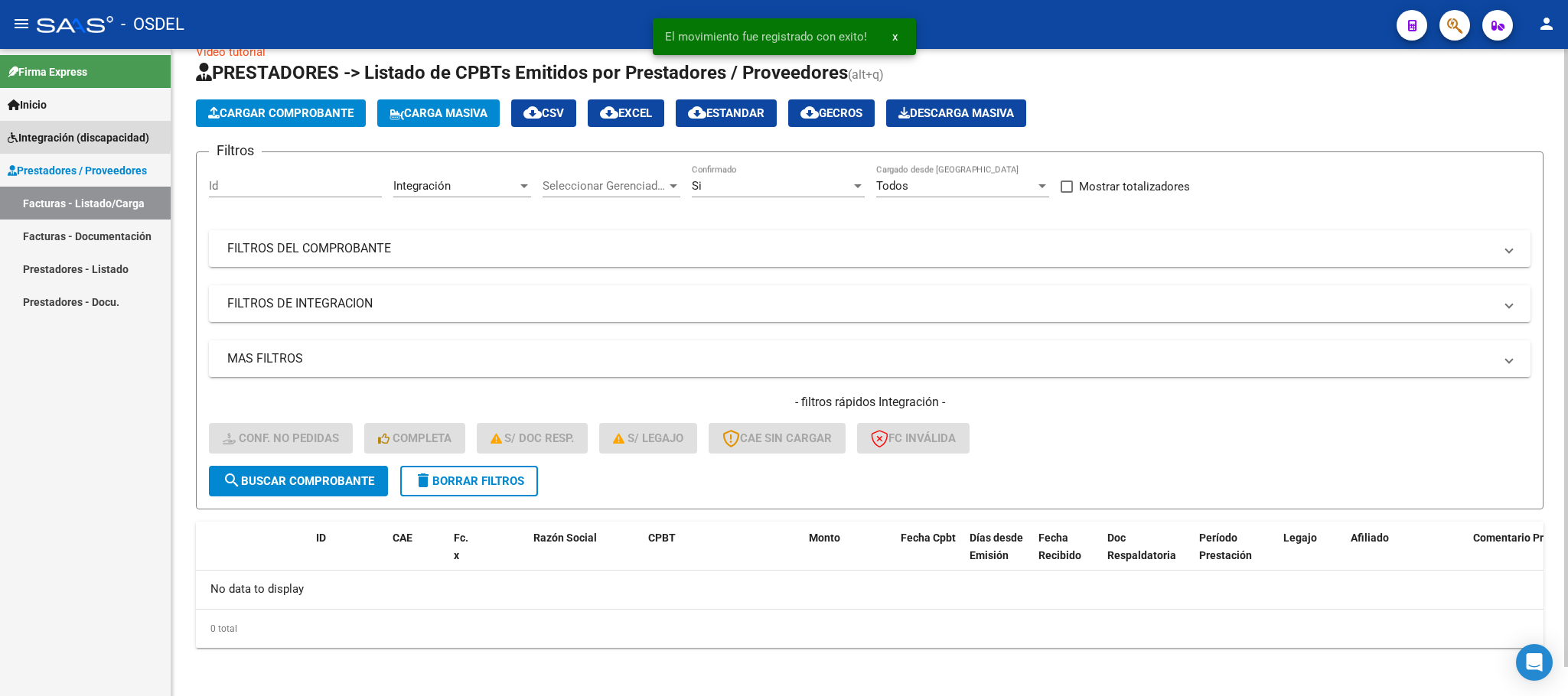
click at [55, 132] on span "Integración (discapacidad)" at bounding box center [79, 137] width 142 height 17
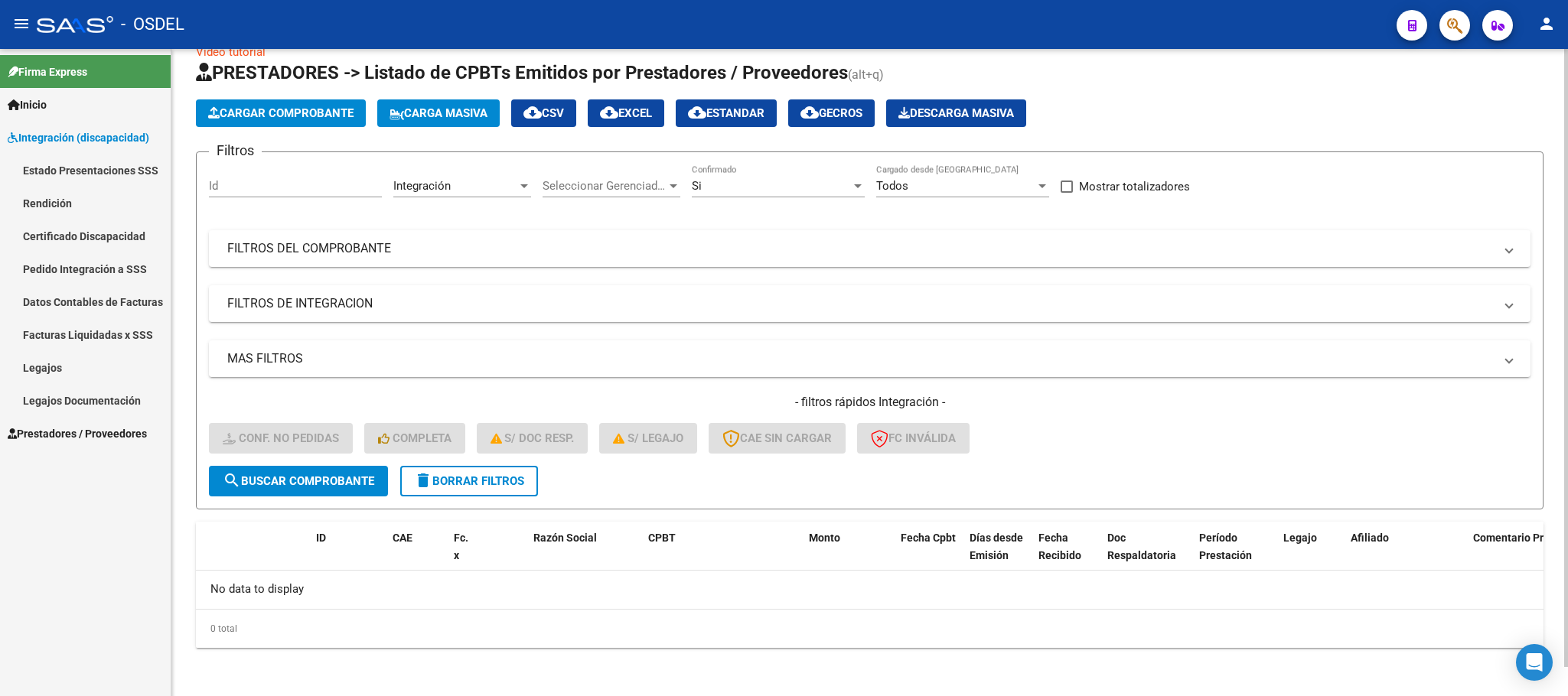
click at [55, 269] on link "Pedido Integración a SSS" at bounding box center [85, 269] width 171 height 33
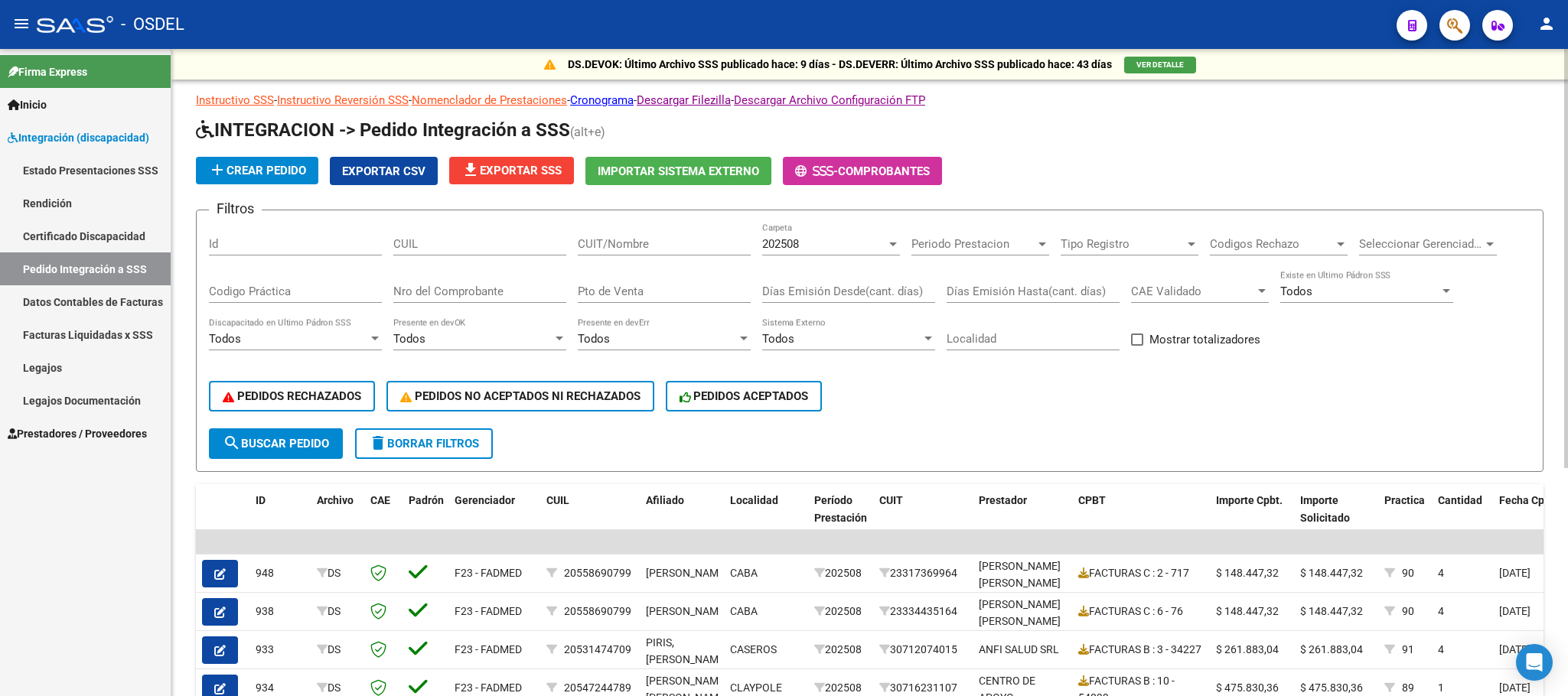
click at [280, 448] on span "search Buscar Pedido" at bounding box center [276, 444] width 107 height 14
click at [405, 178] on button "Exportar CSV" at bounding box center [384, 171] width 108 height 28
click at [37, 106] on span "Inicio" at bounding box center [27, 104] width 39 height 17
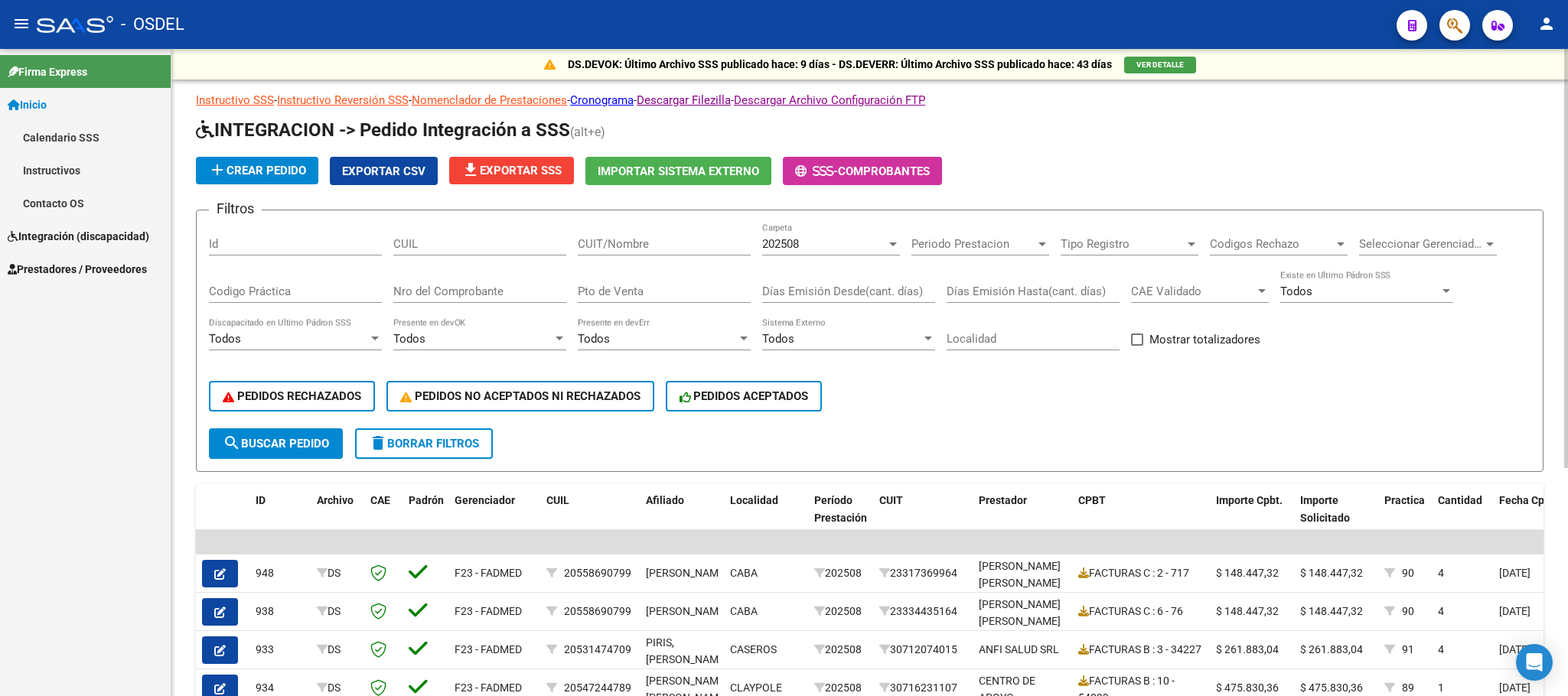
click at [1173, 159] on div "add Crear Pedido Exportar CSV file_download Exportar SSS Importar Sistema Exter…" at bounding box center [870, 171] width 1348 height 28
click at [1551, 23] on mat-icon "person" at bounding box center [1546, 23] width 18 height 18
click at [1519, 108] on button "exit_to_app Salir" at bounding box center [1515, 101] width 93 height 37
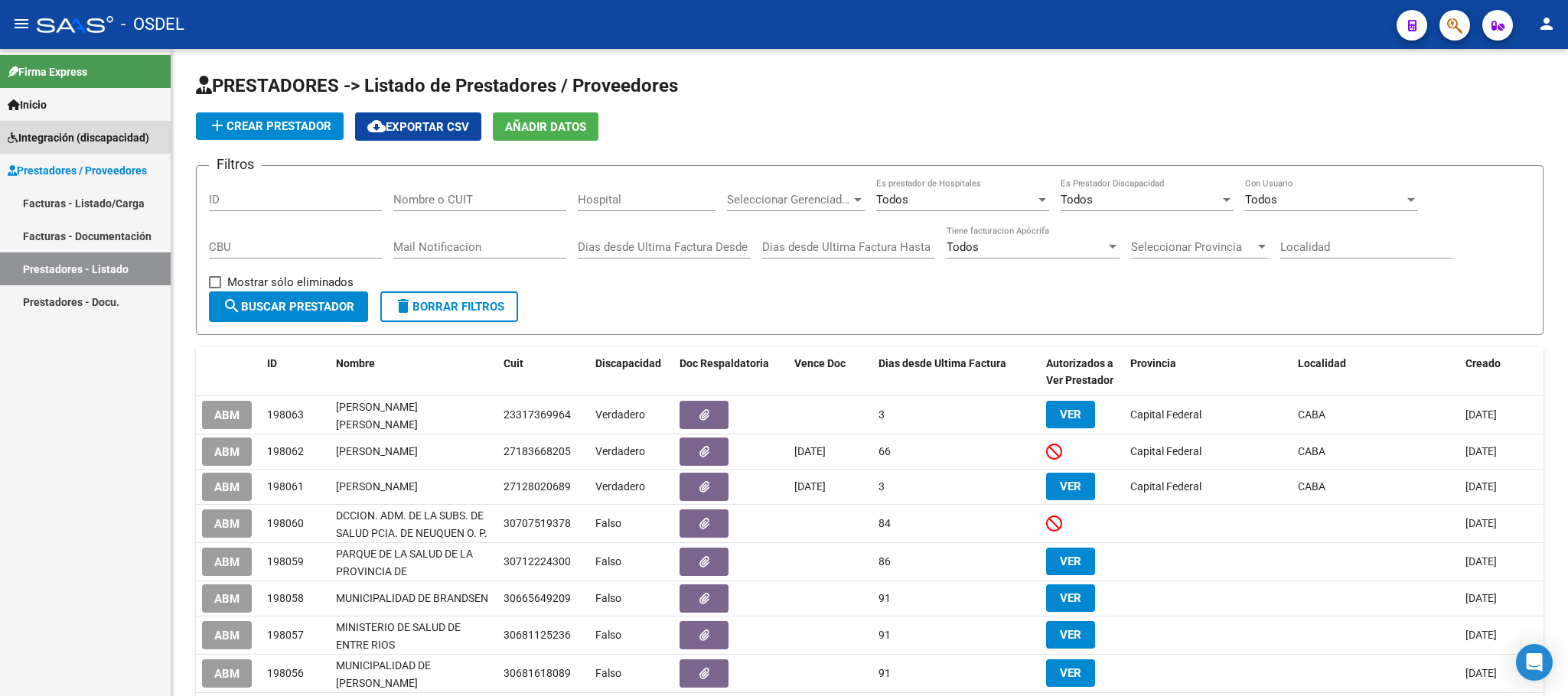
click at [60, 131] on span "Integración (discapacidad)" at bounding box center [79, 137] width 142 height 17
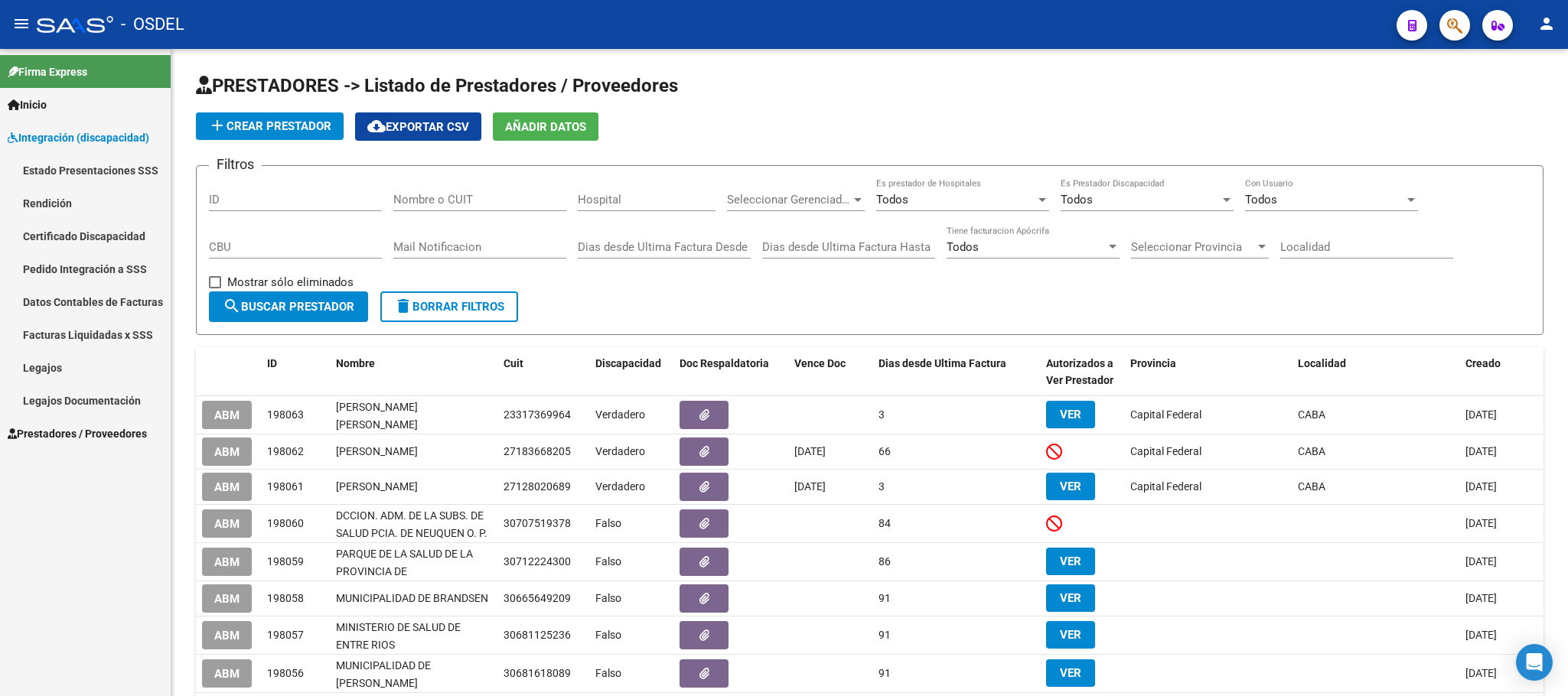
click at [49, 271] on link "Pedido Integración a SSS" at bounding box center [85, 269] width 171 height 33
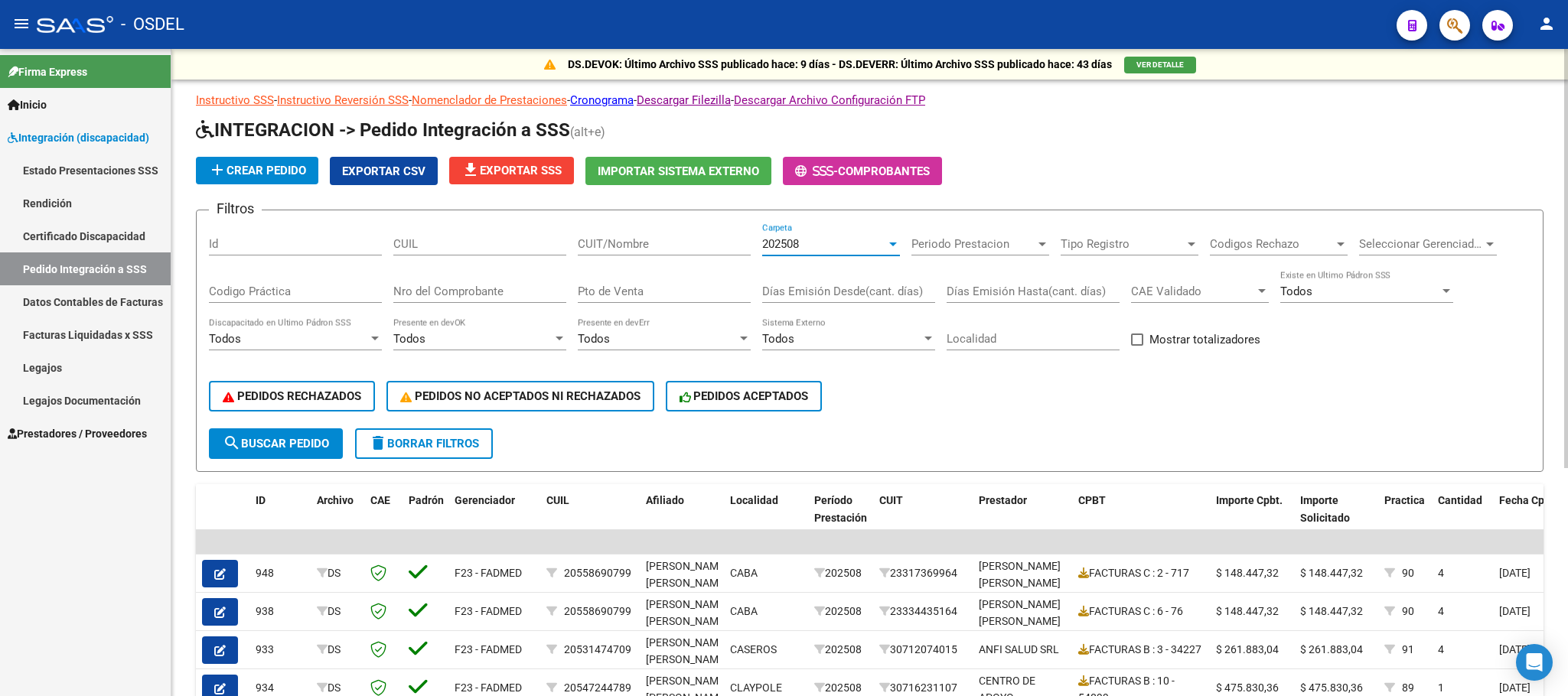
click at [799, 237] on span "202508" at bounding box center [781, 244] width 37 height 14
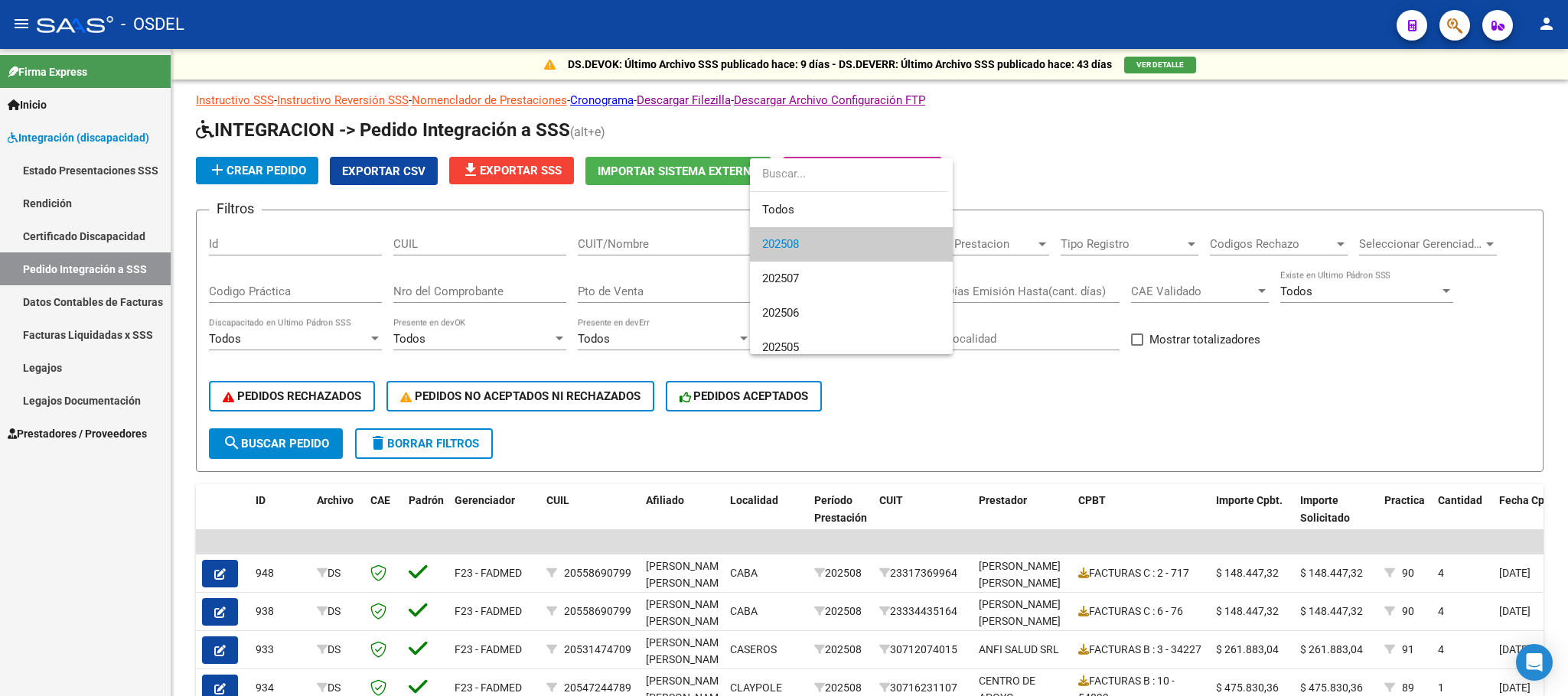
click at [792, 253] on span "202508" at bounding box center [851, 244] width 179 height 34
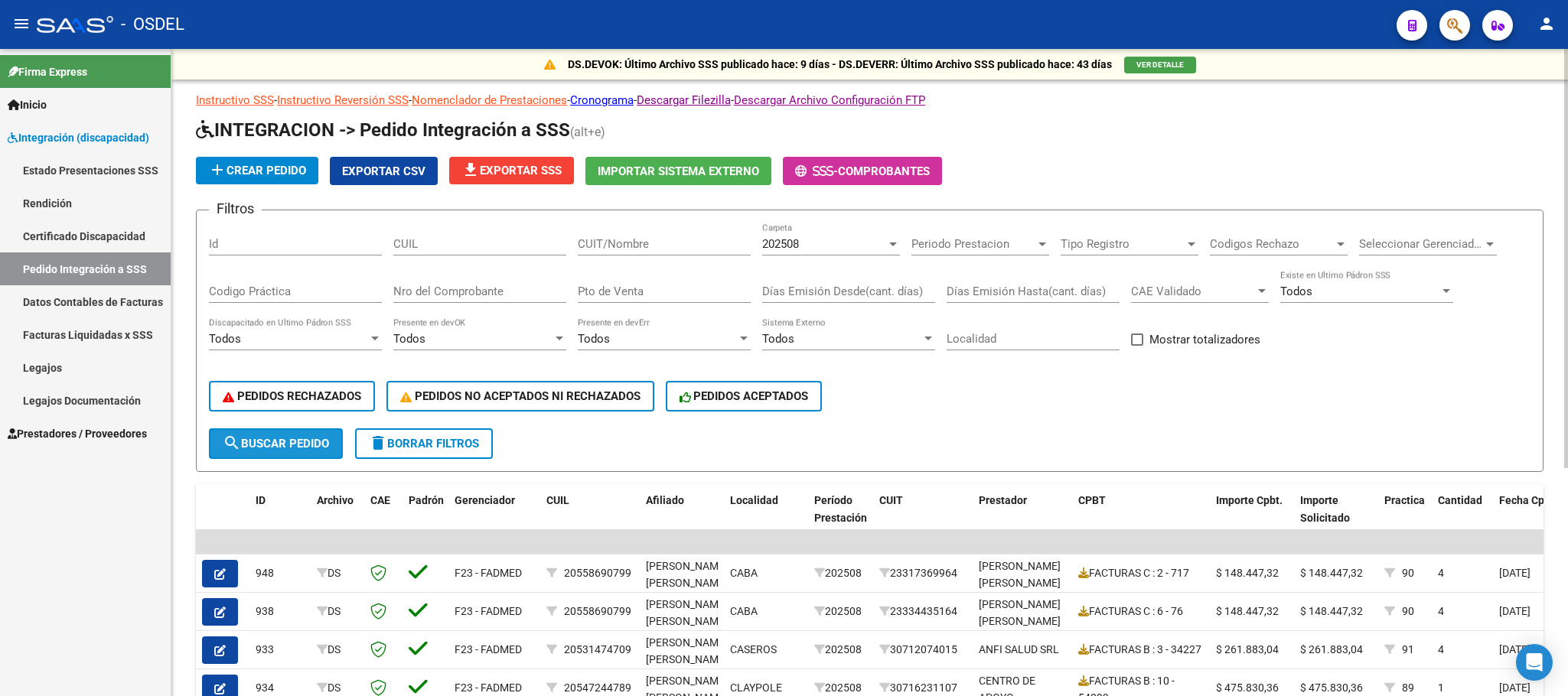
click at [303, 447] on span "search Buscar Pedido" at bounding box center [276, 444] width 107 height 14
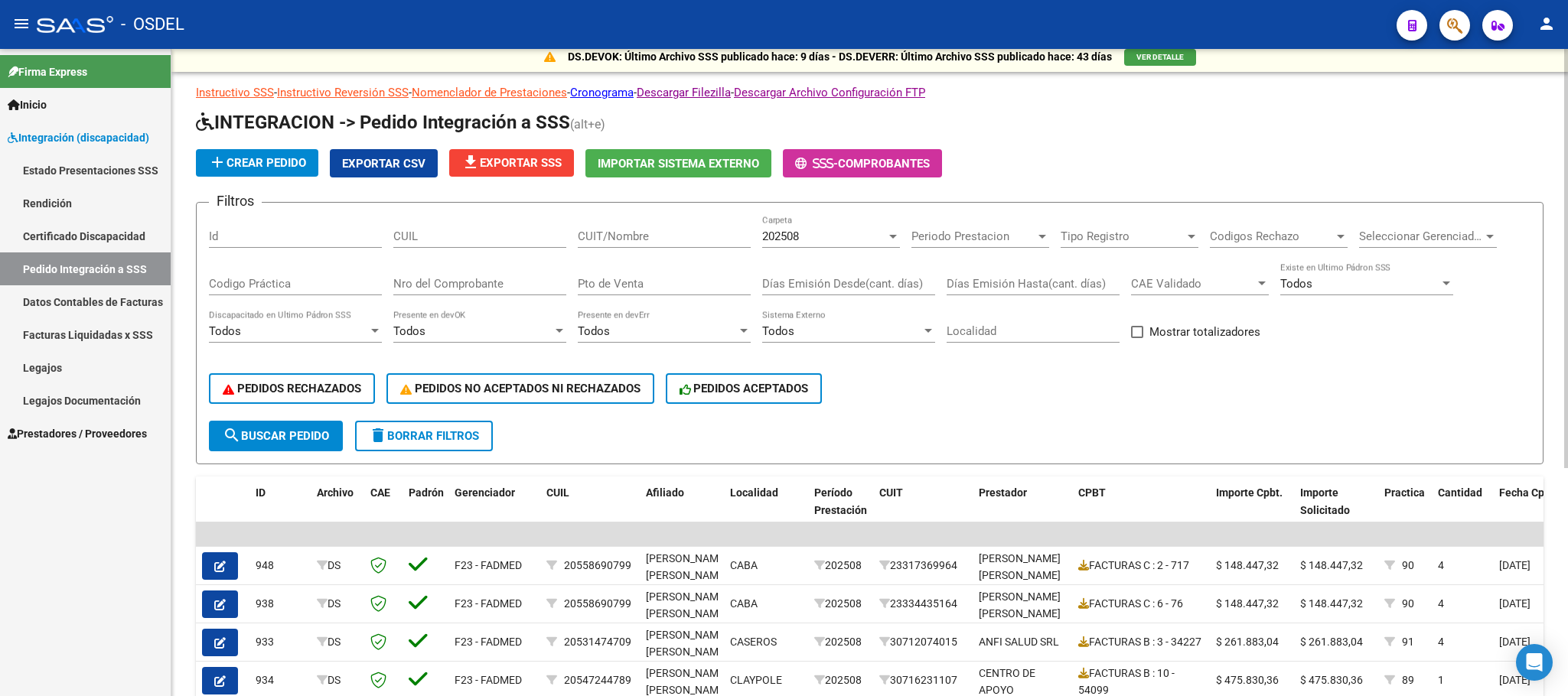
scroll to position [7, 0]
click at [385, 171] on button "Exportar CSV" at bounding box center [384, 163] width 108 height 28
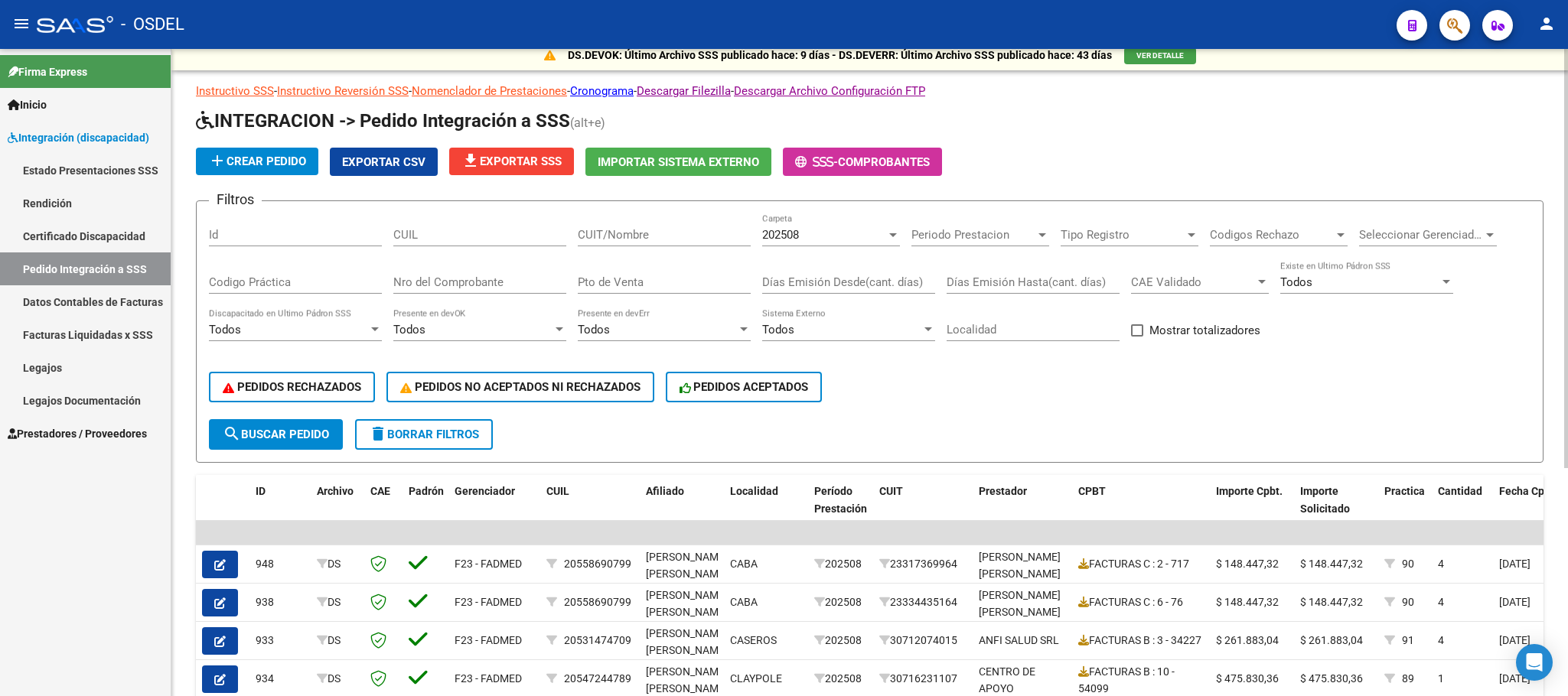
scroll to position [0, 0]
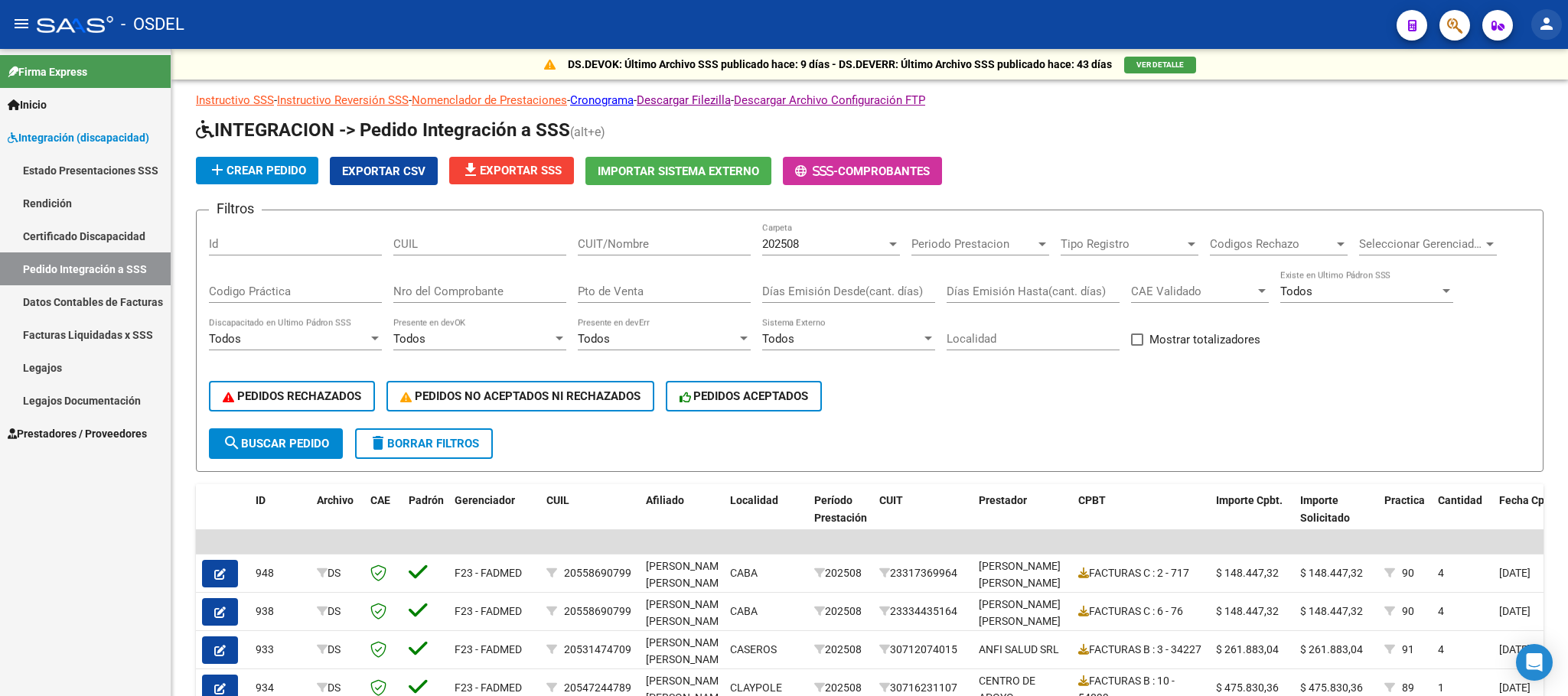
click at [1552, 28] on mat-icon "person" at bounding box center [1546, 23] width 18 height 18
click at [1518, 99] on button "exit_to_app Salir" at bounding box center [1515, 101] width 93 height 37
